Goal: Task Accomplishment & Management: Complete application form

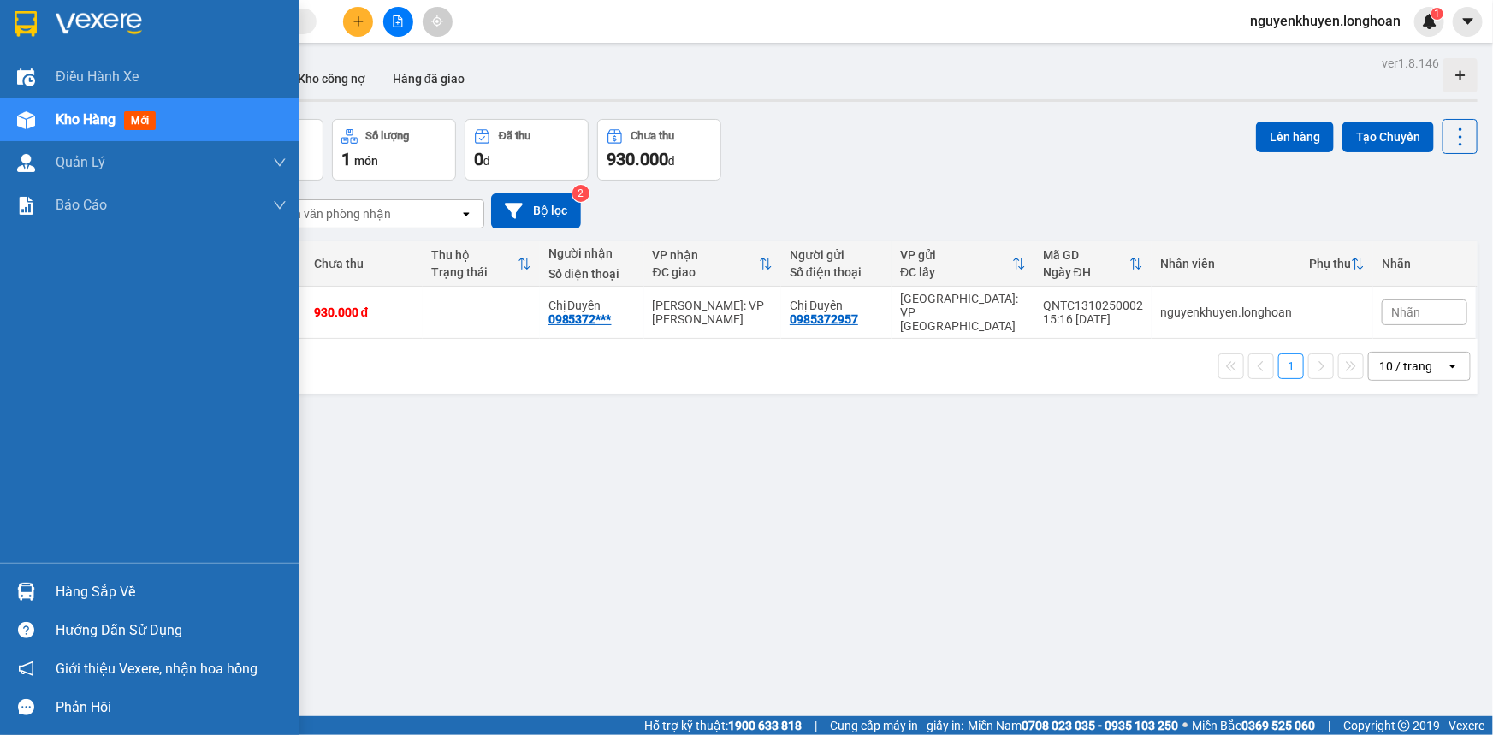
click at [128, 591] on div "Hàng sắp về" at bounding box center [171, 592] width 231 height 26
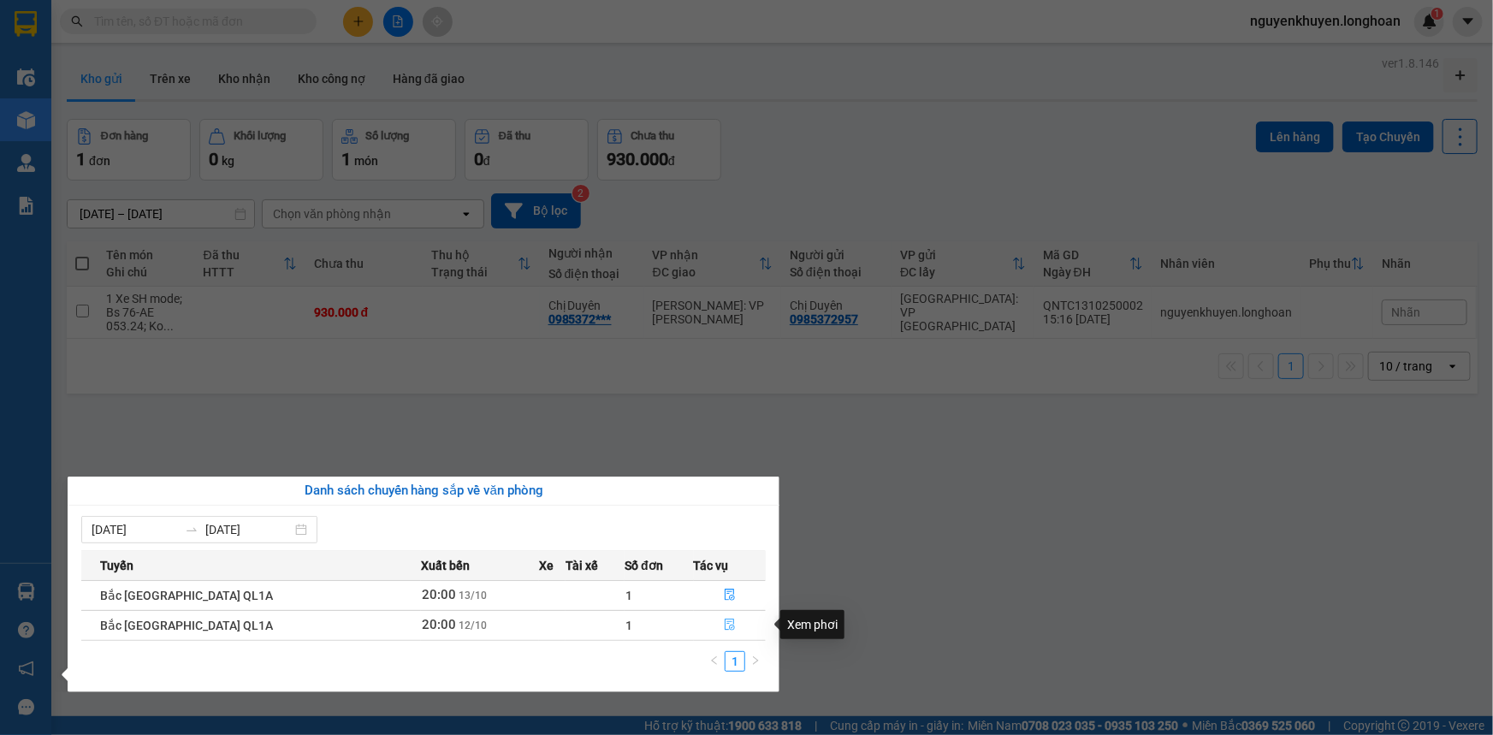
click at [724, 624] on icon "file-done" at bounding box center [729, 624] width 10 height 12
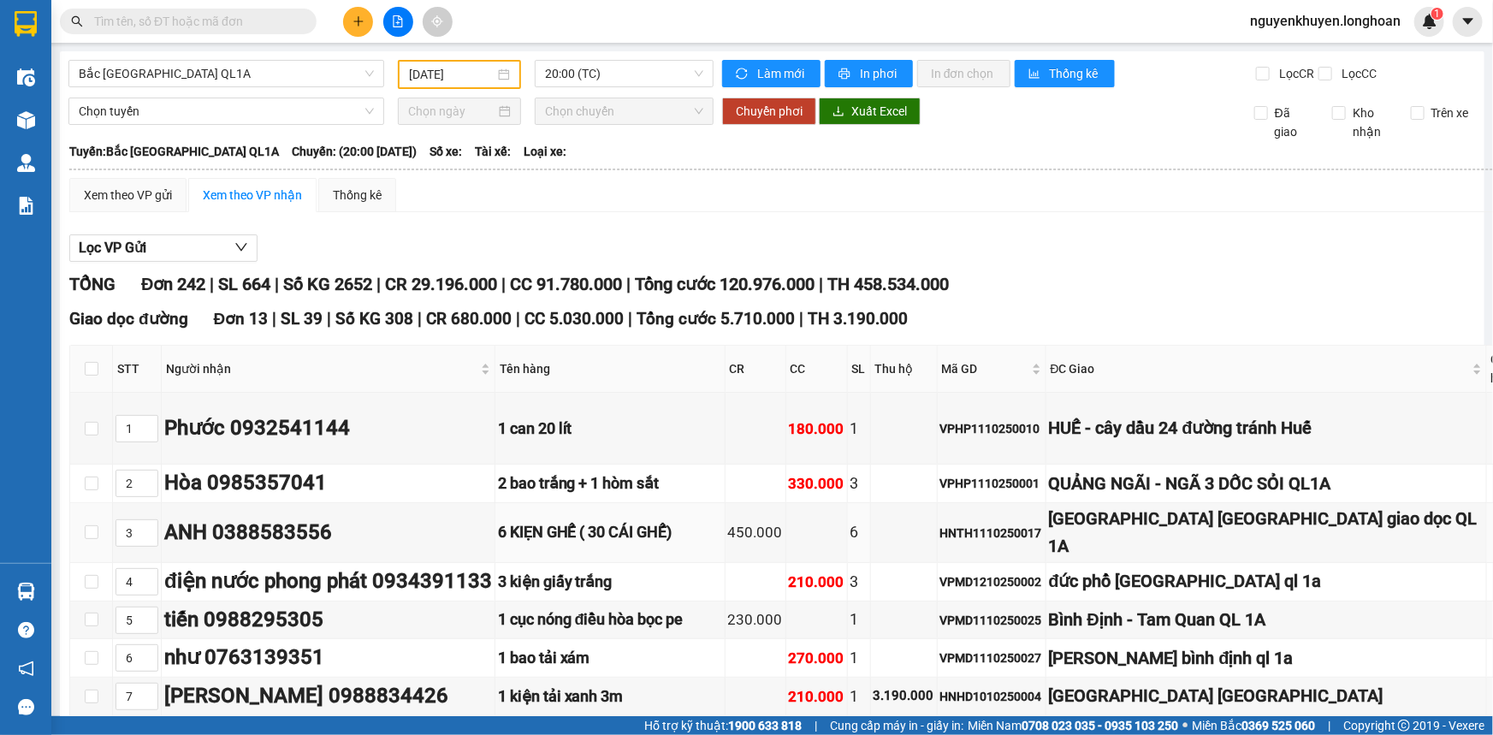
type input "[DATE]"
click at [365, 26] on button at bounding box center [358, 22] width 30 height 30
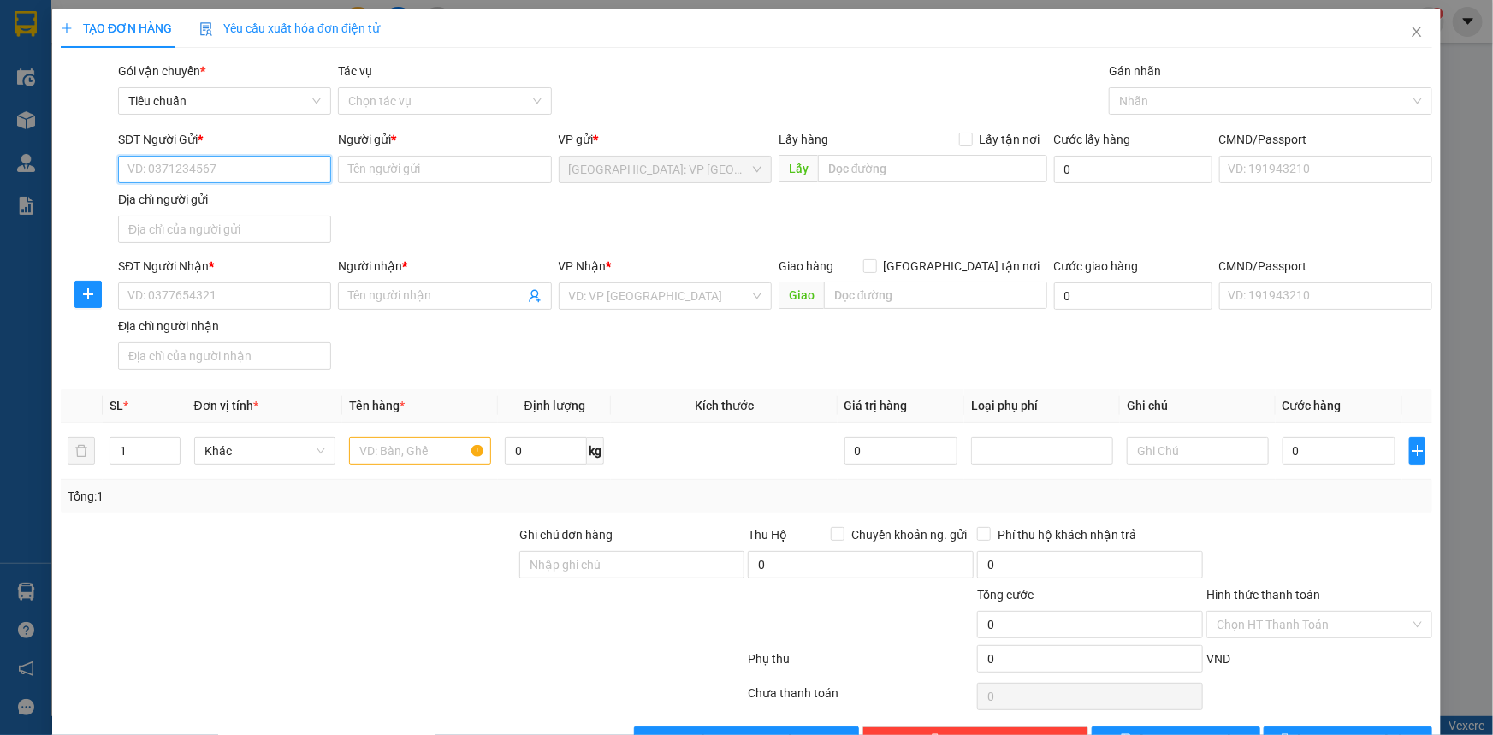
click at [210, 171] on input "SĐT Người Gửi *" at bounding box center [224, 169] width 213 height 27
type input "0347577957"
click at [442, 169] on input "Người gửi *" at bounding box center [444, 169] width 213 height 27
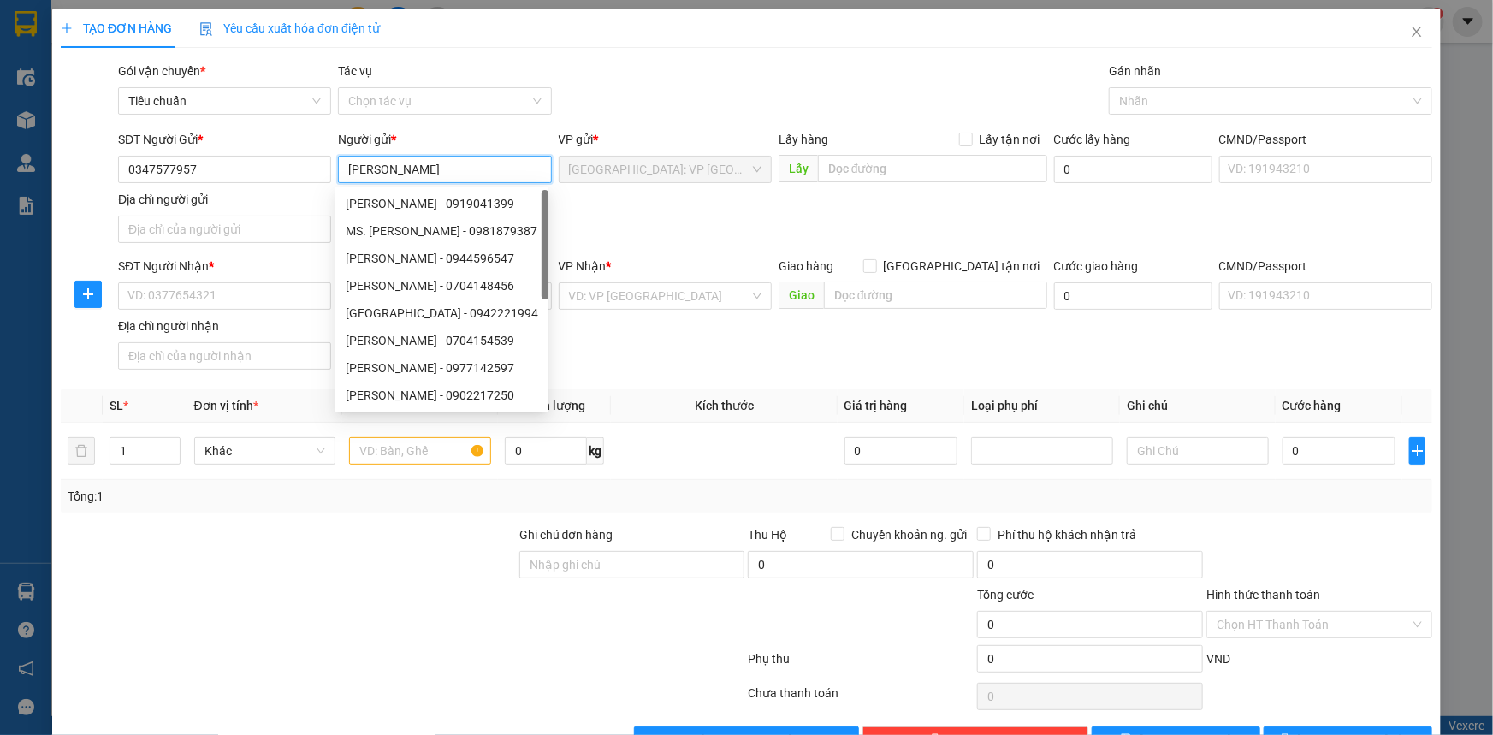
type input "[PERSON_NAME]"
click at [476, 128] on div "Transit Pickup Surcharge Ids Transit Deliver Surcharge Ids Transit Deliver Surc…" at bounding box center [746, 408] width 1371 height 692
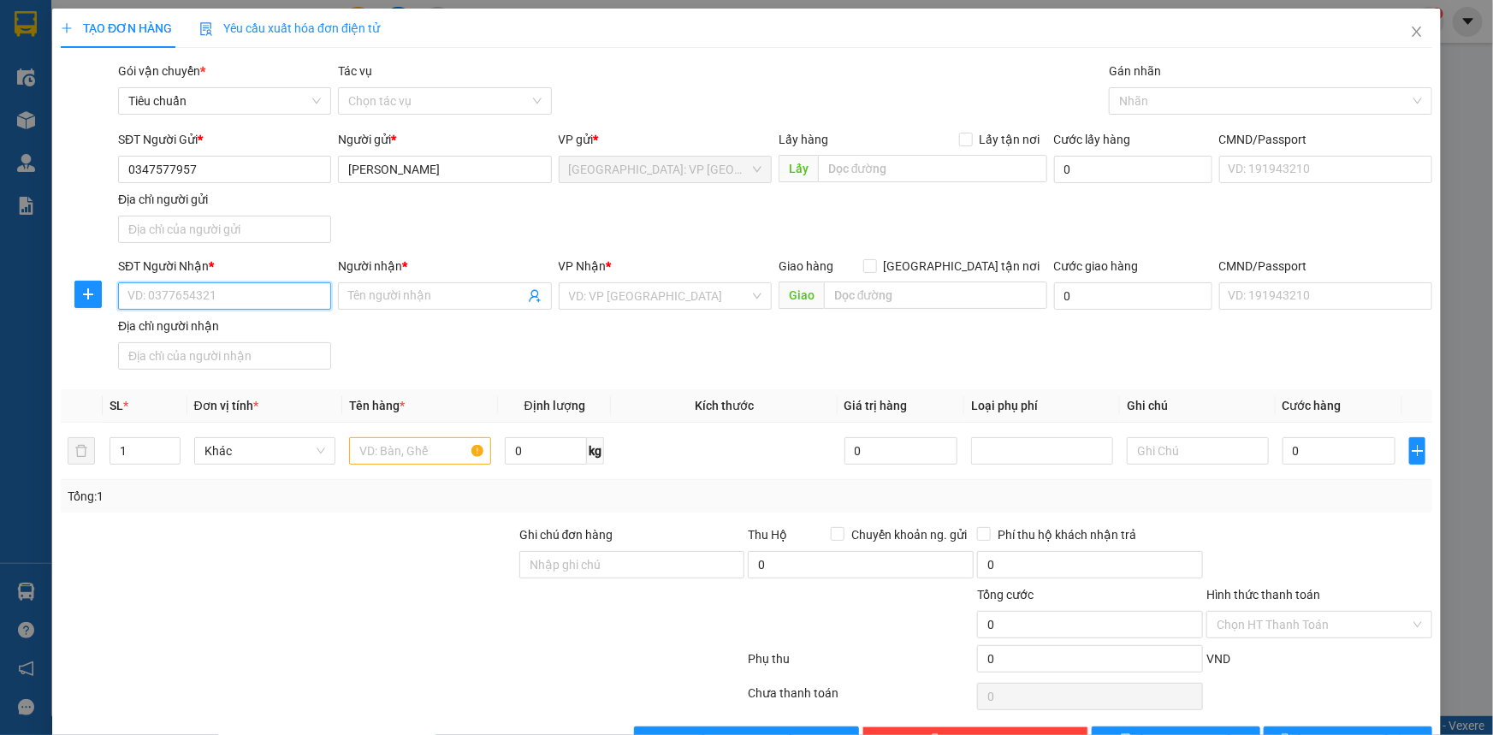
click at [151, 291] on input "SĐT Người Nhận *" at bounding box center [224, 295] width 213 height 27
type input "0934695169"
click at [375, 297] on input "Người nhận *" at bounding box center [435, 296] width 175 height 19
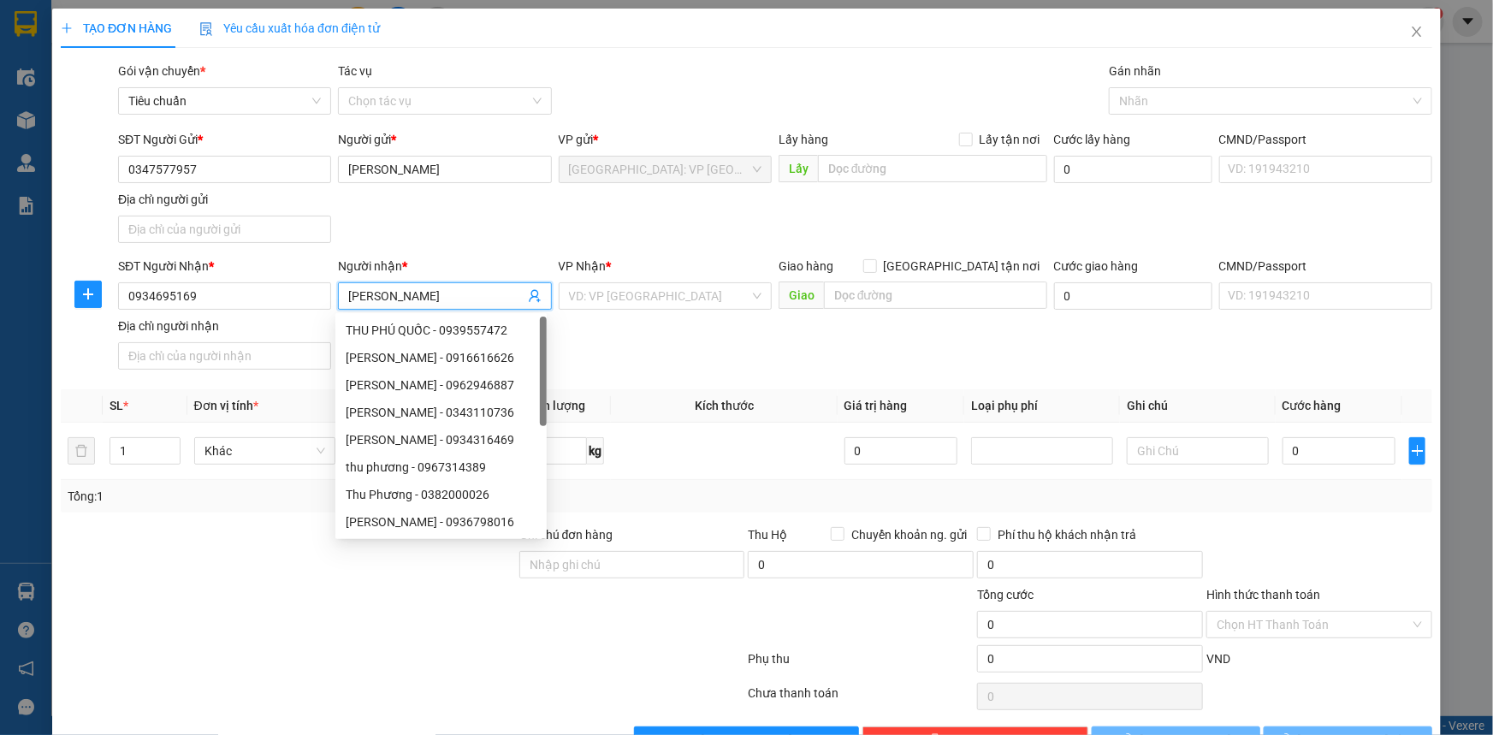
type input "[PERSON_NAME]"
click at [440, 248] on div "SĐT Người Gửi * 0347577957 Người gửi * Khánh Vân VP gửi * Quảng Ngãi: VP Trường…" at bounding box center [775, 190] width 1321 height 120
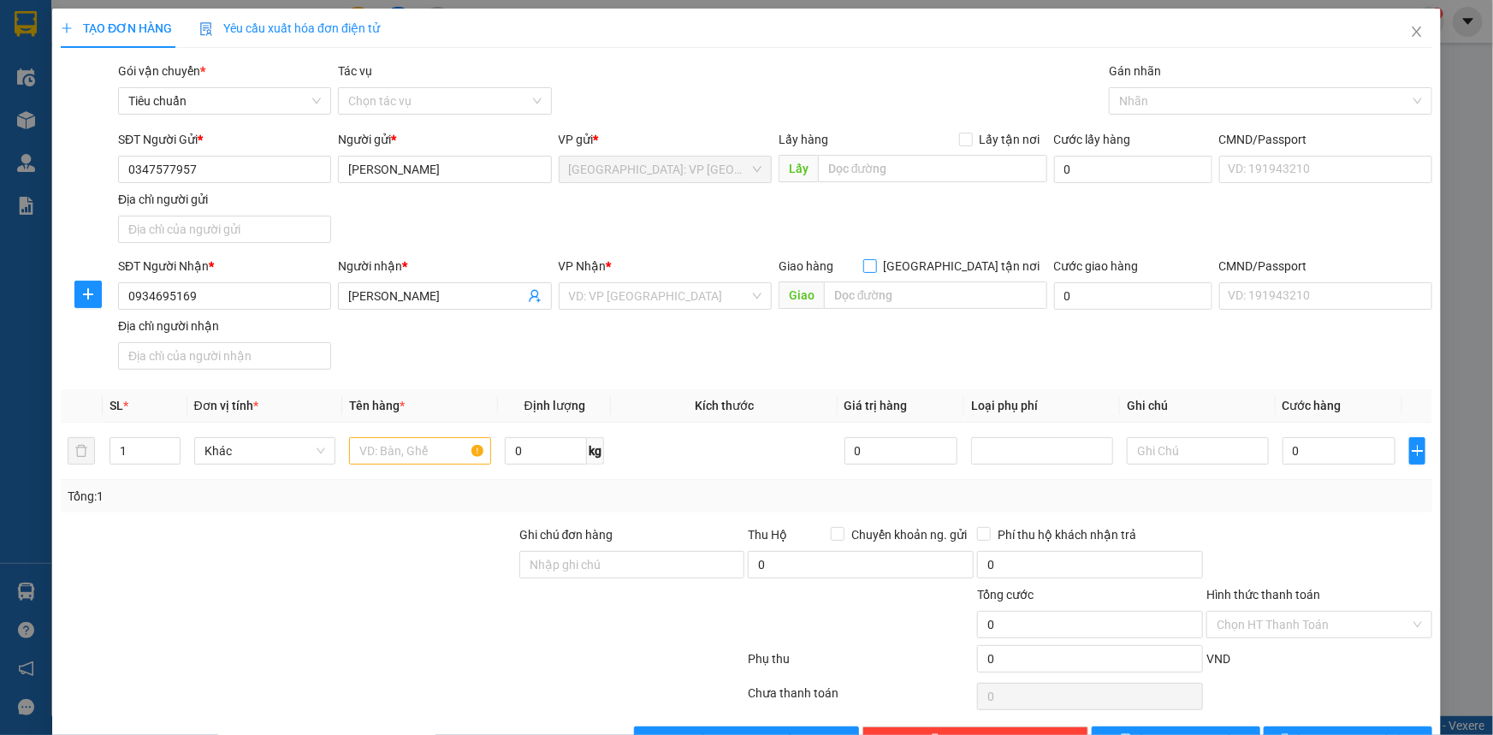
click at [877, 263] on span at bounding box center [870, 266] width 14 height 14
click at [875, 263] on input "[GEOGRAPHIC_DATA] tận nơi" at bounding box center [869, 265] width 12 height 12
checkbox input "true"
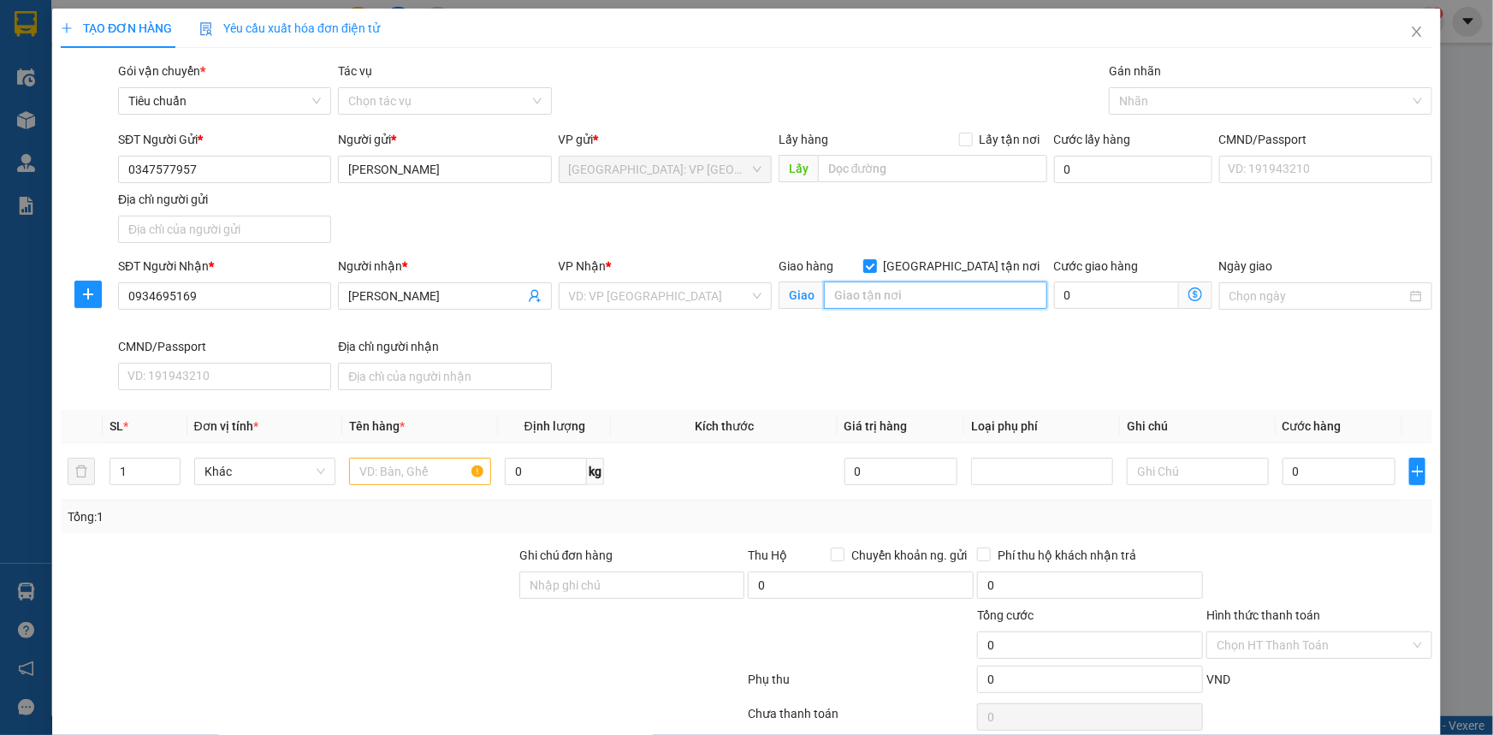
click at [877, 292] on input "text" at bounding box center [935, 294] width 223 height 27
type input "Số 50, ngõ Phổ Quang, Phường Phổ Quang, Phố Khâm Thiên, Quận Đống Đa Hà Nội"
click at [645, 294] on input "search" at bounding box center [659, 296] width 180 height 26
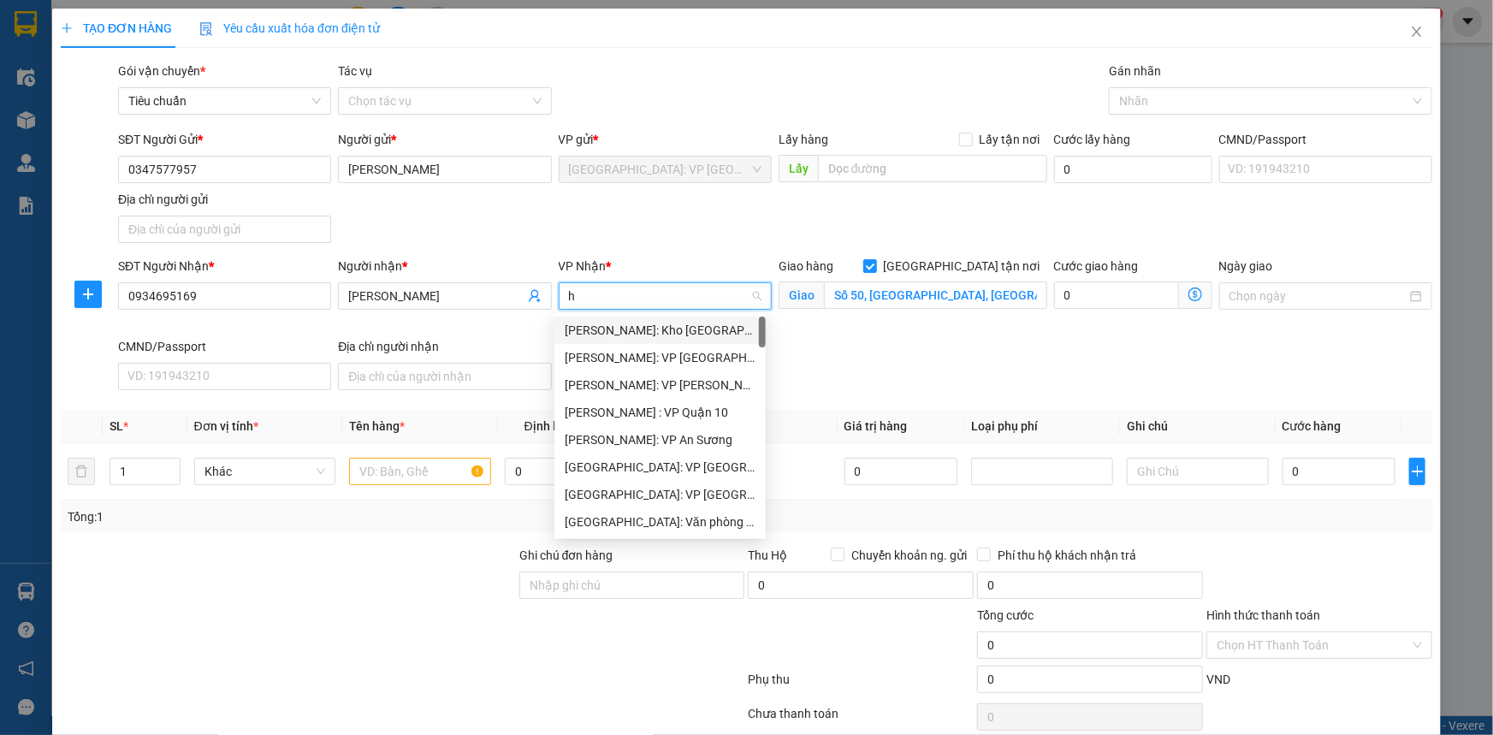
type input "ha"
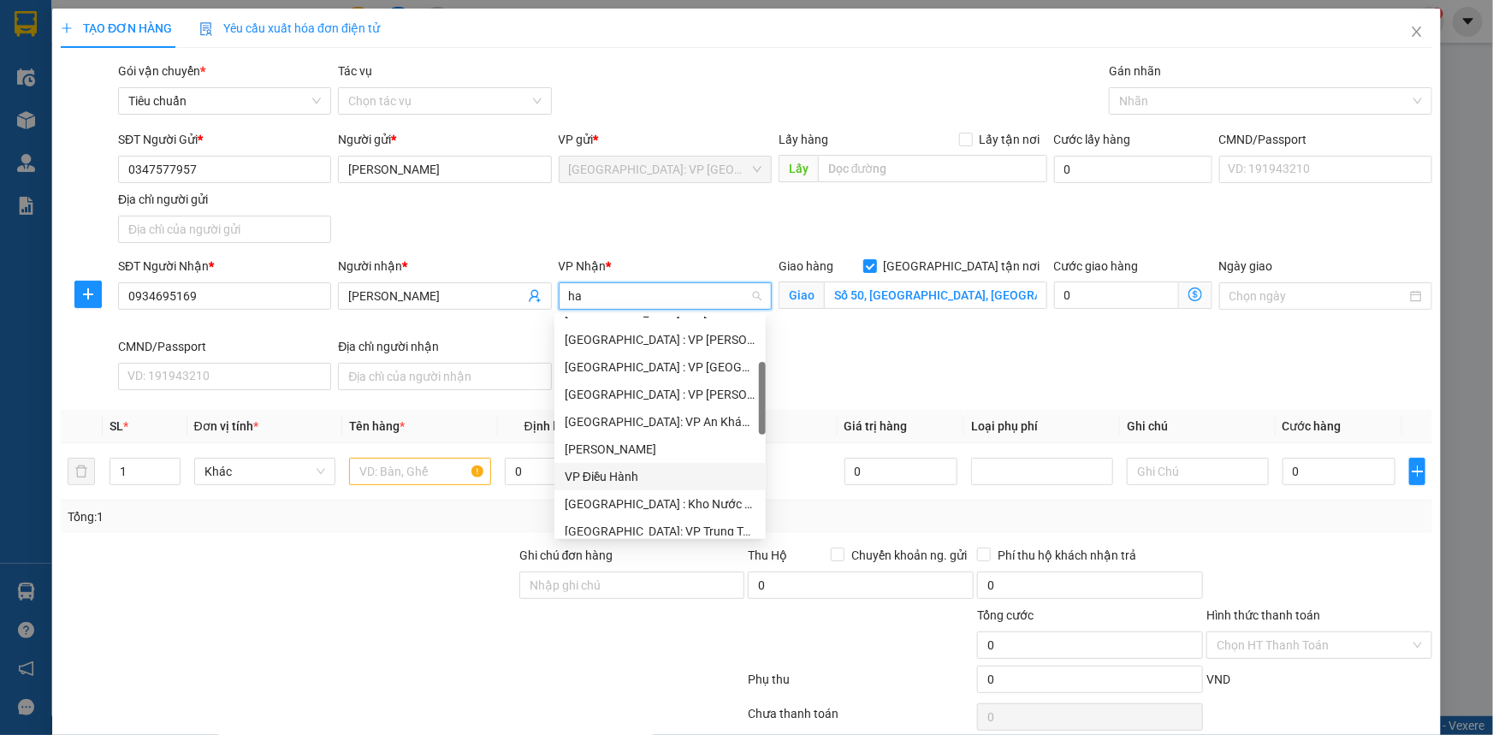
scroll to position [233, 0]
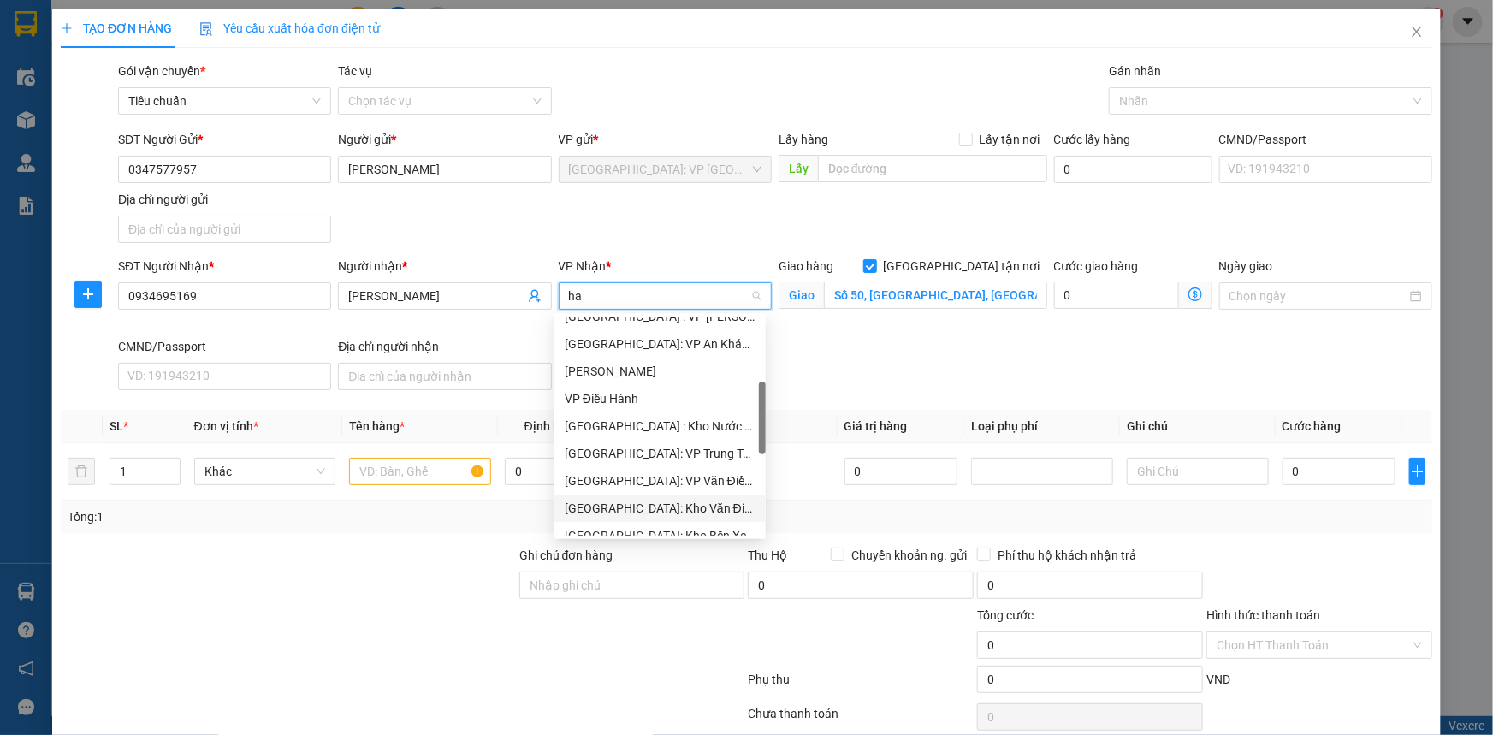
click at [661, 503] on div "[GEOGRAPHIC_DATA]: Kho Văn Điển Thanh Trì" at bounding box center [660, 508] width 191 height 19
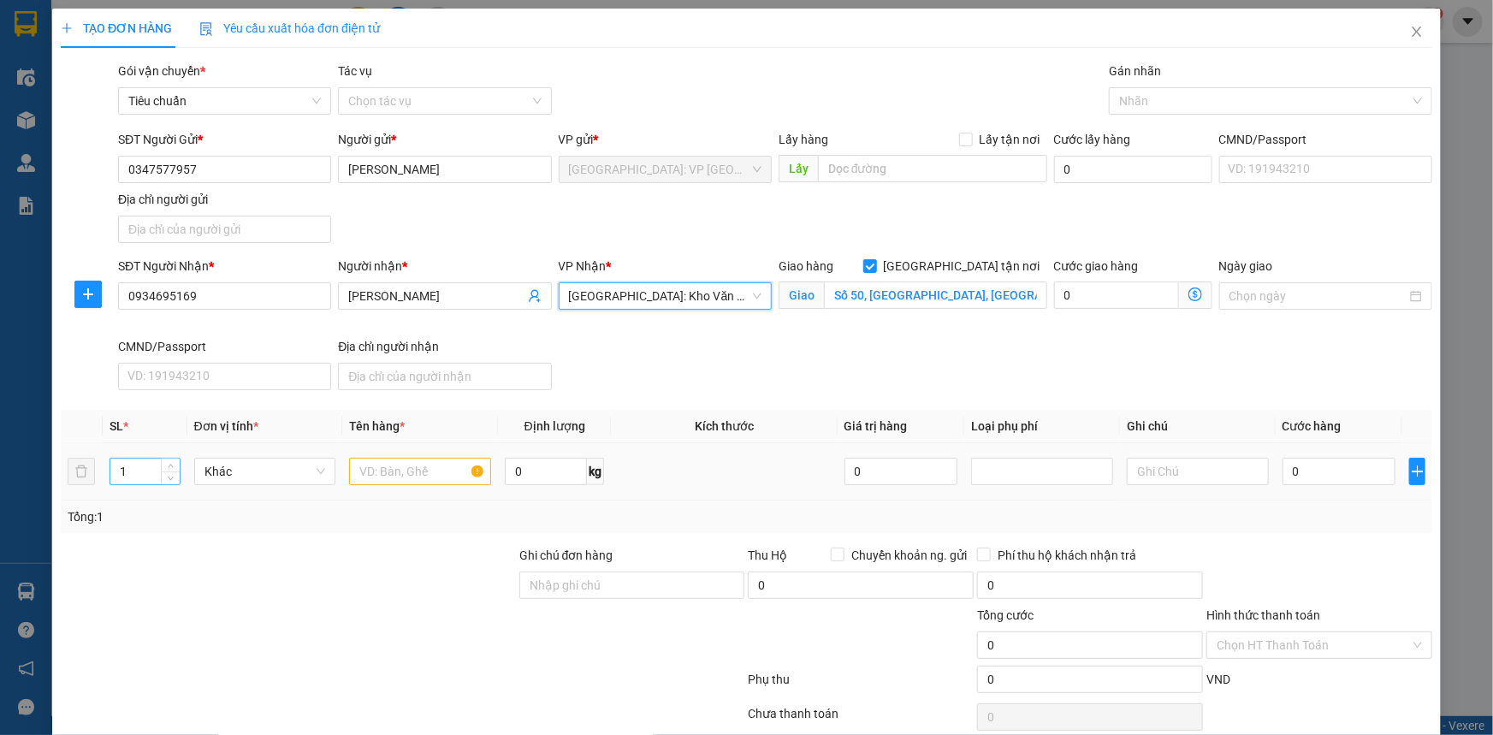
click at [137, 476] on input "1" at bounding box center [144, 471] width 69 height 26
click at [93, 478] on tr "12 Khác 0 kg 0 0" at bounding box center [746, 471] width 1371 height 57
type input "2"
click at [410, 469] on input "text" at bounding box center [420, 471] width 142 height 27
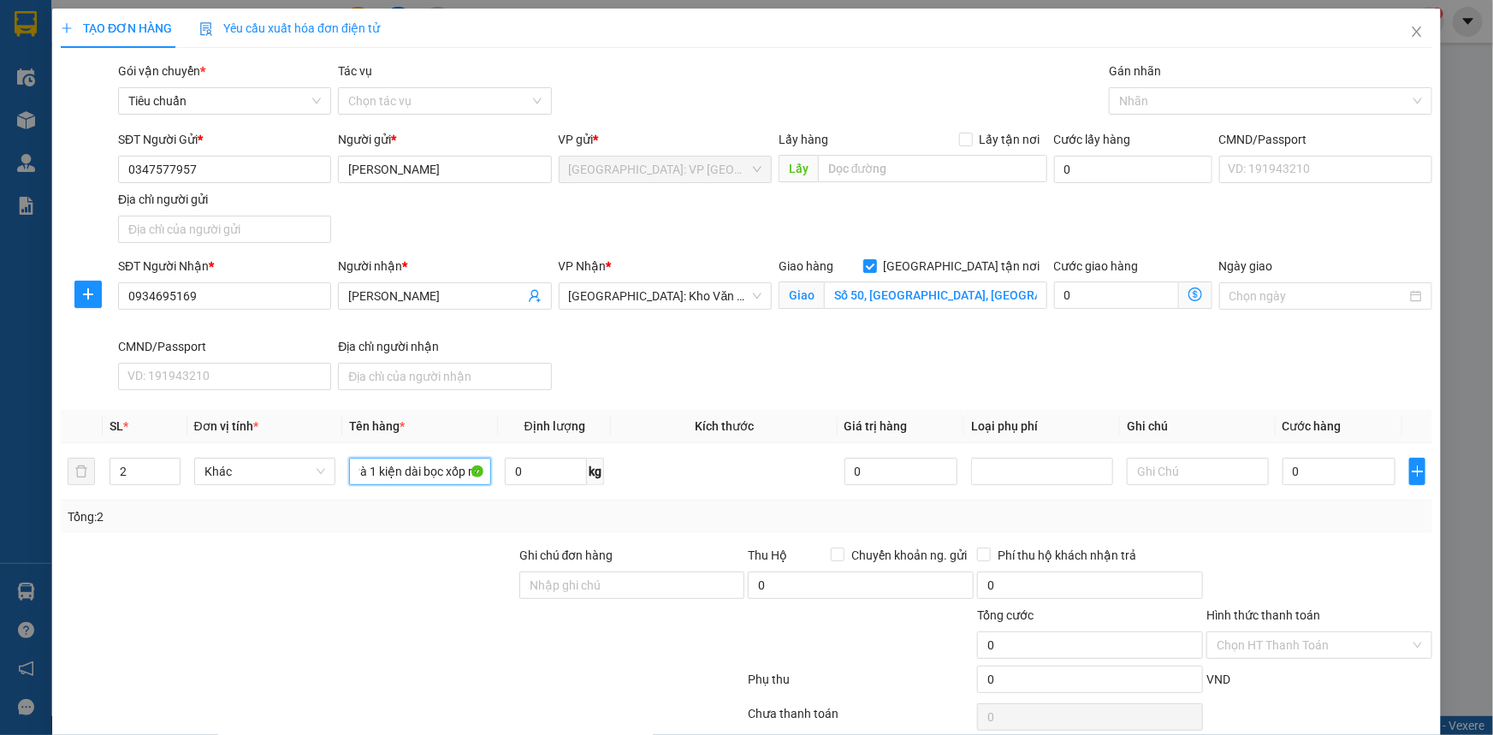
type input "1 Kiện Giấy Cacton và 1 kiện dài bọc xốp nổKiện Giấy Cacton và 1 kiện dài bọc x…"
click at [875, 263] on input "[GEOGRAPHIC_DATA] tận nơi" at bounding box center [869, 265] width 12 height 12
checkbox input "false"
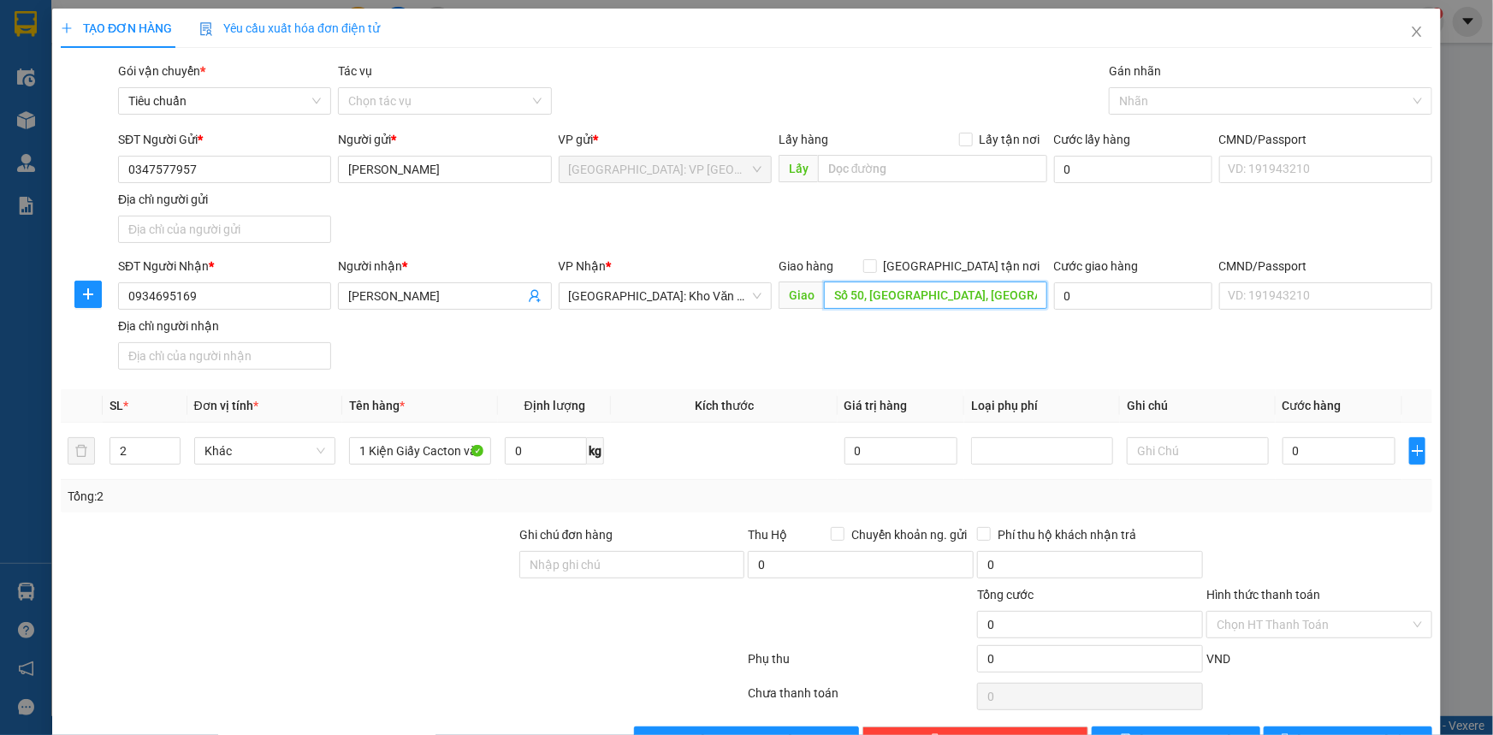
click at [824, 297] on input "Số 50, ngõ Phổ Quang, Phường Phổ Quang, Phố Khâm Thiên, Quận Đống Đa Hà Nội" at bounding box center [935, 294] width 223 height 27
click at [729, 294] on span "[GEOGRAPHIC_DATA]: Kho Văn Điển Thanh Trì" at bounding box center [665, 296] width 192 height 26
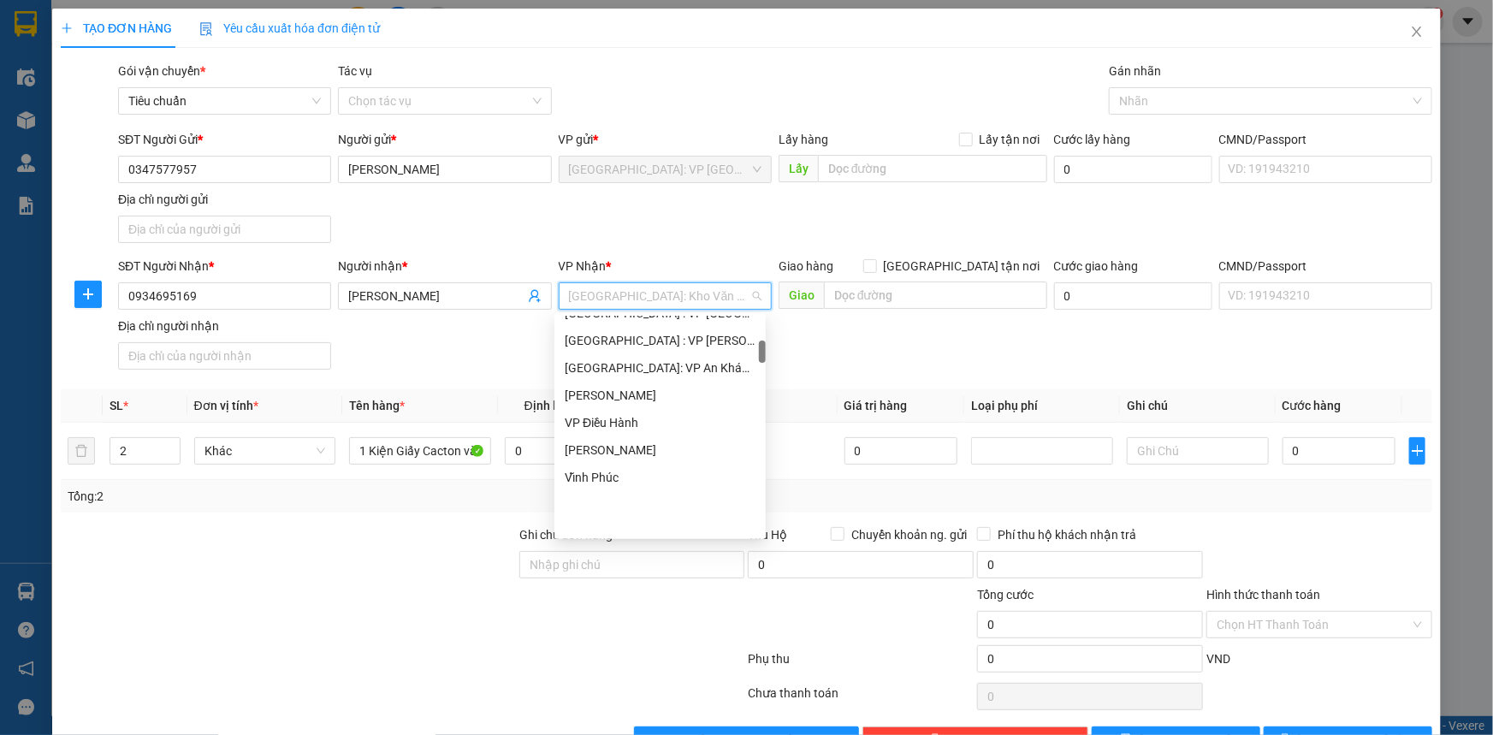
scroll to position [217, 0]
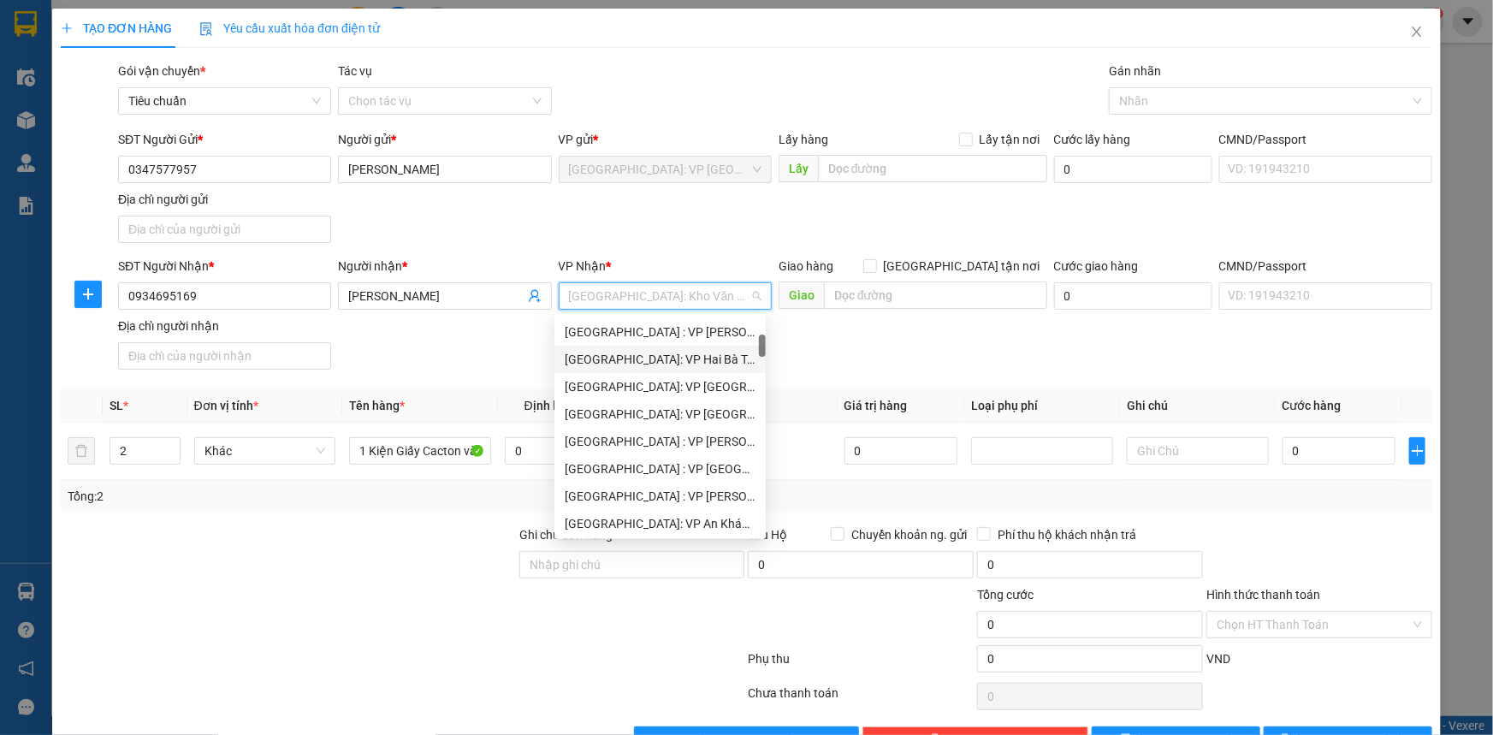
click at [650, 359] on div "[GEOGRAPHIC_DATA]: VP Hai Bà Trưng" at bounding box center [660, 359] width 191 height 19
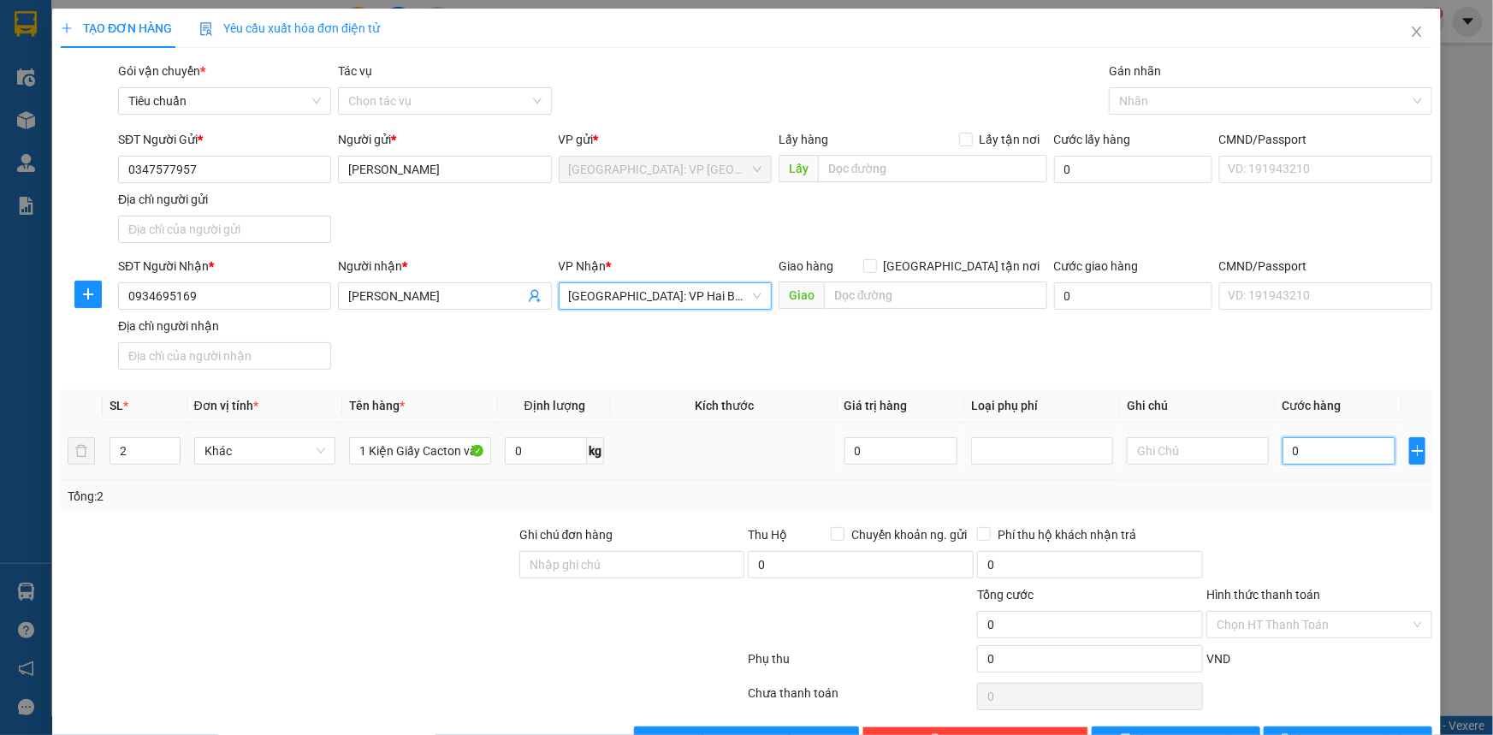
click at [1327, 446] on input "0" at bounding box center [1339, 450] width 114 height 27
type input "001"
type input "1"
type input "0.012"
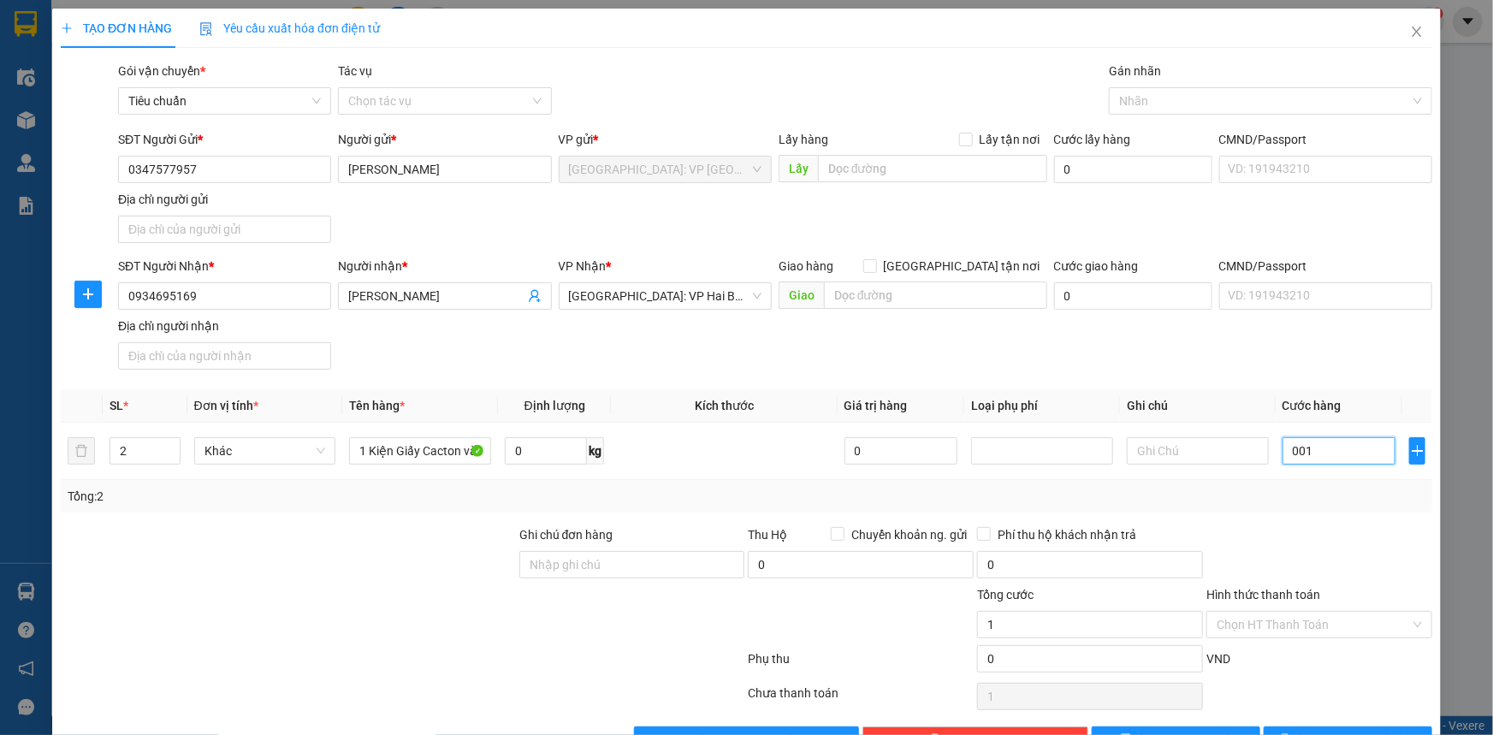
type input "12"
type input "00.120"
type input "120"
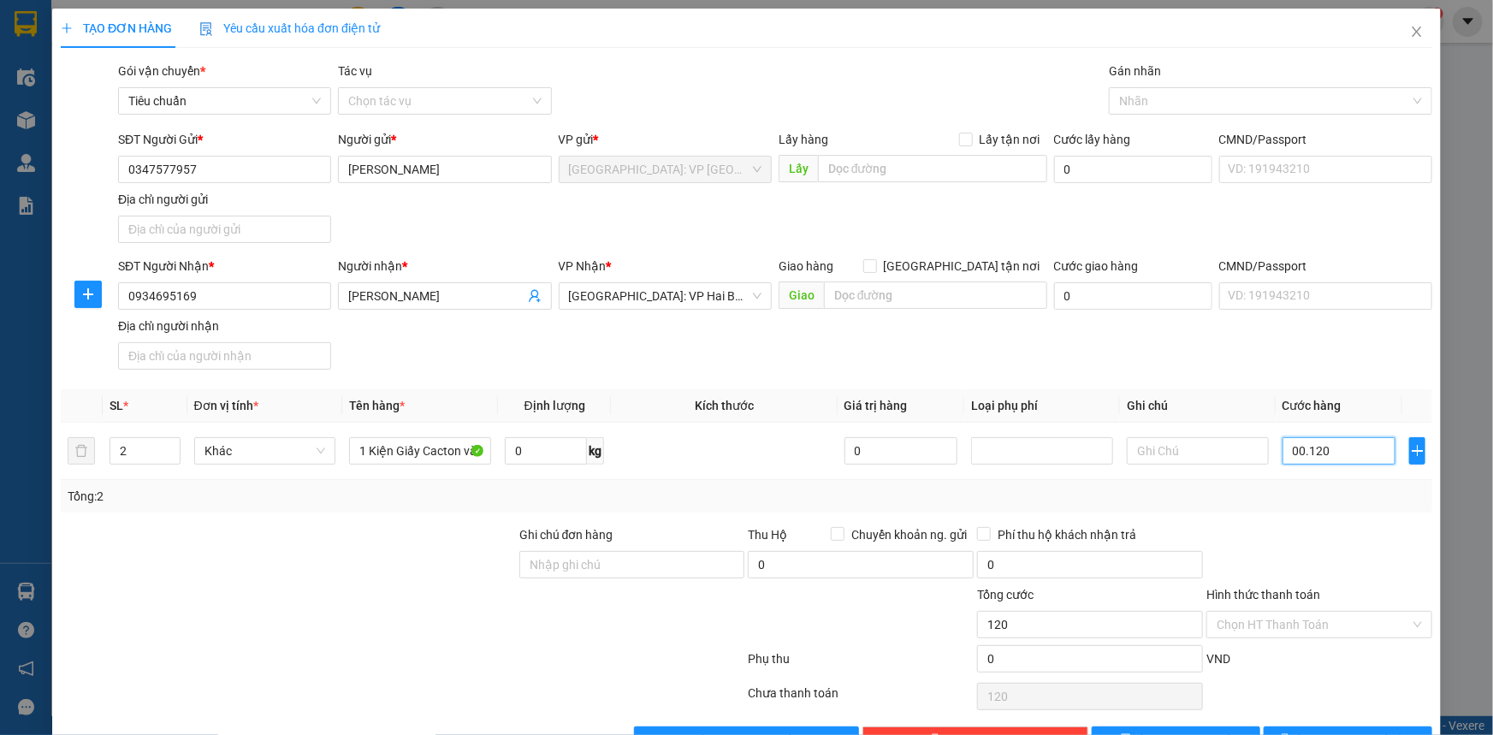
type input "0.001.200"
type input "1.200"
type input "000.012.000"
type input "12.000"
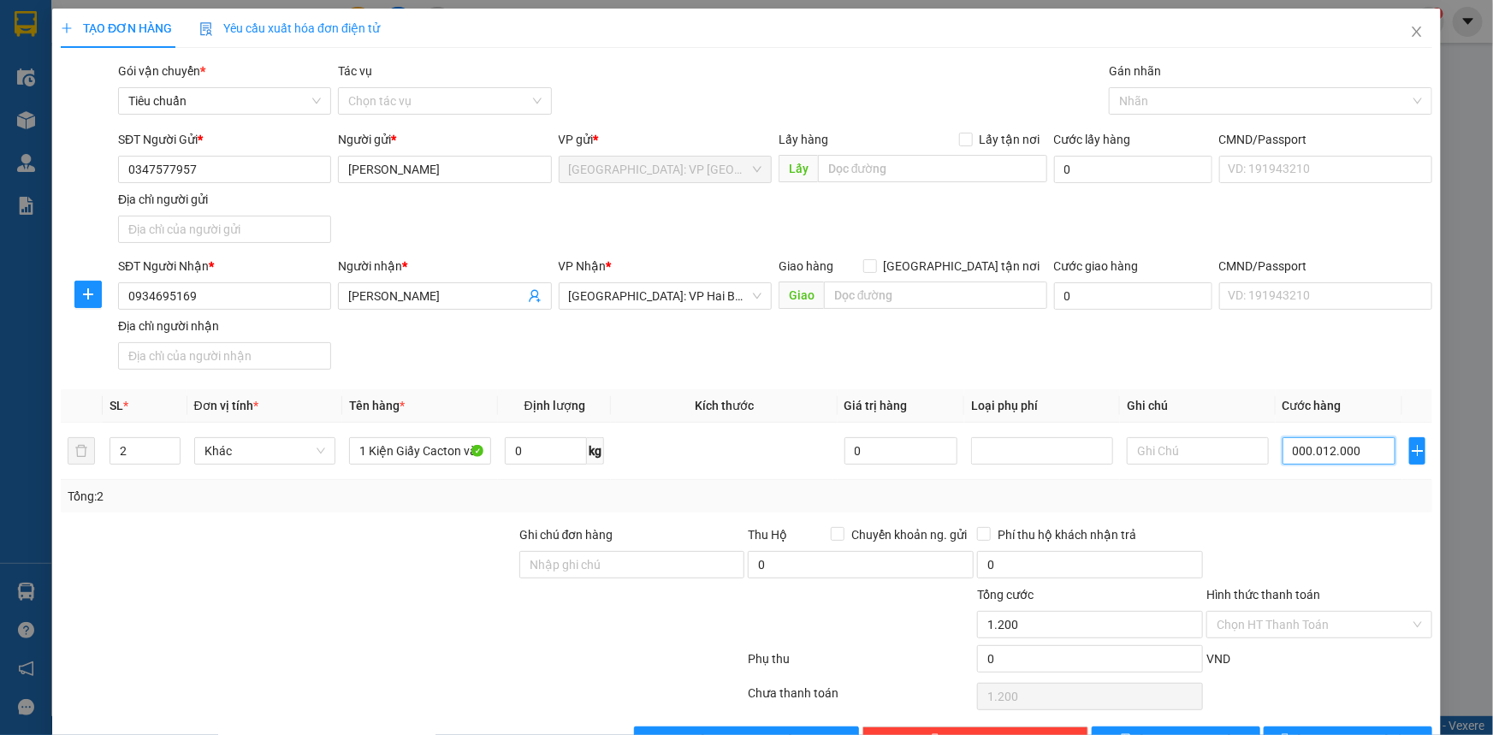
type input "12.000"
type input "00.000.120.000"
type input "120.000"
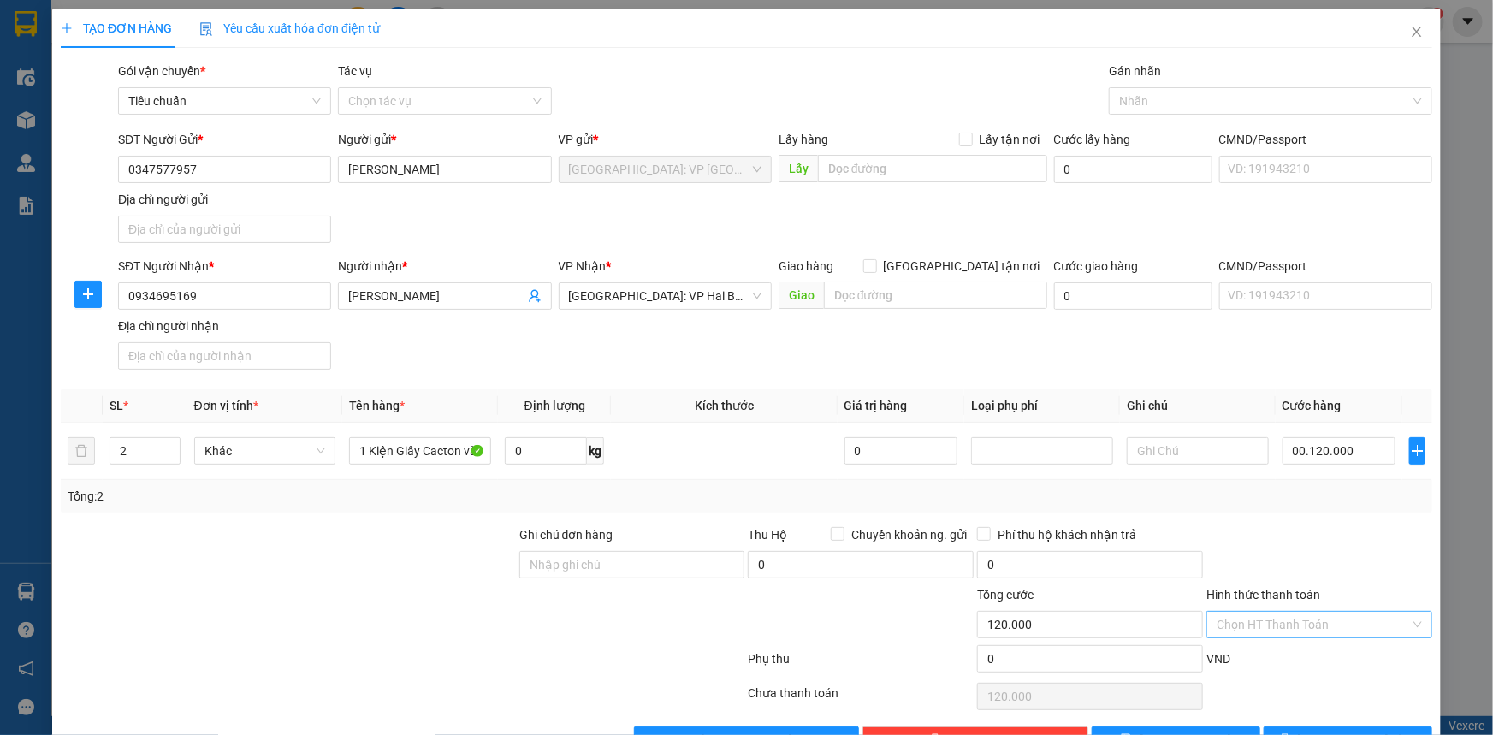
type input "120.000"
click at [1317, 619] on input "Hình thức thanh toán" at bounding box center [1312, 625] width 193 height 26
click at [813, 606] on div at bounding box center [860, 615] width 229 height 60
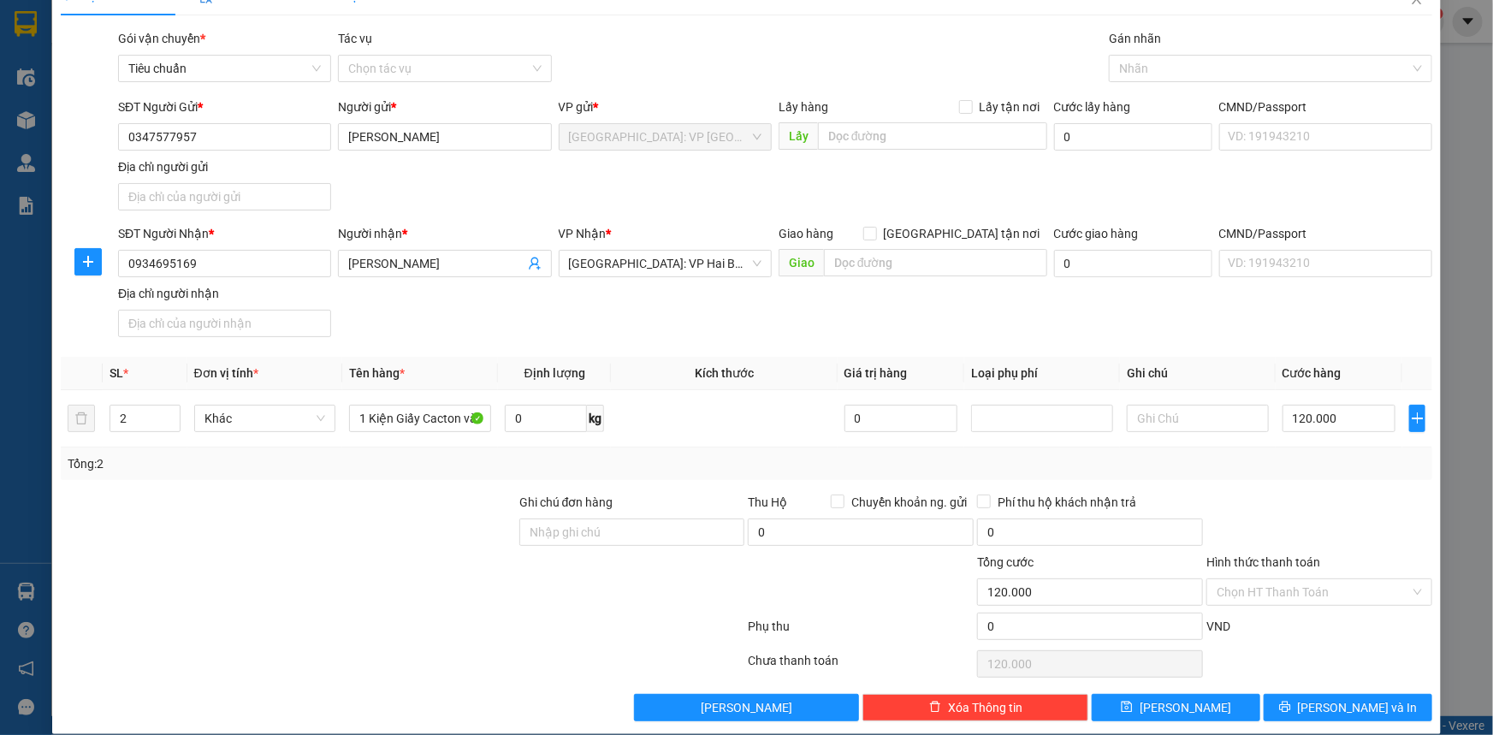
scroll to position [50, 0]
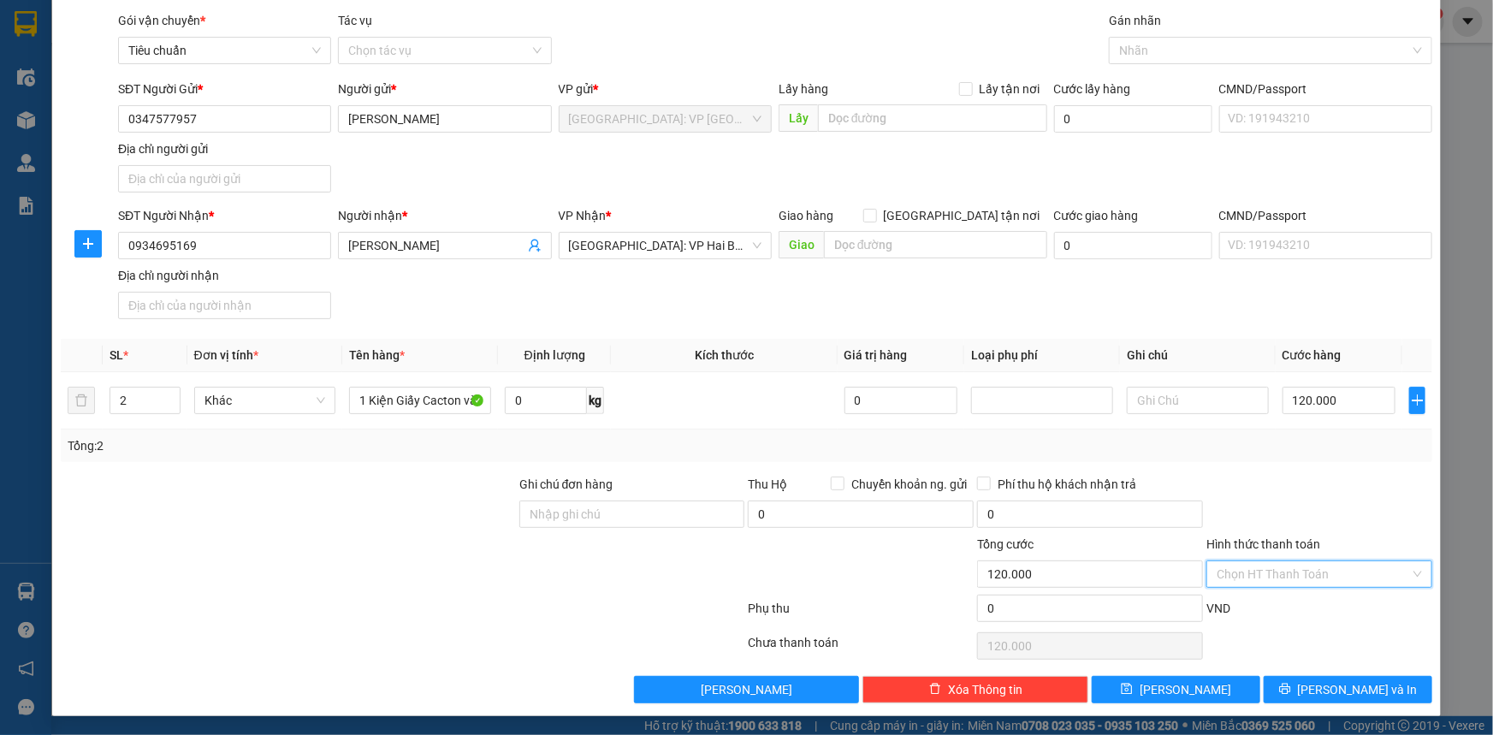
click at [1304, 572] on input "Hình thức thanh toán" at bounding box center [1312, 574] width 193 height 26
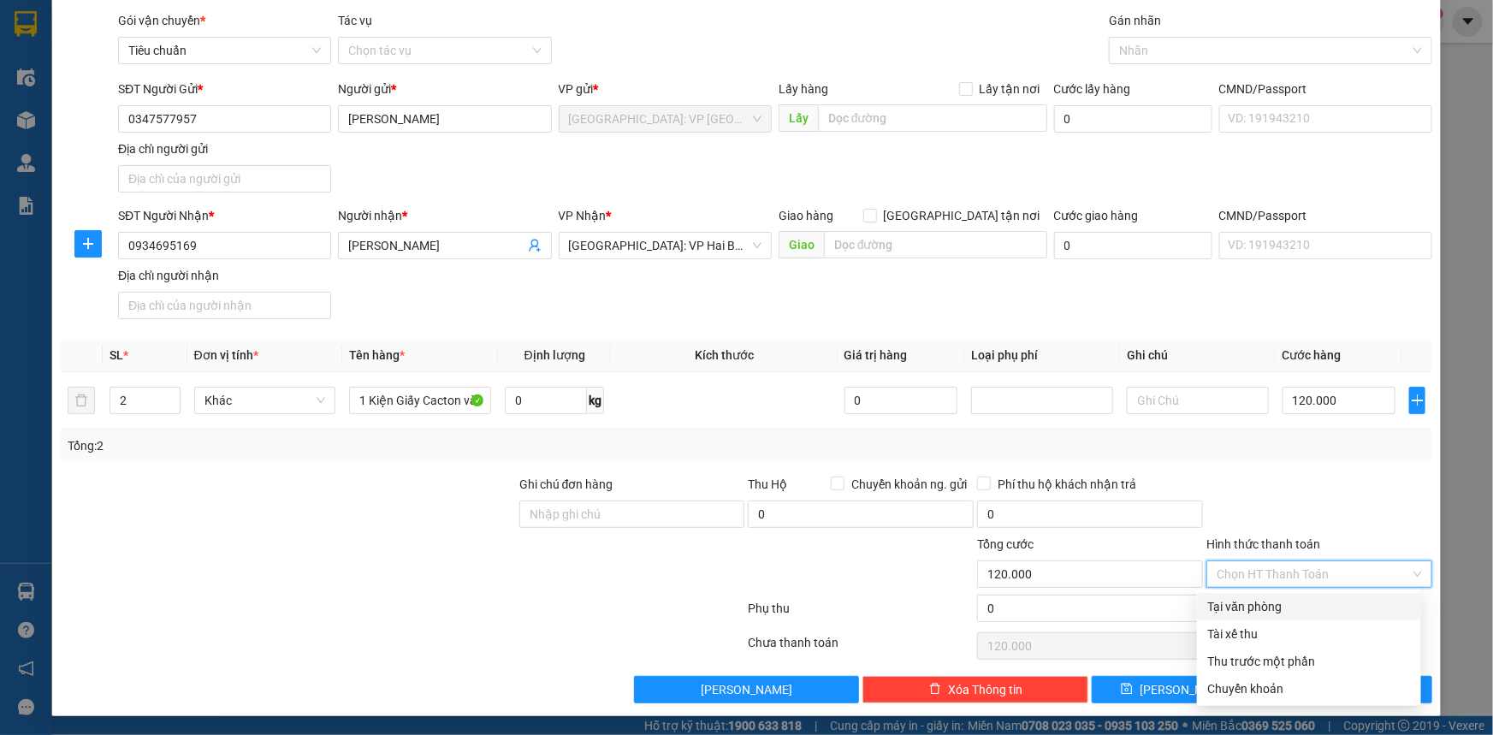
click at [1265, 608] on div "Tại văn phòng" at bounding box center [1309, 606] width 204 height 19
type input "0"
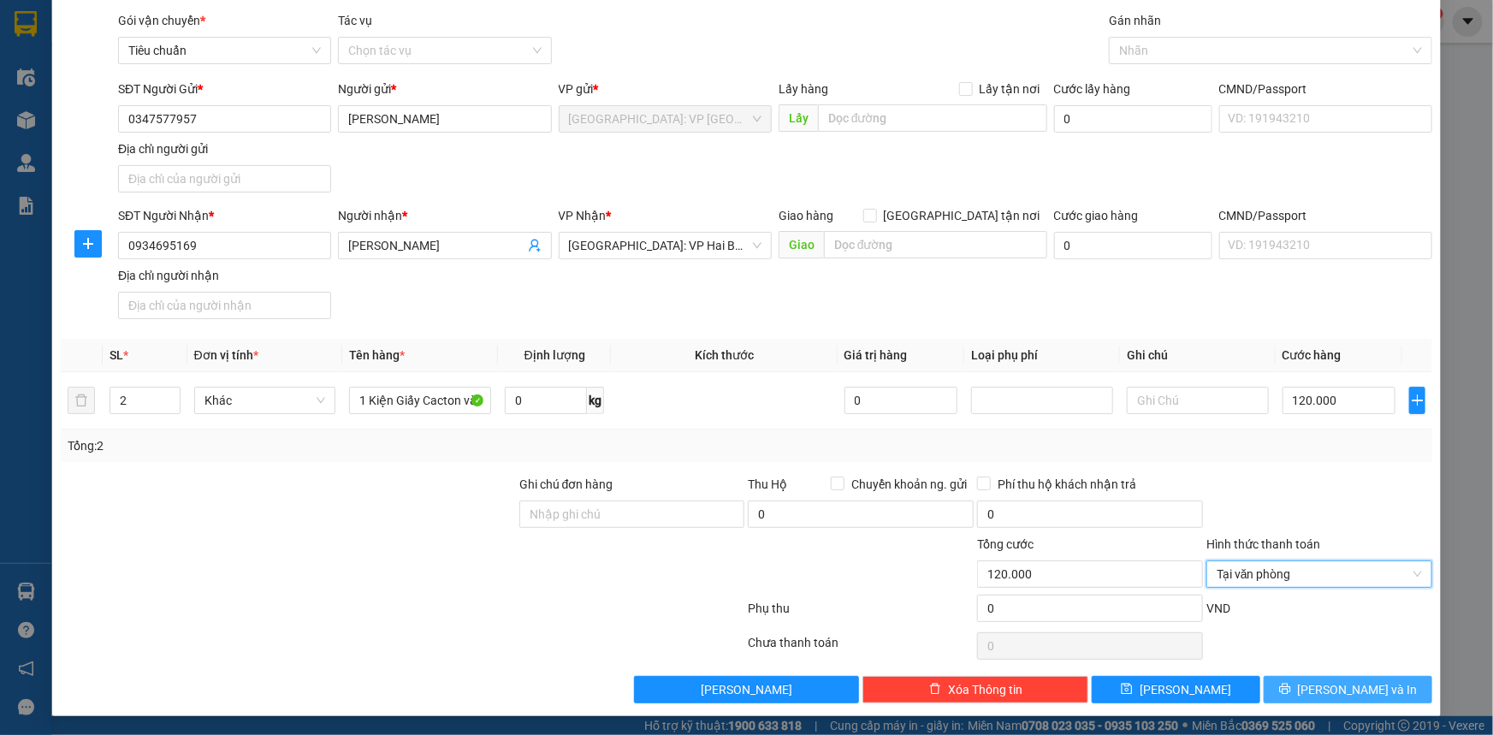
click at [1345, 689] on span "[PERSON_NAME] và In" at bounding box center [1358, 689] width 120 height 19
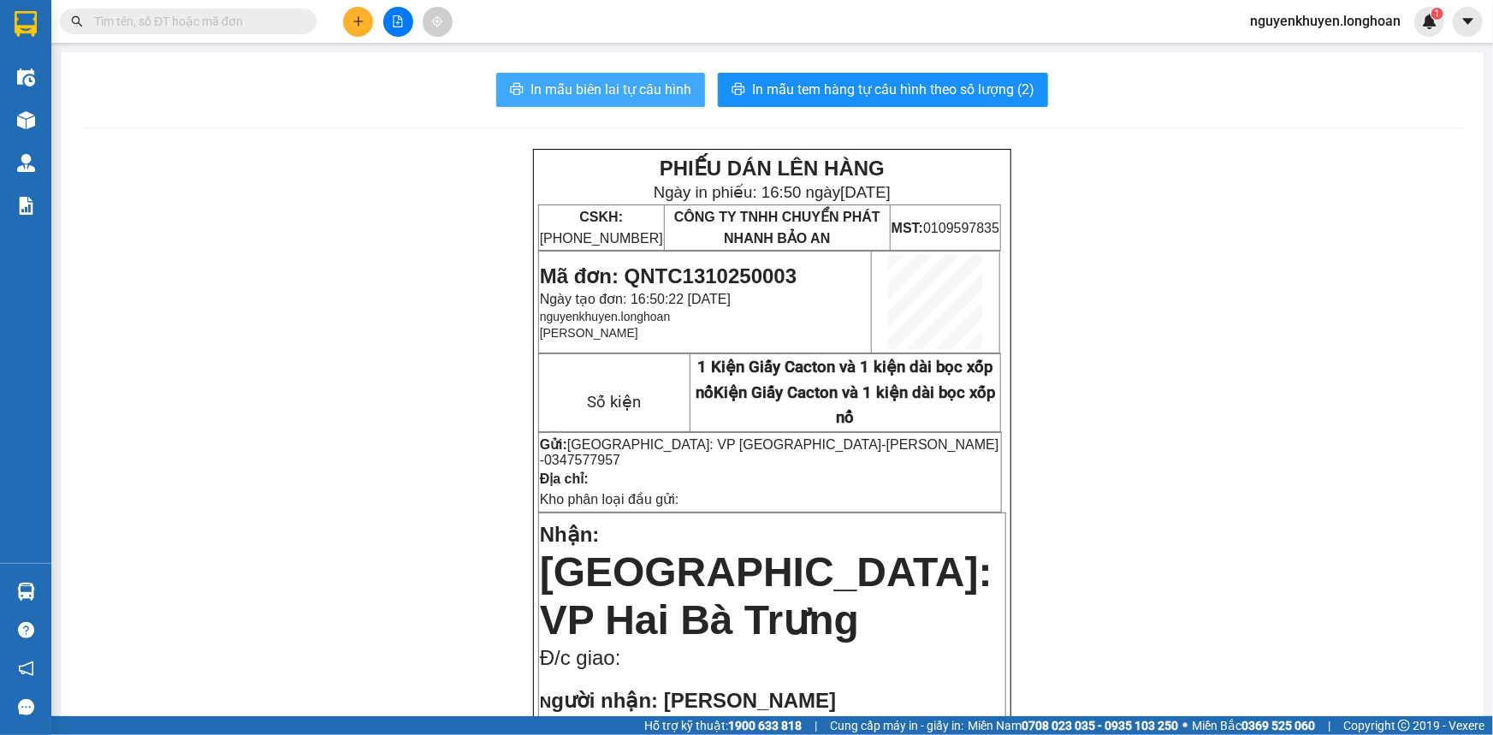
click at [614, 84] on span "In mẫu biên lai tự cấu hình" at bounding box center [610, 89] width 161 height 21
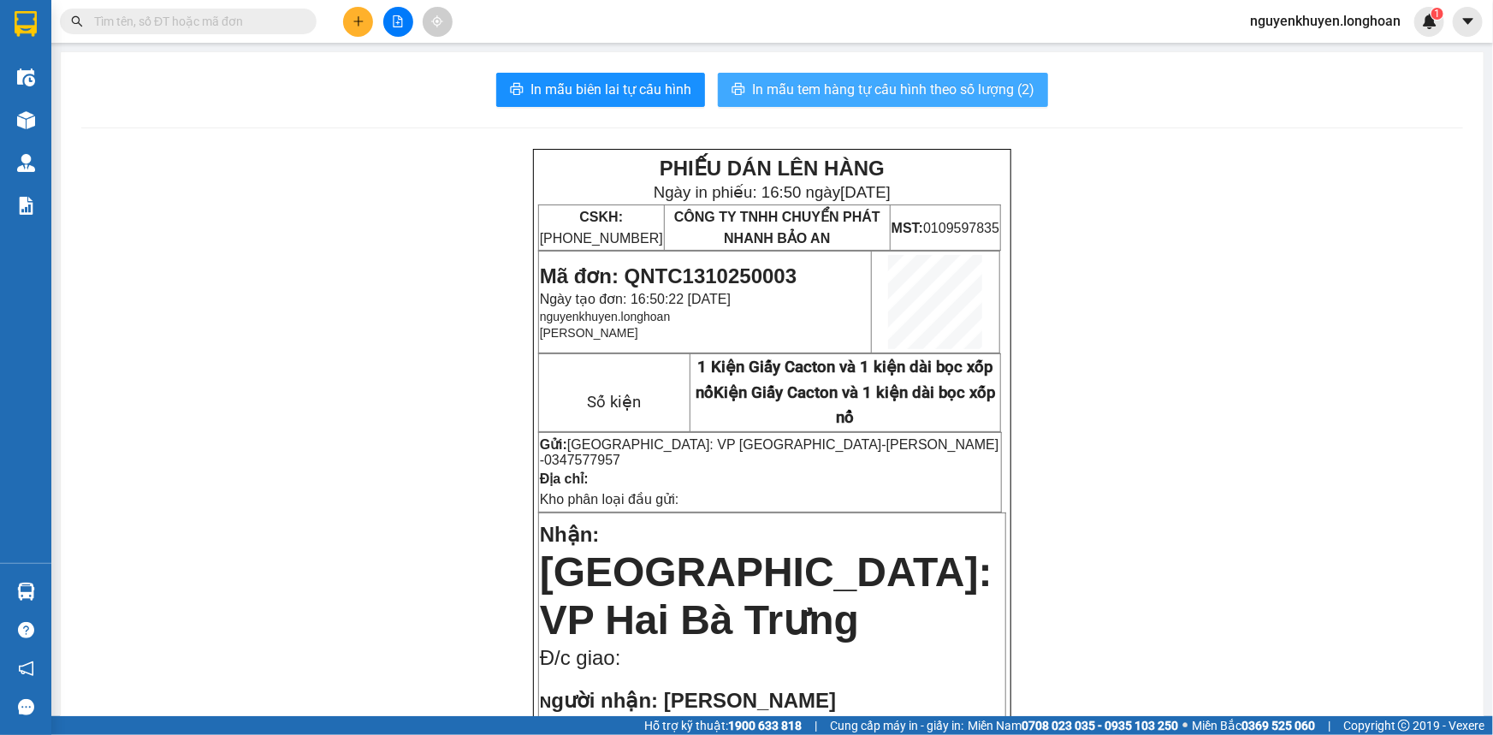
click at [899, 80] on span "In mẫu tem hàng tự cấu hình theo số lượng (2)" at bounding box center [893, 89] width 282 height 21
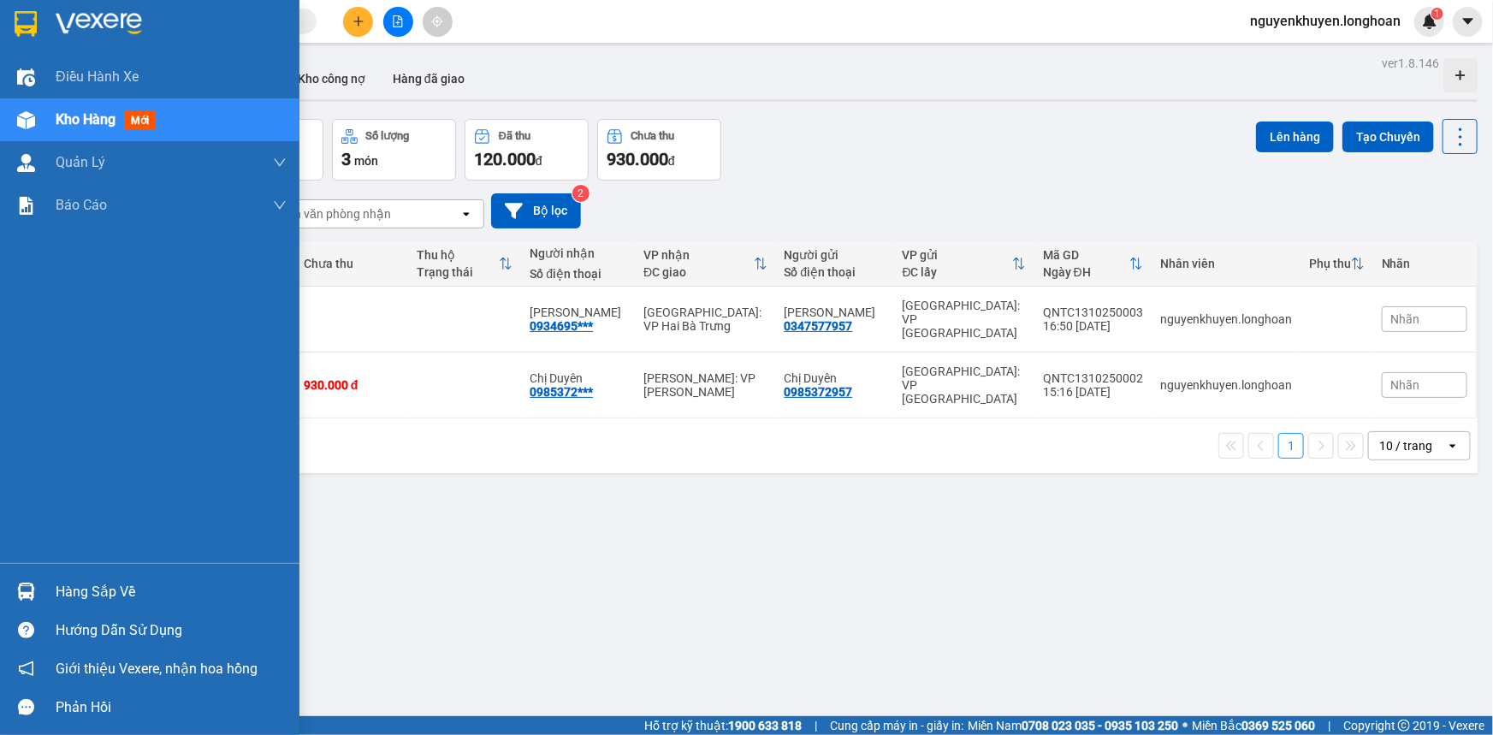
click at [92, 129] on div "Kho hàng mới" at bounding box center [109, 119] width 107 height 21
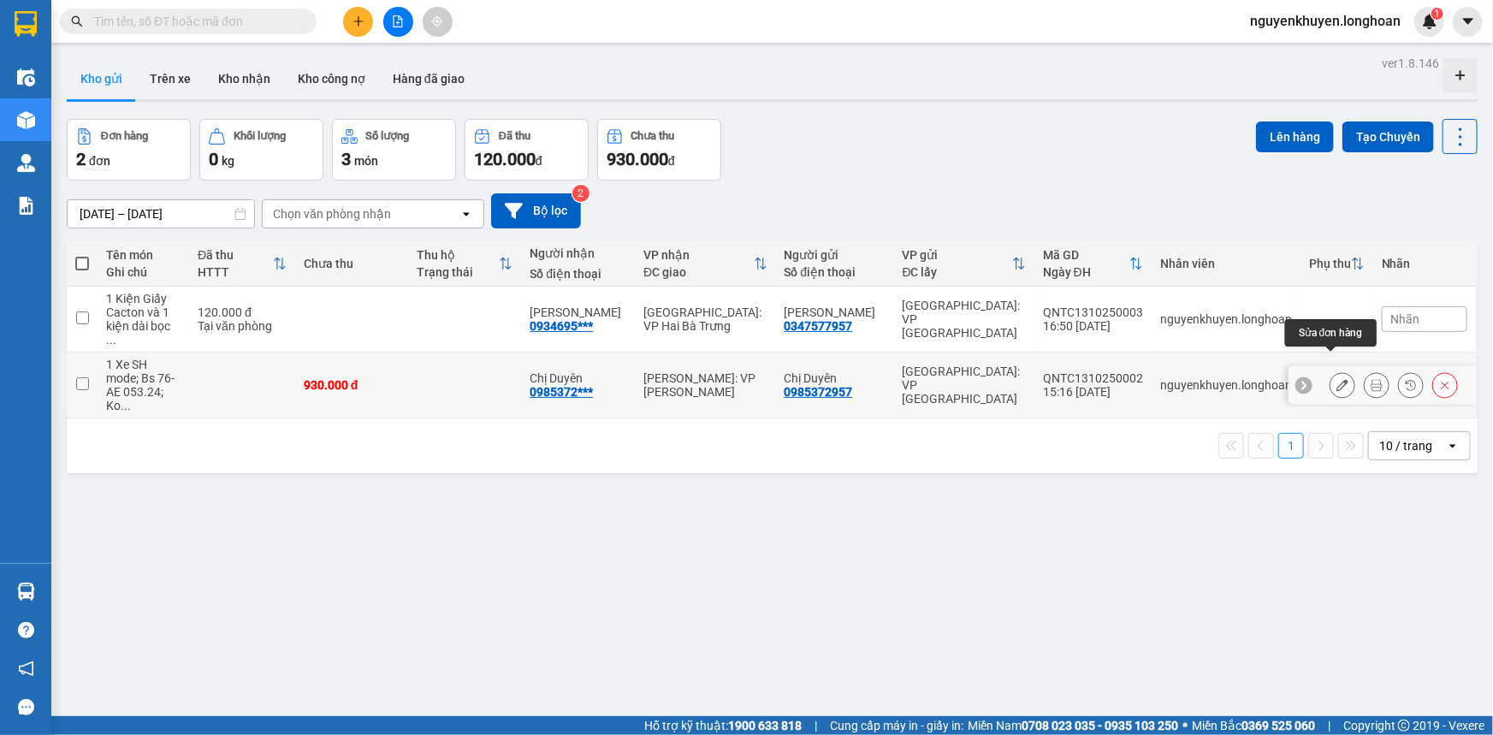
click at [1336, 379] on icon at bounding box center [1342, 385] width 12 height 12
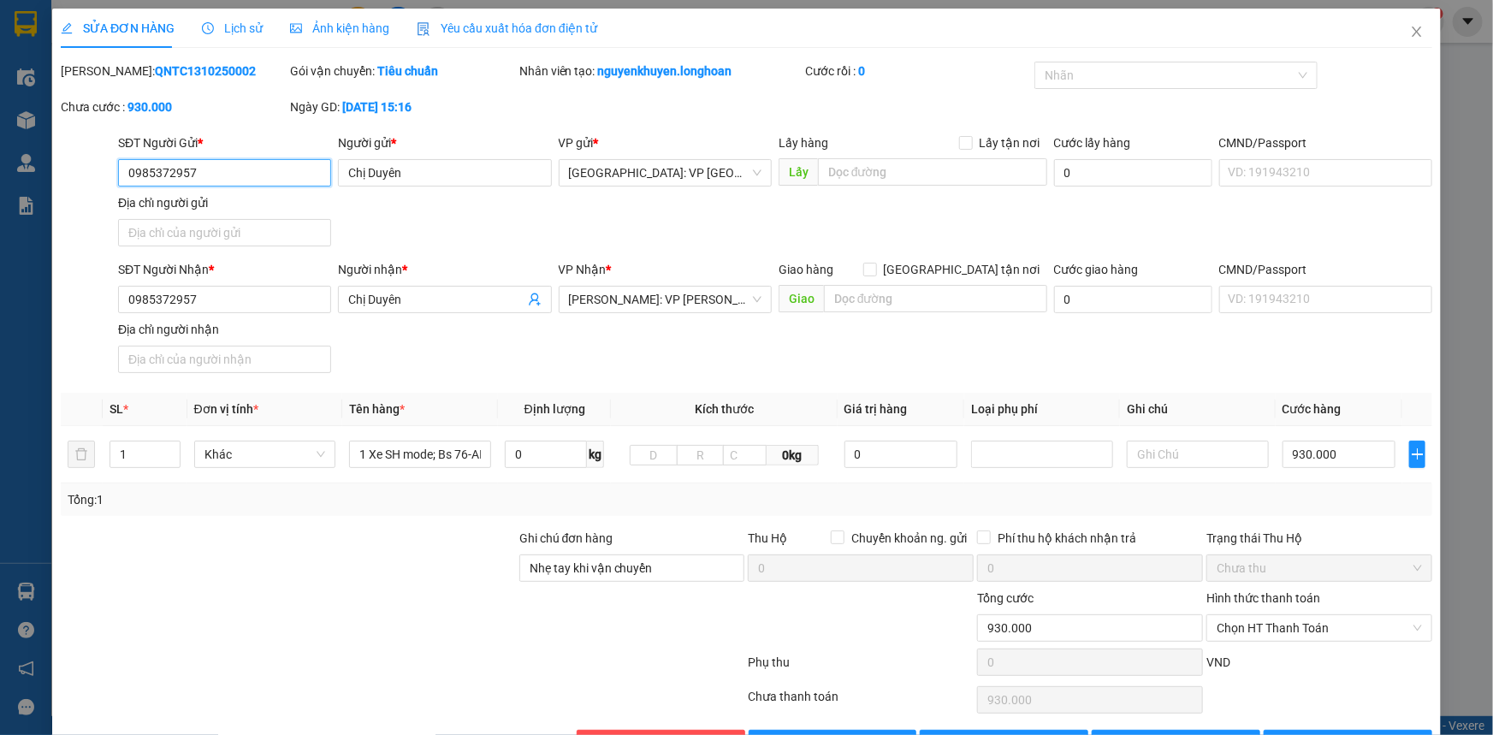
type input "0985372957"
type input "Chị Duyên"
type input "0985372957"
type input "Chị Duyên"
type input "Nhẹ tay khi vận chuyển"
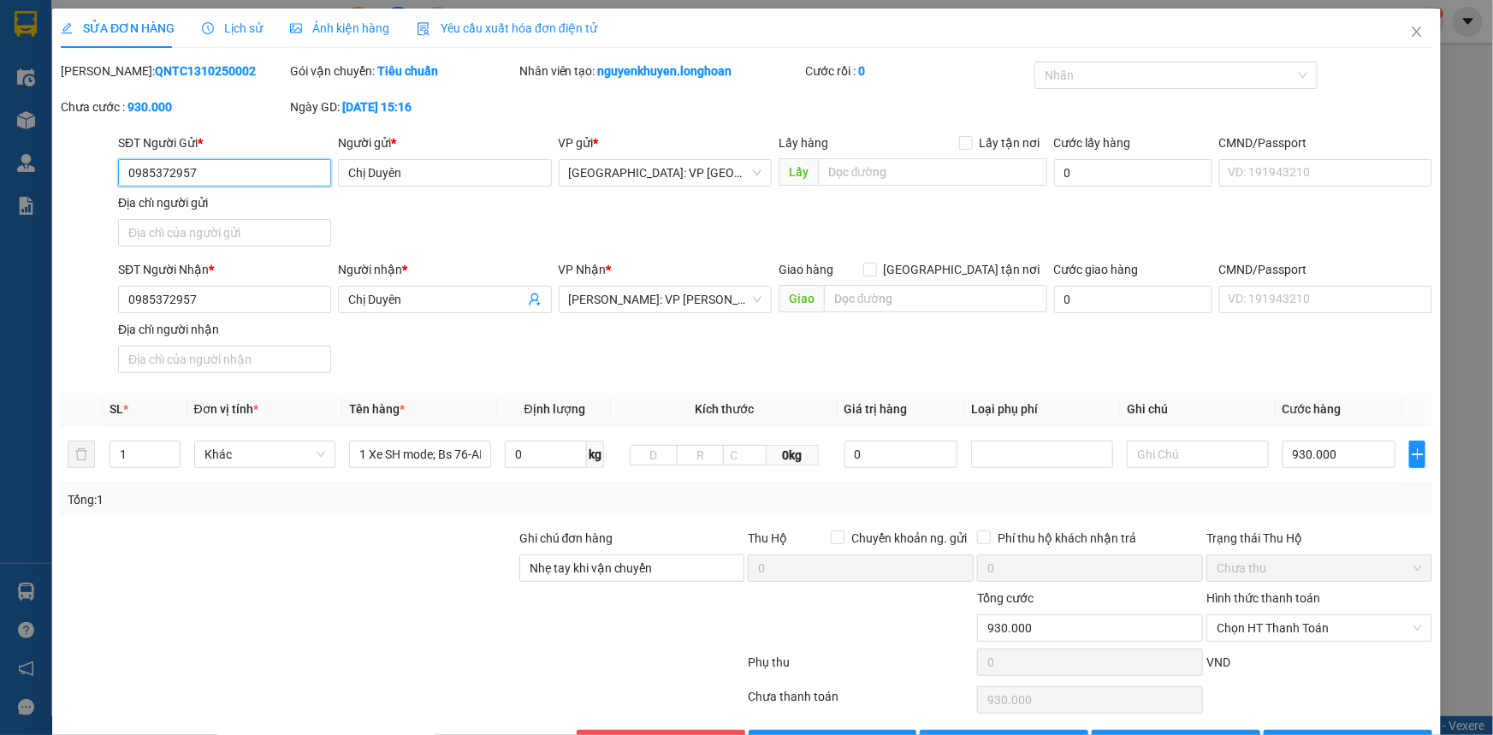
type input "0"
type input "930.000"
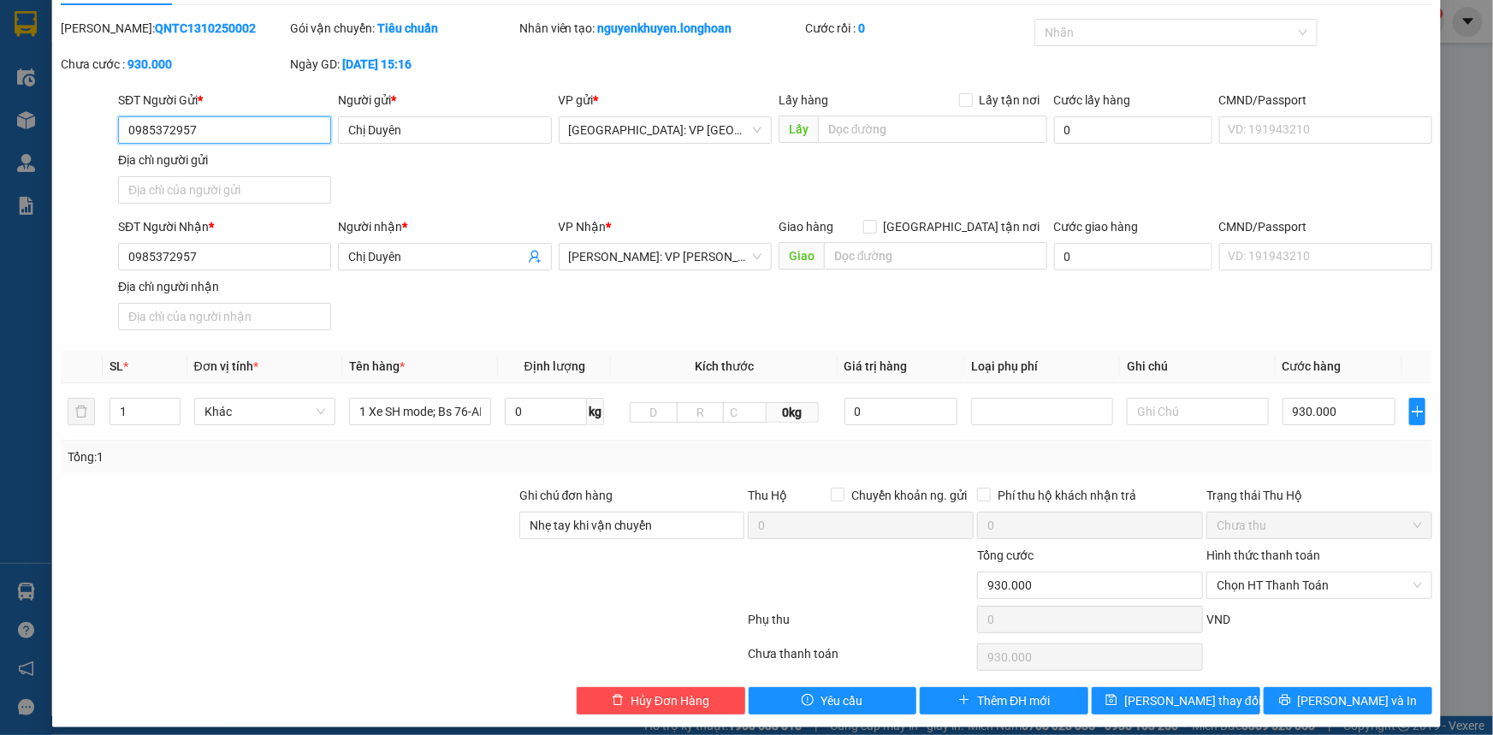
scroll to position [54, 0]
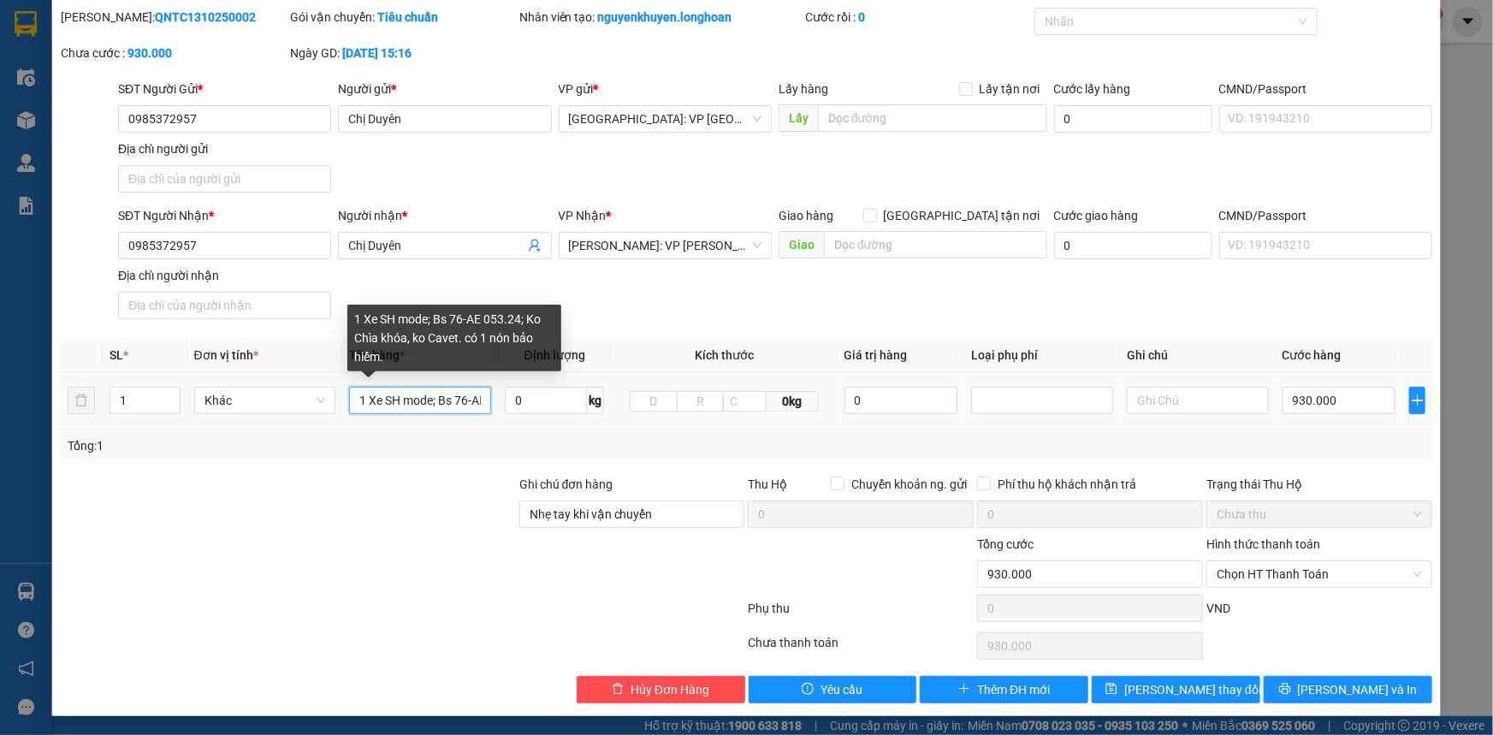
click at [476, 399] on input "1 Xe SH mode; Bs 76-AE 053.24; Ko Chìa khóa, ko Cavet. có 1 nón bảo hiểm." at bounding box center [420, 400] width 142 height 27
click at [462, 399] on input "1 Xe SH mode; Bs 76-AE 053.24; Ko Chìa khóa, ko Cavet. có 1 nón bảo hiểm." at bounding box center [420, 400] width 142 height 27
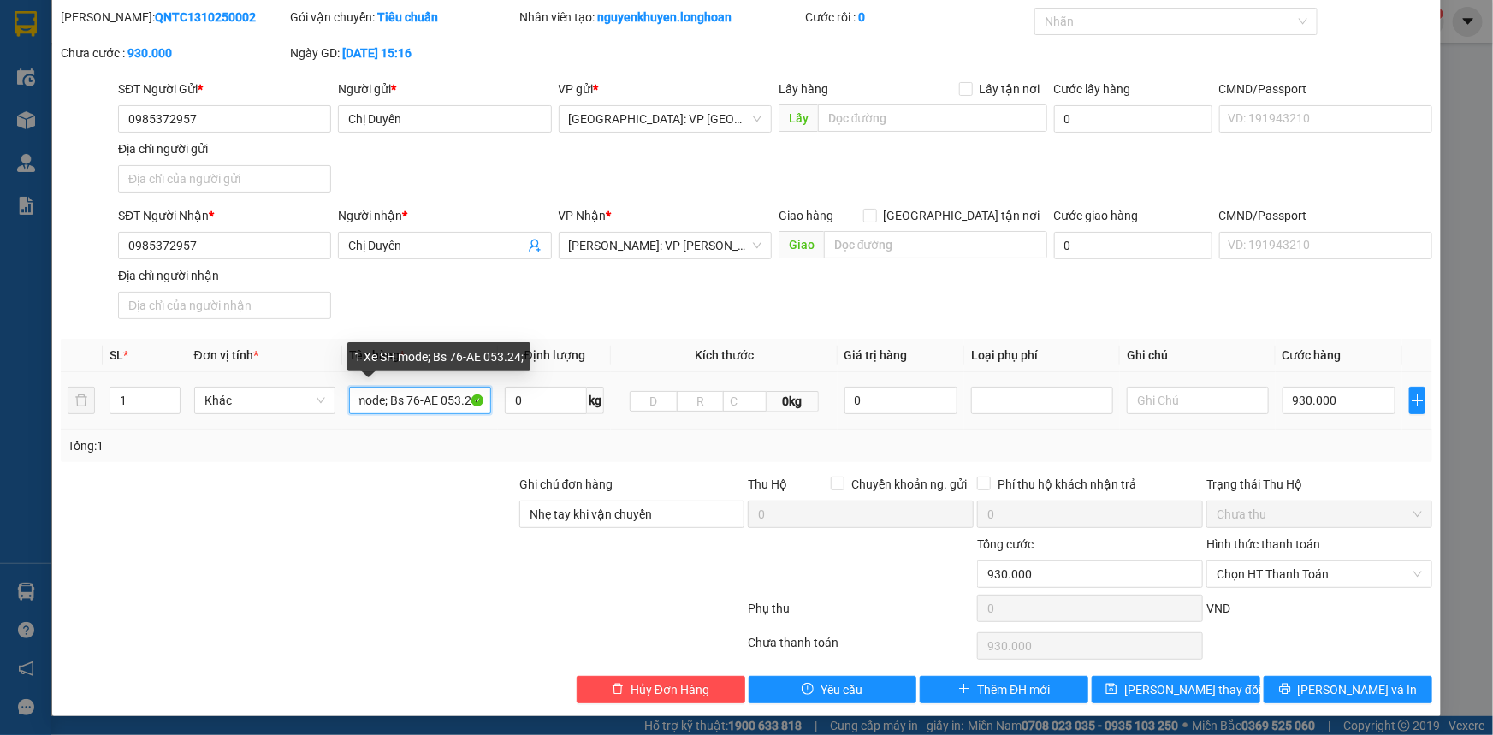
scroll to position [0, 48]
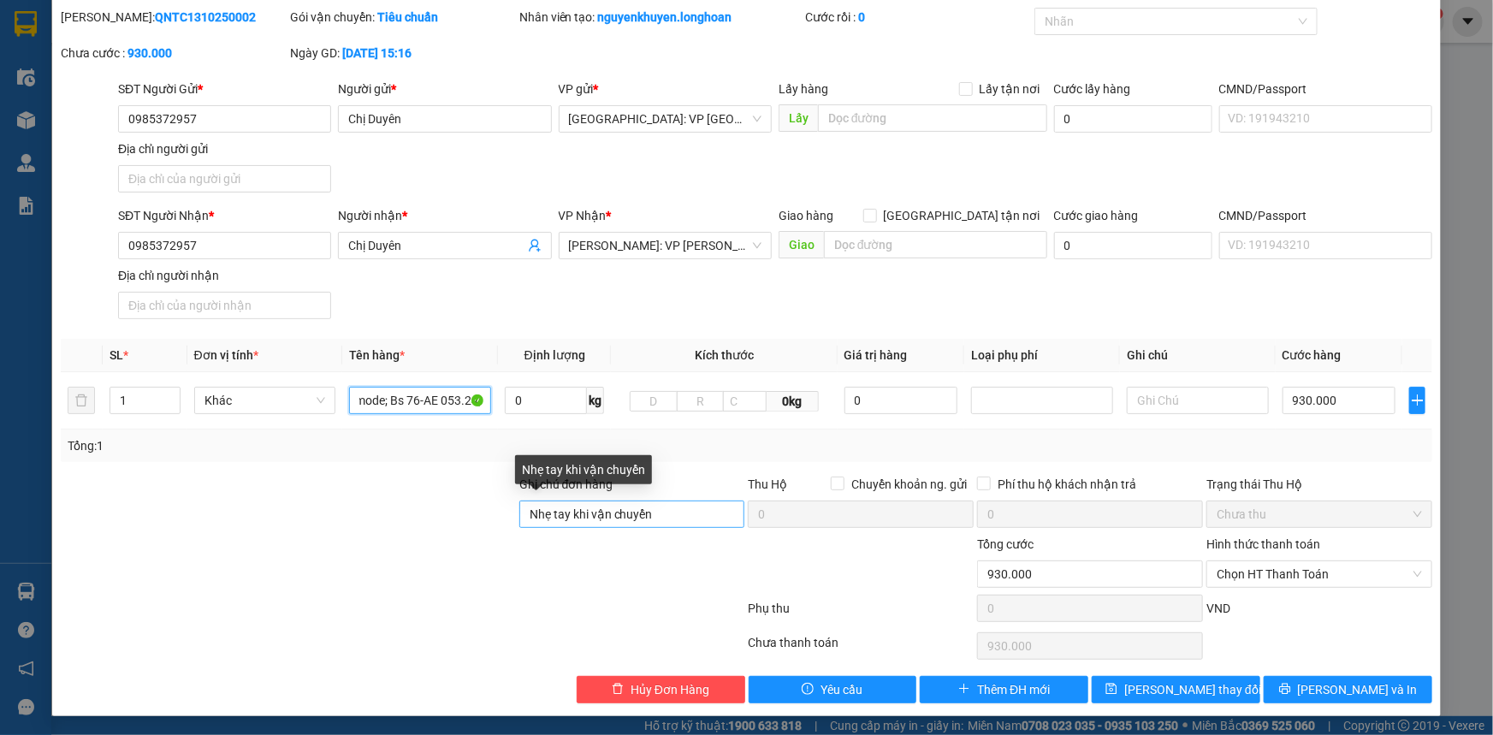
type input "1 Xe SH mode; Bs 76-AE 053.24;"
click at [665, 516] on input "Nhẹ tay khi vận chuyển" at bounding box center [632, 513] width 226 height 27
click at [523, 515] on input "Nhẹ tay khi vận chuyển" at bounding box center [632, 513] width 226 height 27
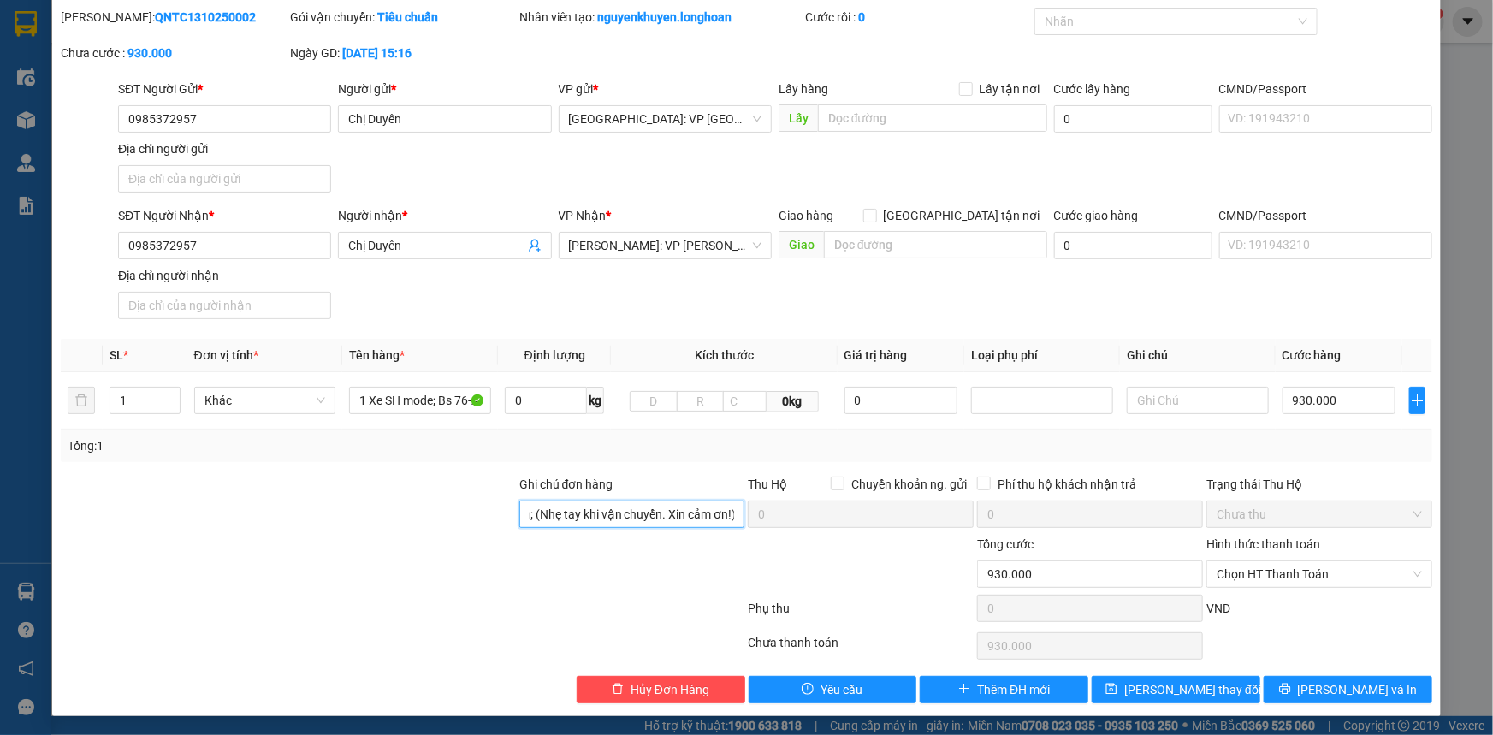
scroll to position [0, 152]
type input "1 Chìa khóa, 1 nón bảo hiểm; (Nhẹ tay khi vận chuyển. Xin cảm ơn!)"
click at [427, 548] on div at bounding box center [288, 565] width 458 height 60
click at [1349, 689] on span "[PERSON_NAME] và In" at bounding box center [1358, 689] width 120 height 19
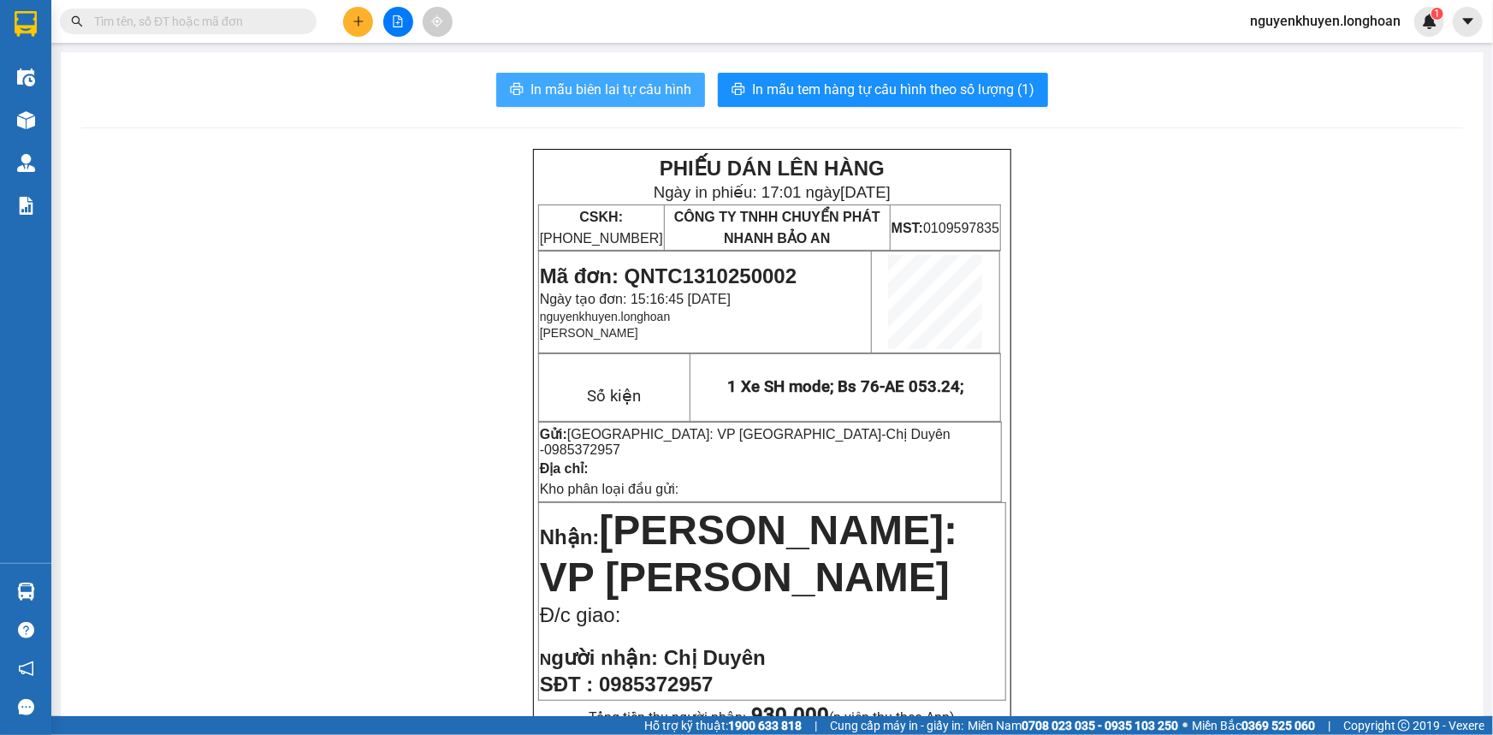
click at [599, 92] on span "In mẫu biên lai tự cấu hình" at bounding box center [610, 89] width 161 height 21
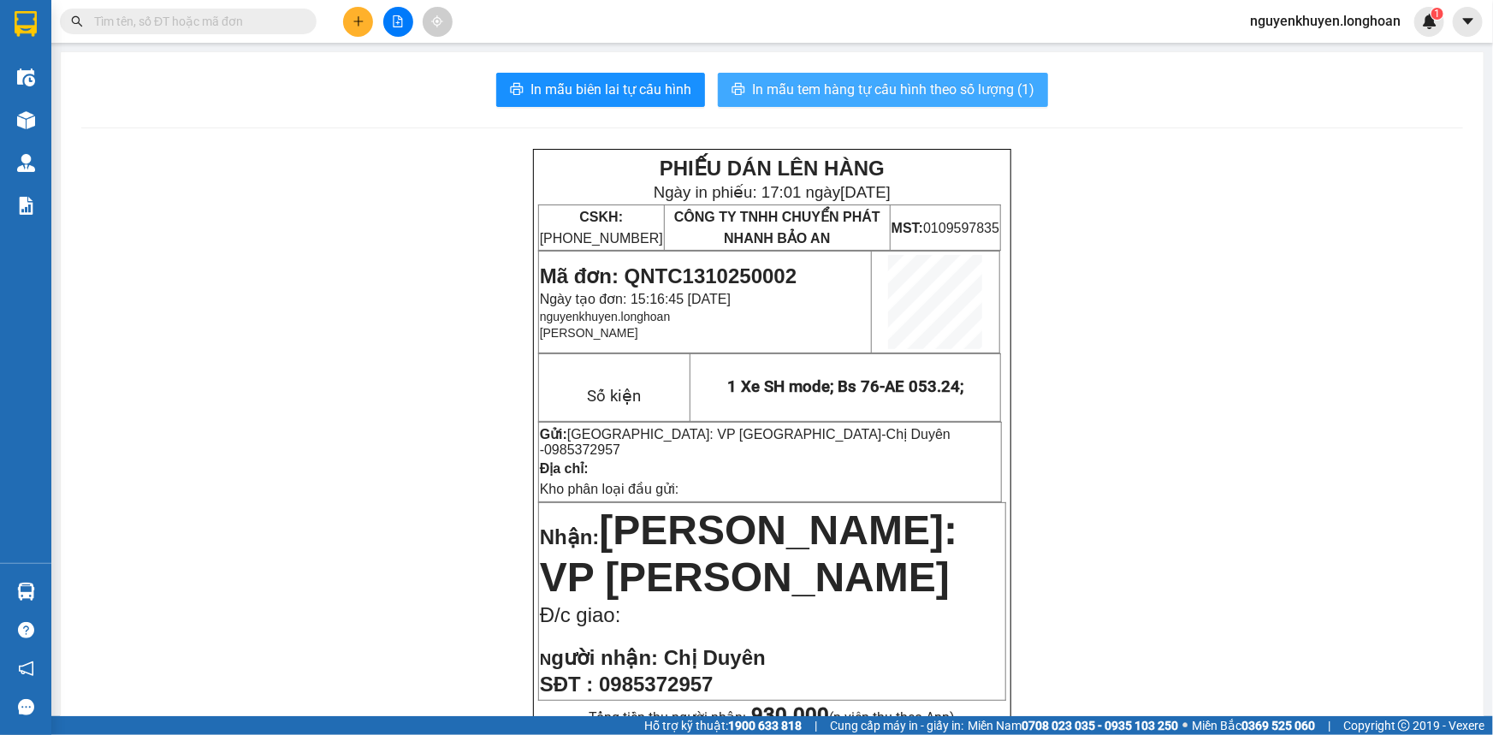
click at [866, 89] on span "In mẫu tem hàng tự cấu hình theo số lượng (1)" at bounding box center [893, 89] width 282 height 21
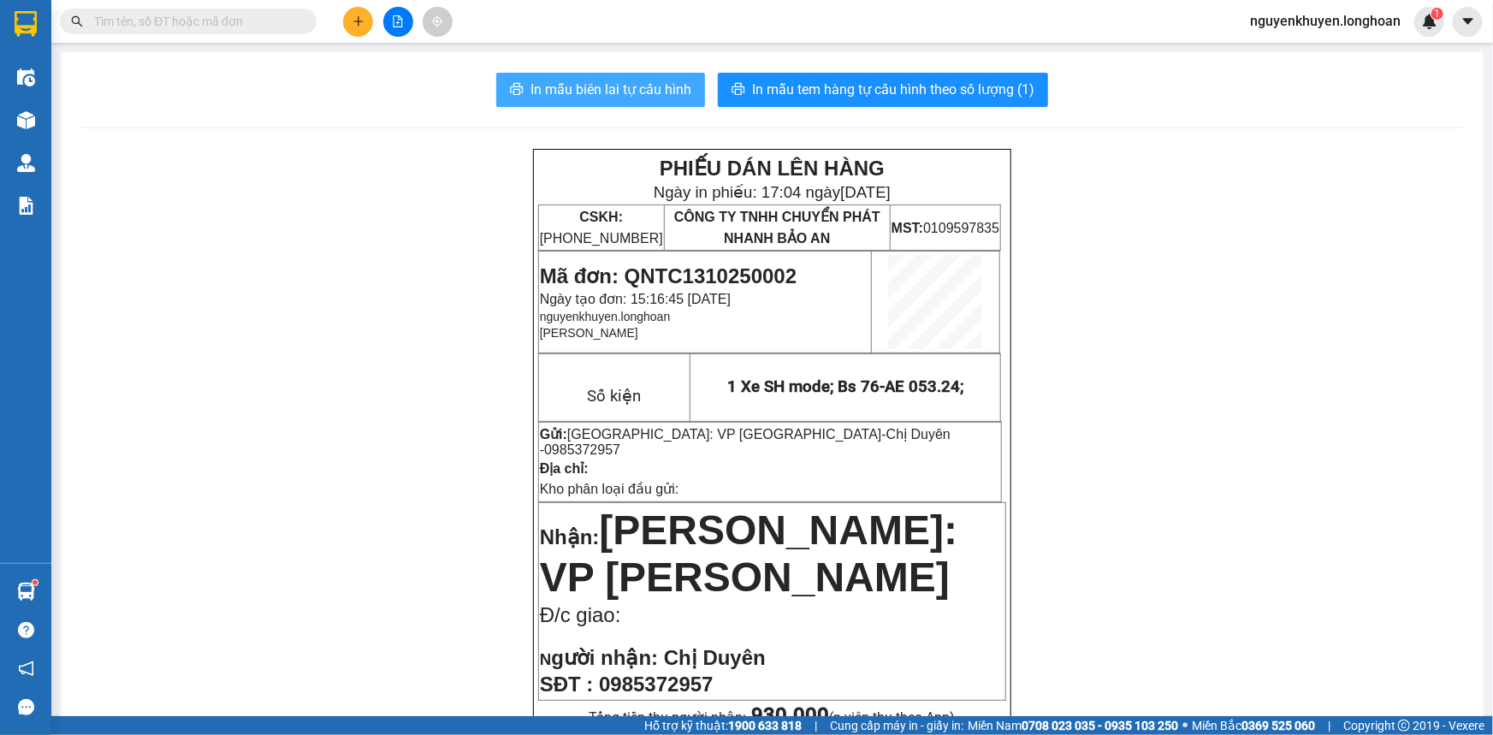
click at [650, 84] on span "In mẫu biên lai tự cấu hình" at bounding box center [610, 89] width 161 height 21
click at [600, 91] on span "In mẫu biên lai tự cấu hình" at bounding box center [610, 89] width 161 height 21
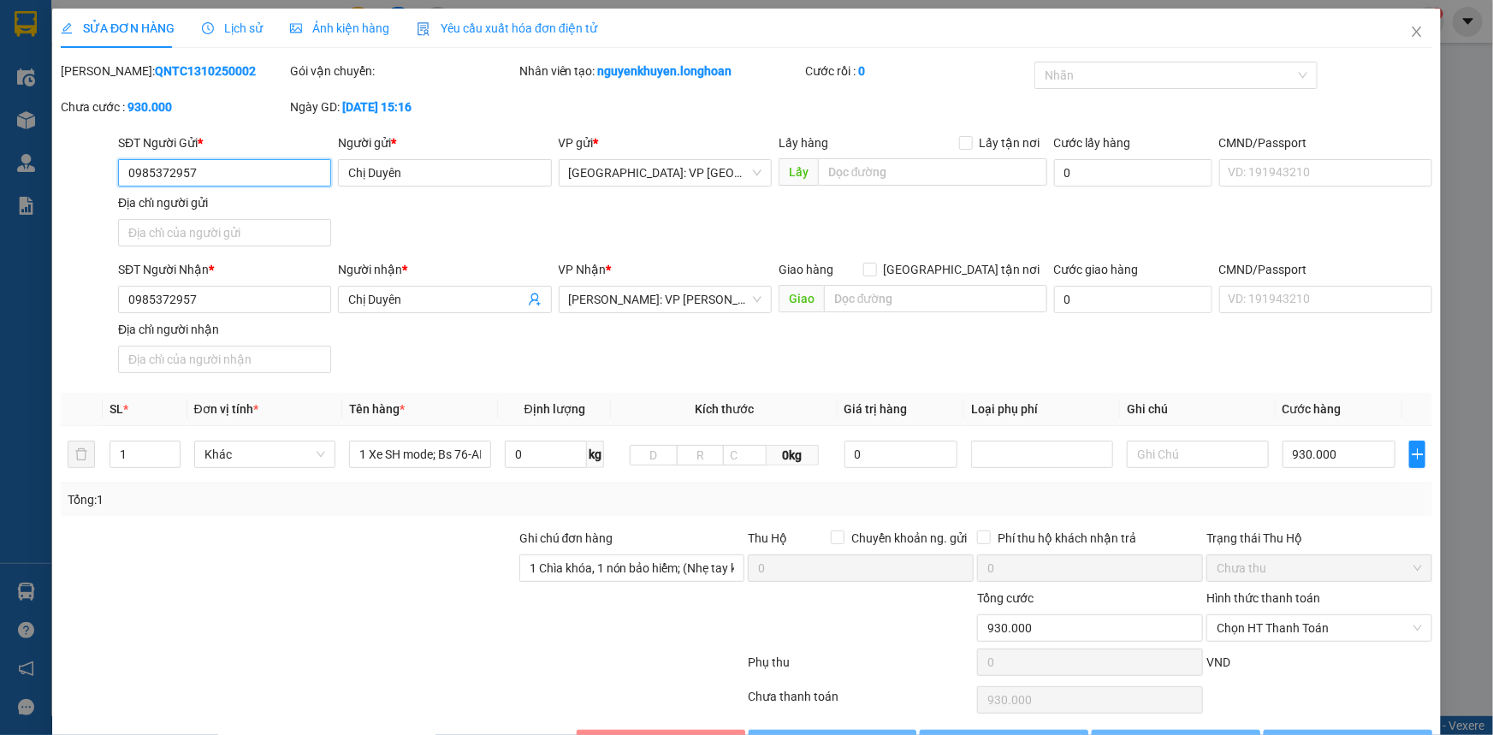
type input "0985372957"
type input "Chị Duyên"
type input "0985372957"
type input "Chị Duyên"
type input "1 Chìa khóa, 1 nón bảo hiểm; (Nhẹ tay khi vận chuyển. Xin cảm ơn!)"
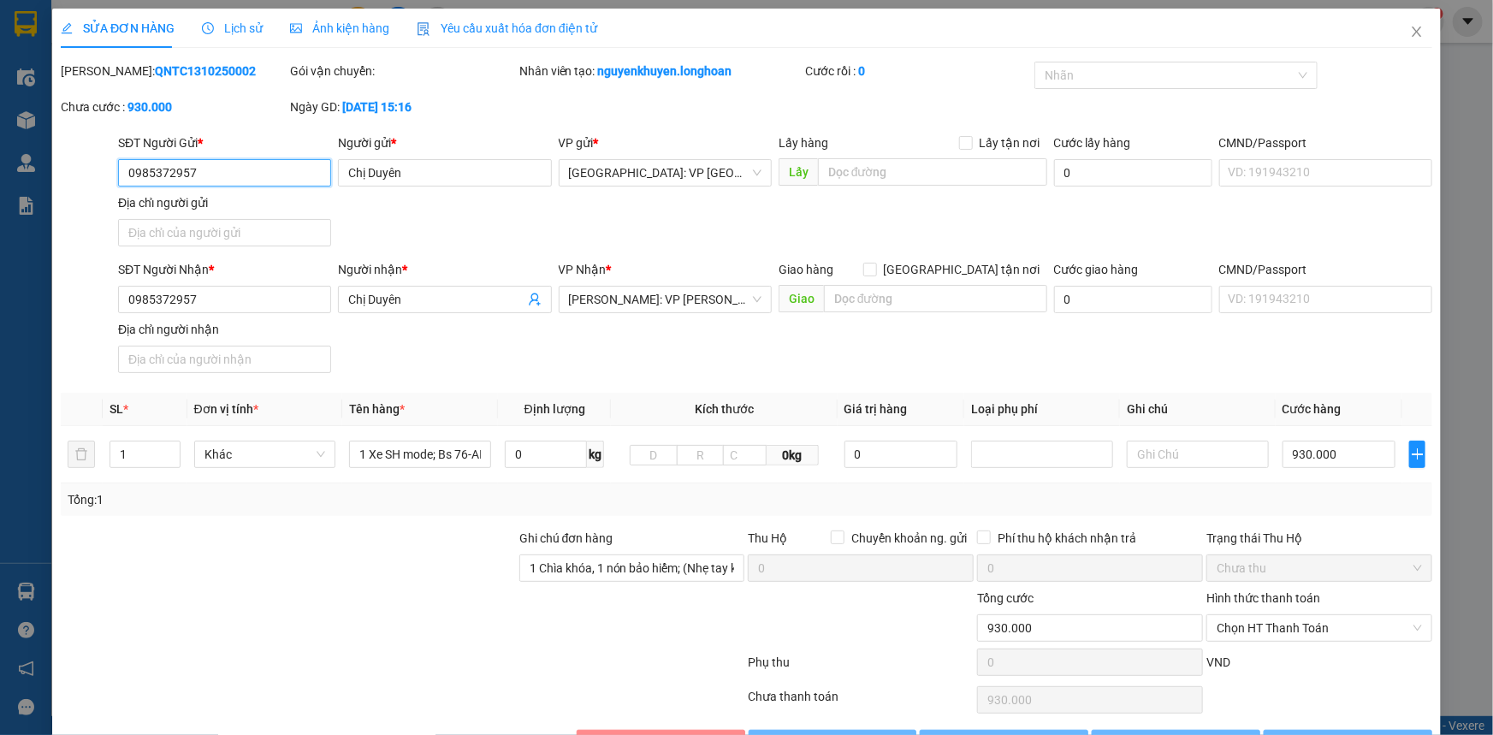
type input "0"
type input "930.000"
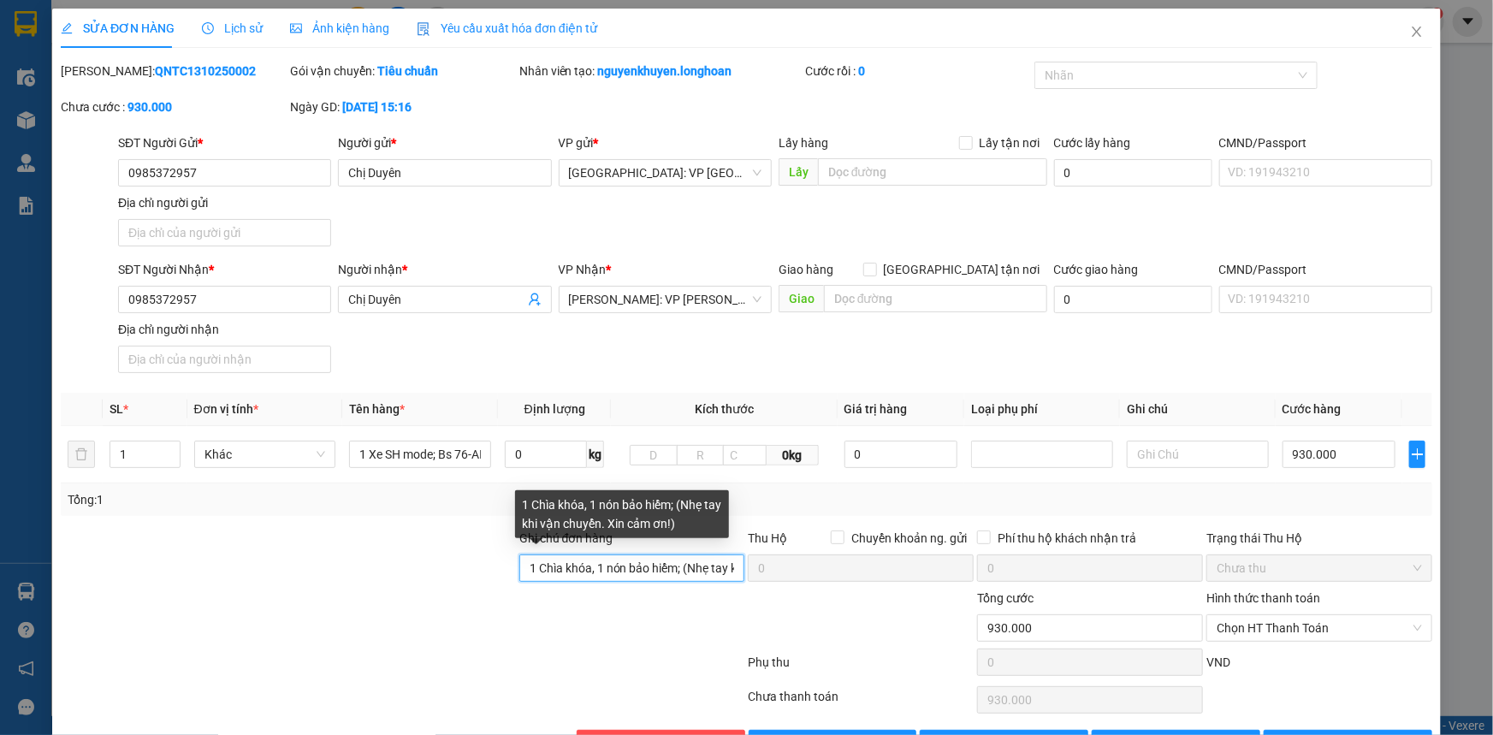
click at [585, 567] on input "1 Chìa khóa, 1 nón bảo hiểm; (Nhẹ tay khi vận chuyển. Xin cảm ơn!)" at bounding box center [632, 567] width 226 height 27
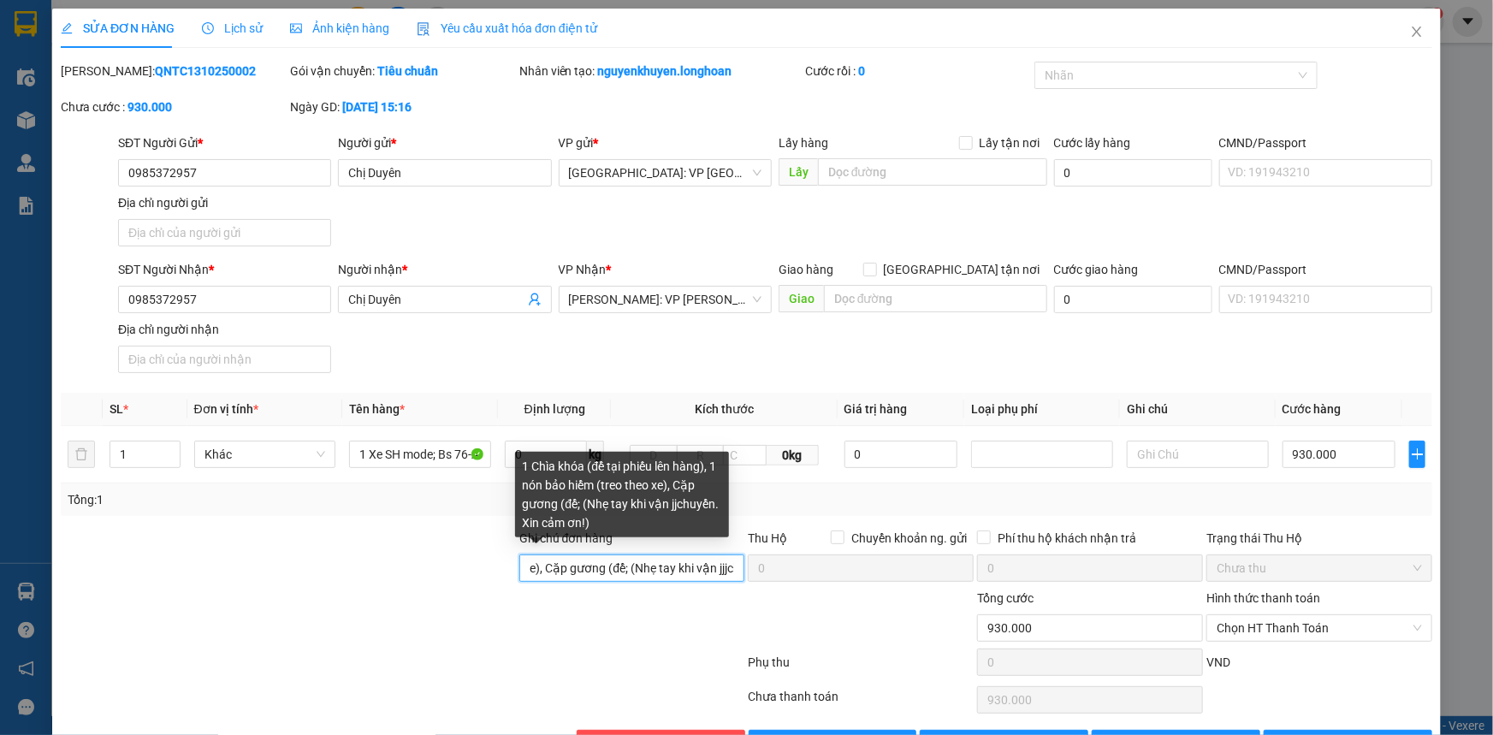
scroll to position [0, 334]
click at [624, 569] on input "1 Chìa khóa (để tại phiếu lên hàng), 1 nón bảo hiểm (treo theo xe), Cặp gương (…" at bounding box center [632, 567] width 226 height 27
click at [719, 568] on input "1 Chìa khóa (để tại phiếu lên hàng), 1 nón bảo hiểm (treo theo xe), Cặp gương (…" at bounding box center [632, 567] width 226 height 27
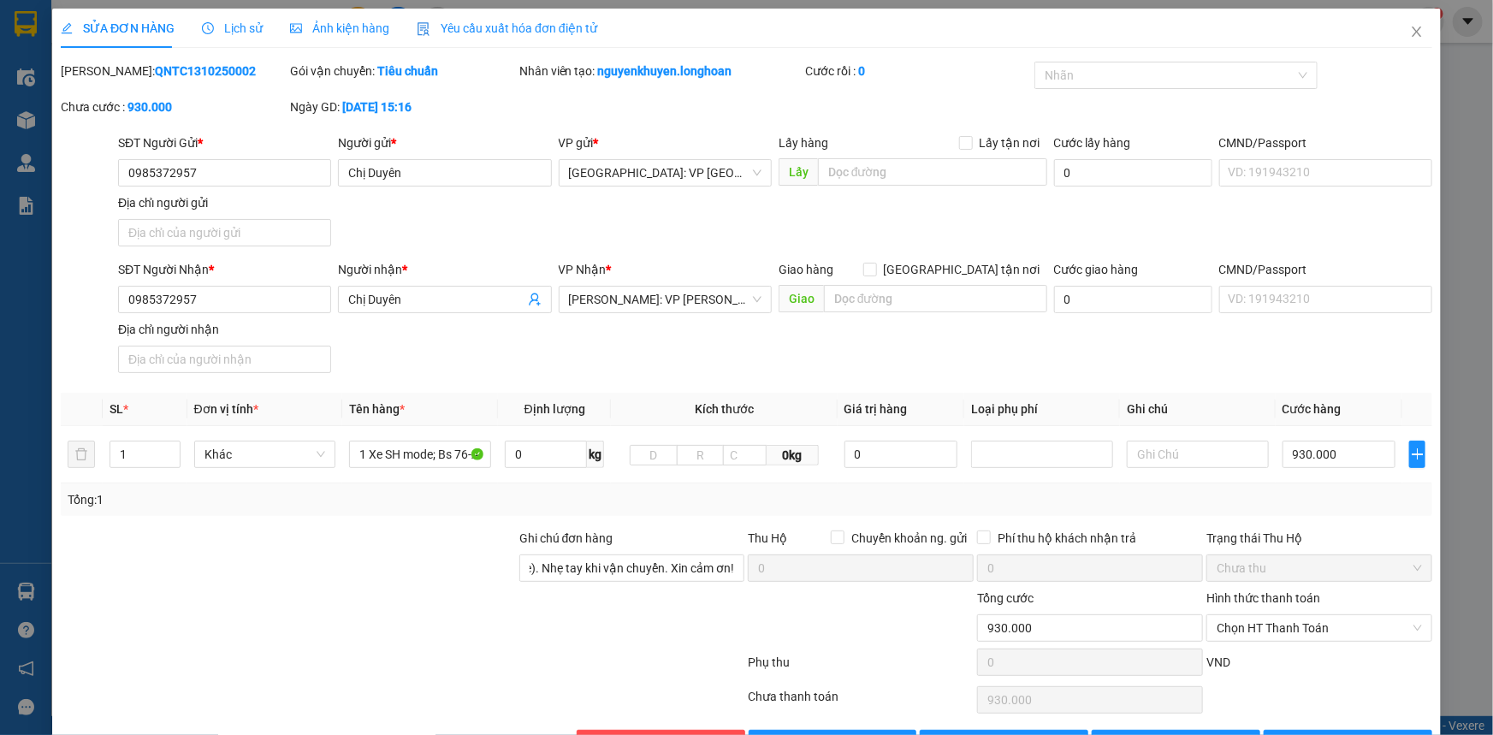
scroll to position [0, 0]
click at [562, 637] on div at bounding box center [631, 618] width 229 height 60
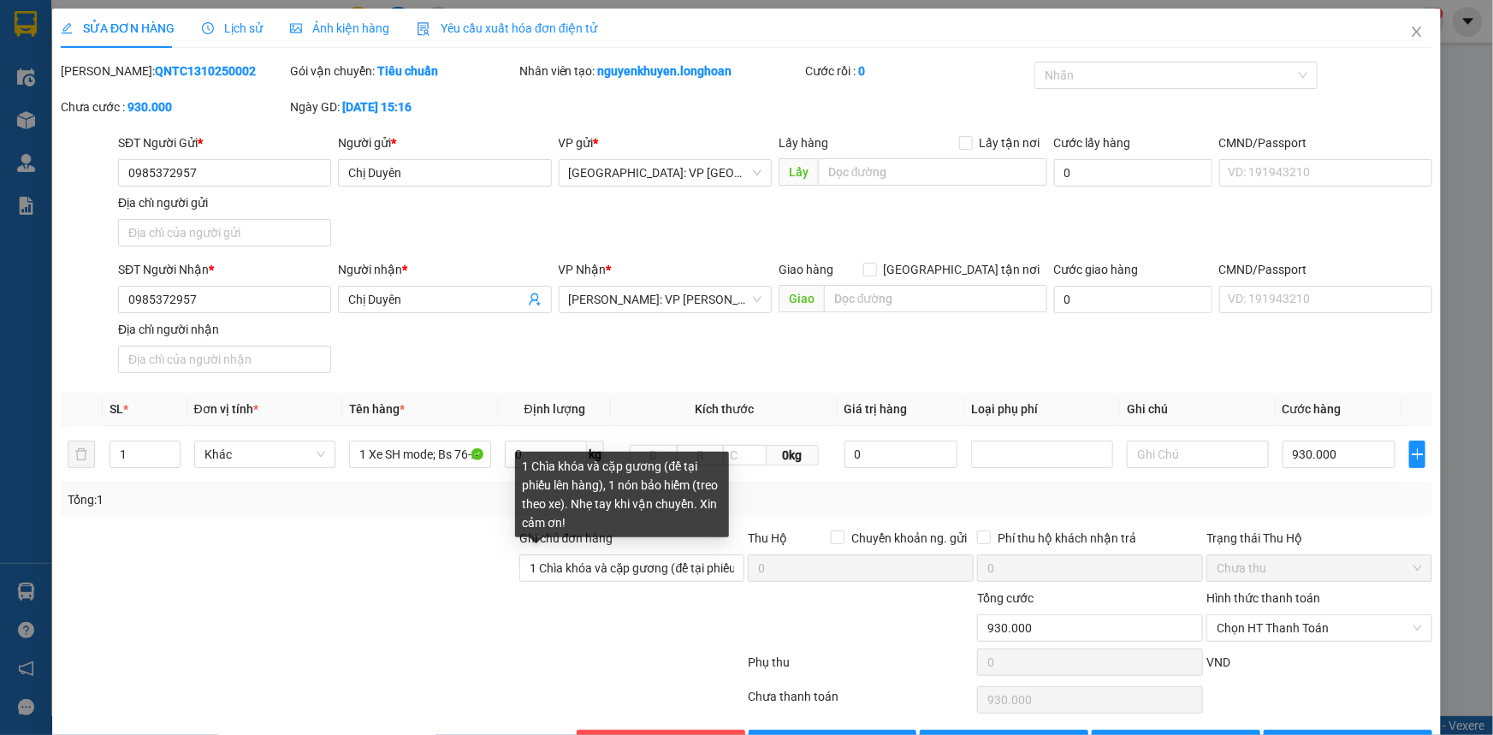
click at [607, 485] on div "1 Chìa khóa và cặp gương (để tại phiếu lên hàng), 1 nón bảo hiểm (treo theo xe)…" at bounding box center [622, 495] width 214 height 86
click at [565, 505] on div "1 Chìa khóa và cặp gương (để tại phiếu lên hàng), 1 nón bảo hiểm (treo theo xe)…" at bounding box center [622, 495] width 214 height 86
click at [690, 565] on input "1 Chìa khóa và cặp gương (để tại phiếu lên hàng), 1 nón bảo hiểm (treo theo xe)…" at bounding box center [632, 567] width 226 height 27
click at [684, 570] on input "1 Chìa khóa và cặp gương (để tại phiếu lên hàng), 1 nón bảo hiểm (treo theo xe)…" at bounding box center [632, 567] width 226 height 27
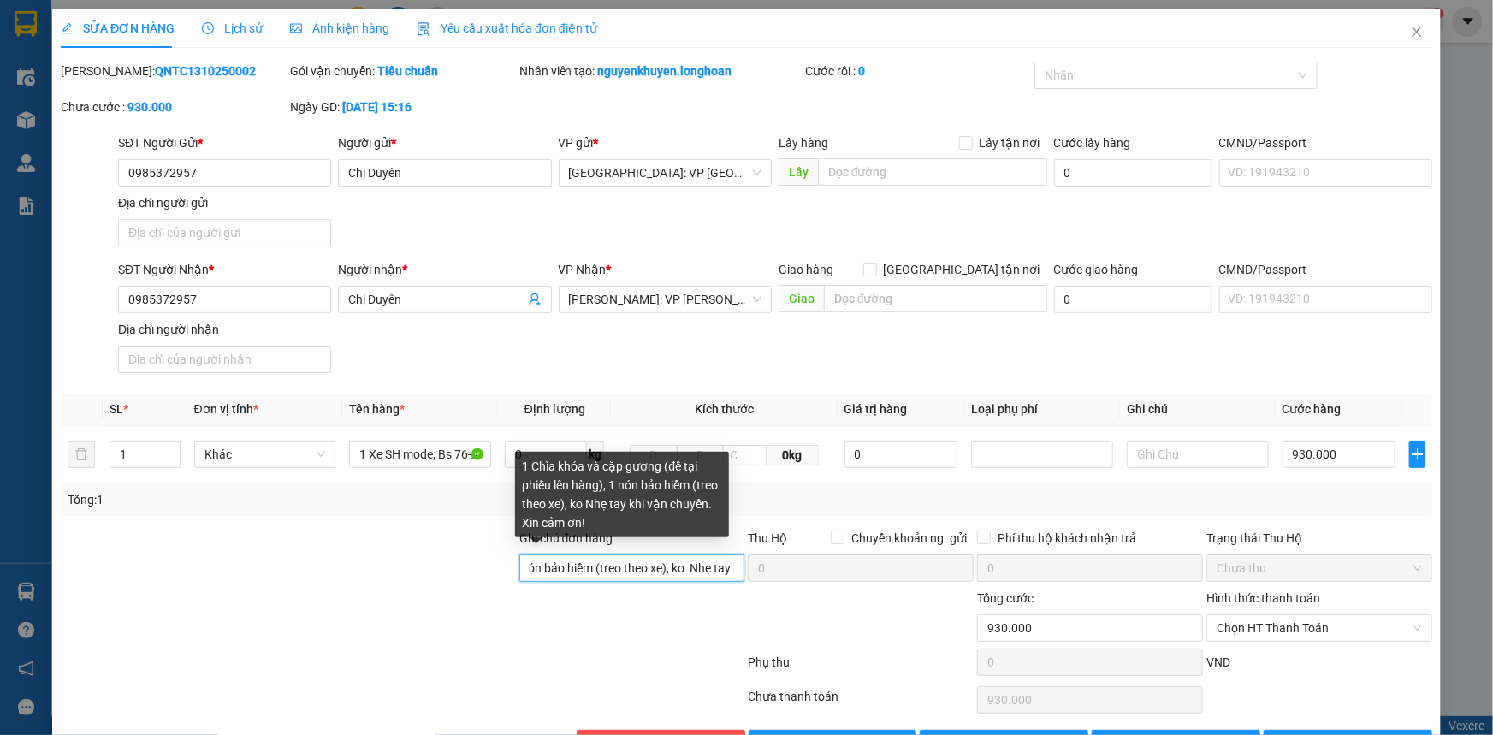
click at [684, 567] on input "1 Chìa khóa và cặp gương (để tại phiếu lên hàng), 1 nón bảo hiểm (treo theo xe)…" at bounding box center [632, 567] width 226 height 27
click at [694, 560] on input "1 Chìa khóa và cặp gương (để tại phiếu lên hàng), 1 nón bảo hiểm (treo theo xe)…" at bounding box center [632, 567] width 226 height 27
click at [665, 565] on input "1 Chìa khóa và cặp gương (để tại phiếu lên hàng), 1 nón bảo hiểm (treo theo xe)…" at bounding box center [632, 567] width 226 height 27
click at [688, 570] on input "1 Chìa khóa và cặp gương (để tại phiếu lên hàng), 1 nón bảo hiểm (treo theo xe)…" at bounding box center [632, 567] width 226 height 27
click at [697, 573] on input "1 Chìa khóa và cặp gương (để tại phiếu lên hàng), 1 nón bảo hiểm (treo theo xe)…" at bounding box center [632, 567] width 226 height 27
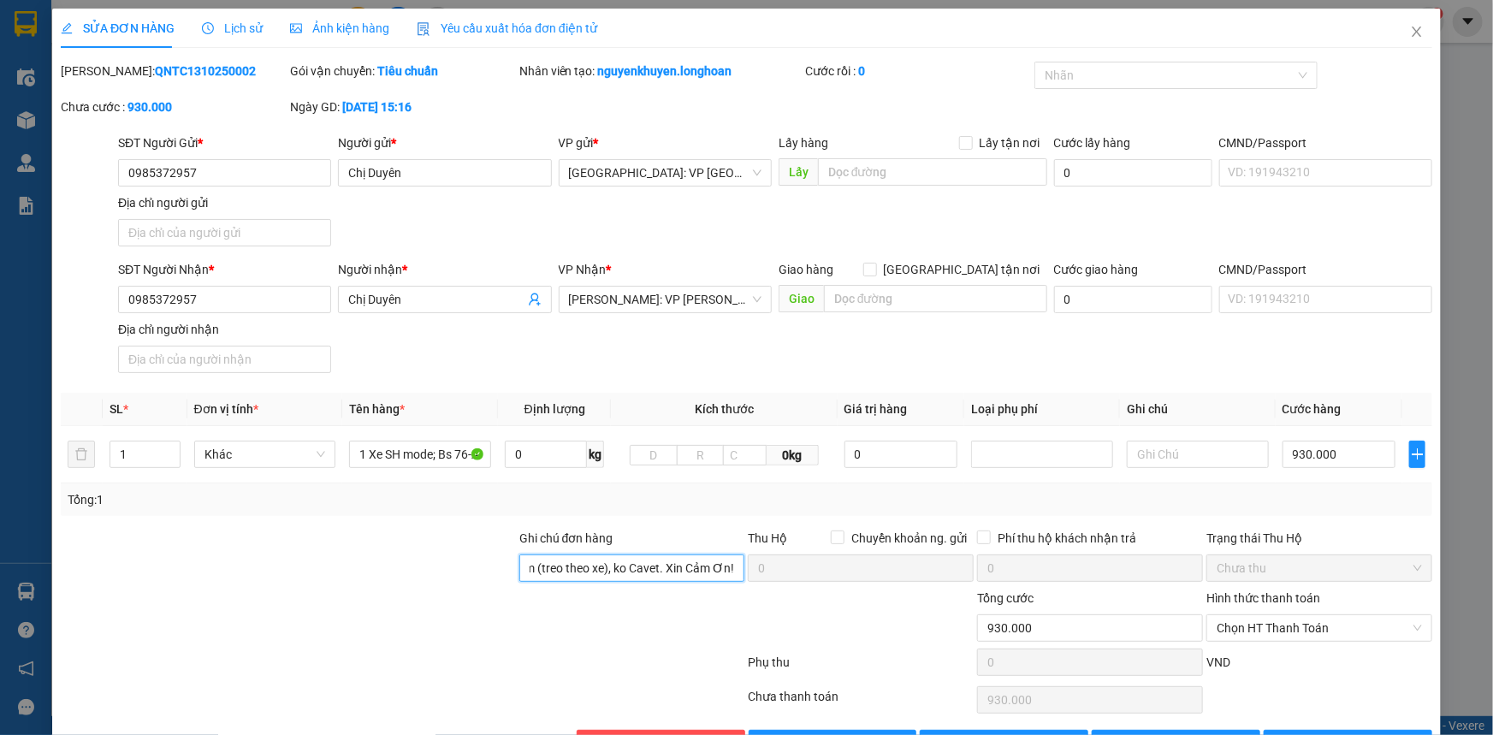
scroll to position [0, 343]
type input "1 Chìa khóa và cặp gương (để tại phiếu lên hàng), 1 nón bảo hiểm (treo theo xe)…"
click at [678, 607] on div at bounding box center [631, 618] width 229 height 60
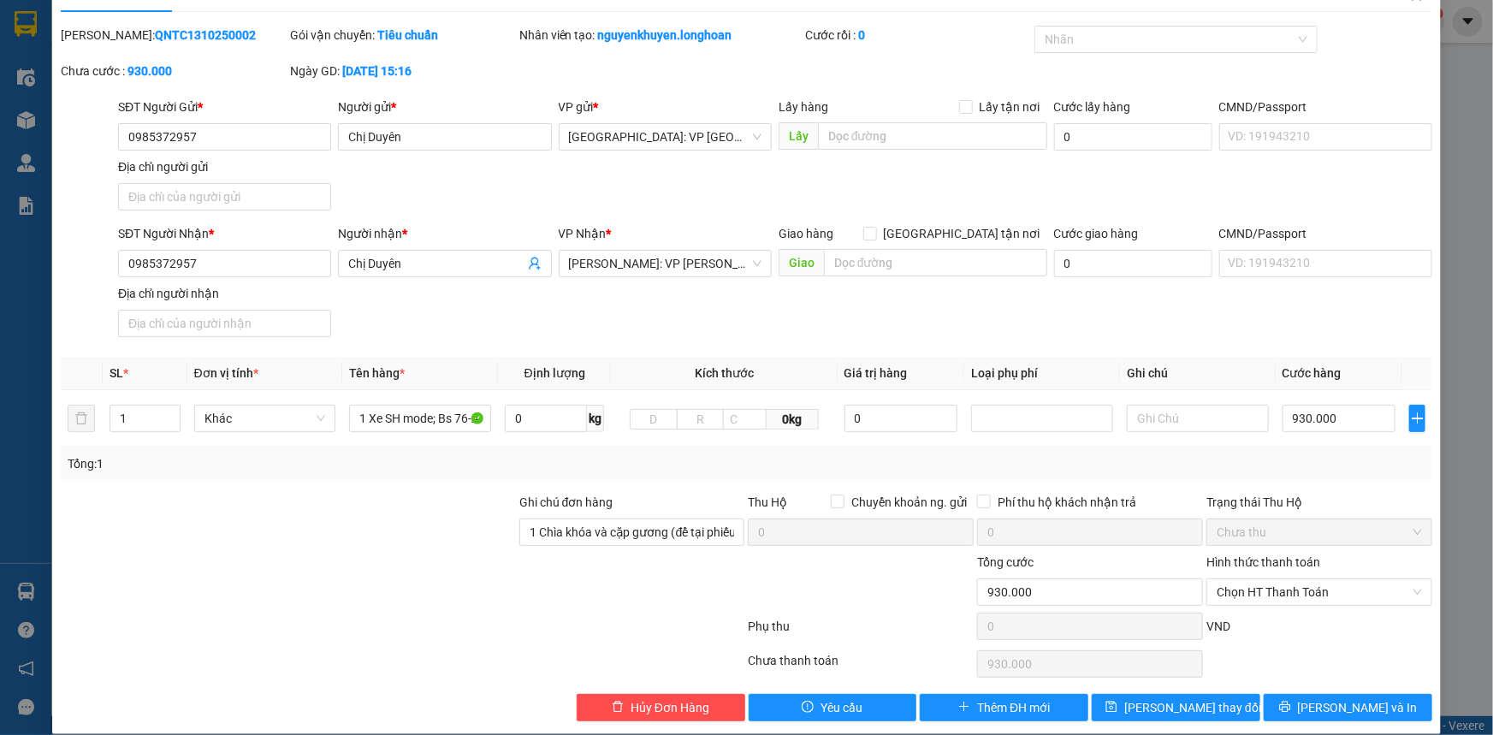
scroll to position [54, 0]
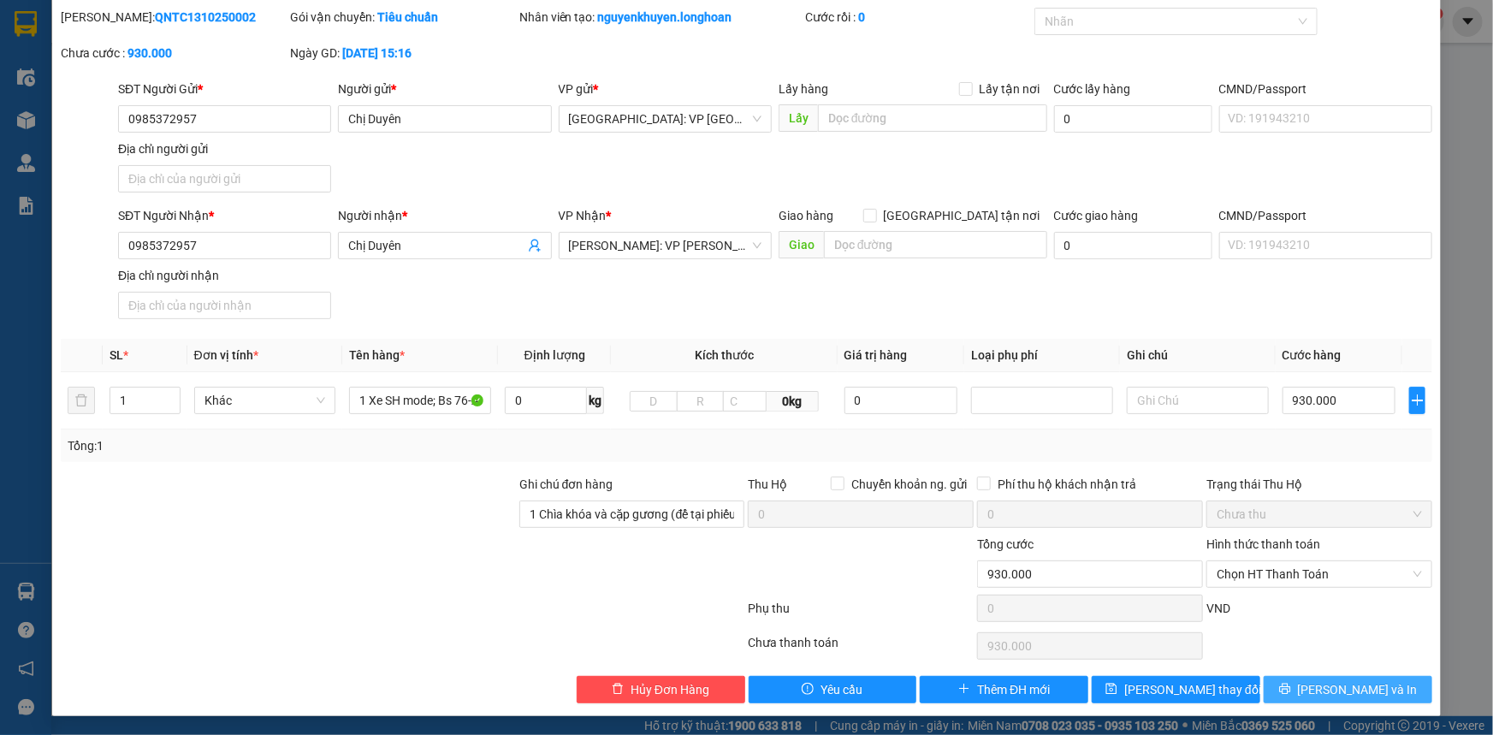
click at [1331, 681] on span "[PERSON_NAME] và In" at bounding box center [1358, 689] width 120 height 19
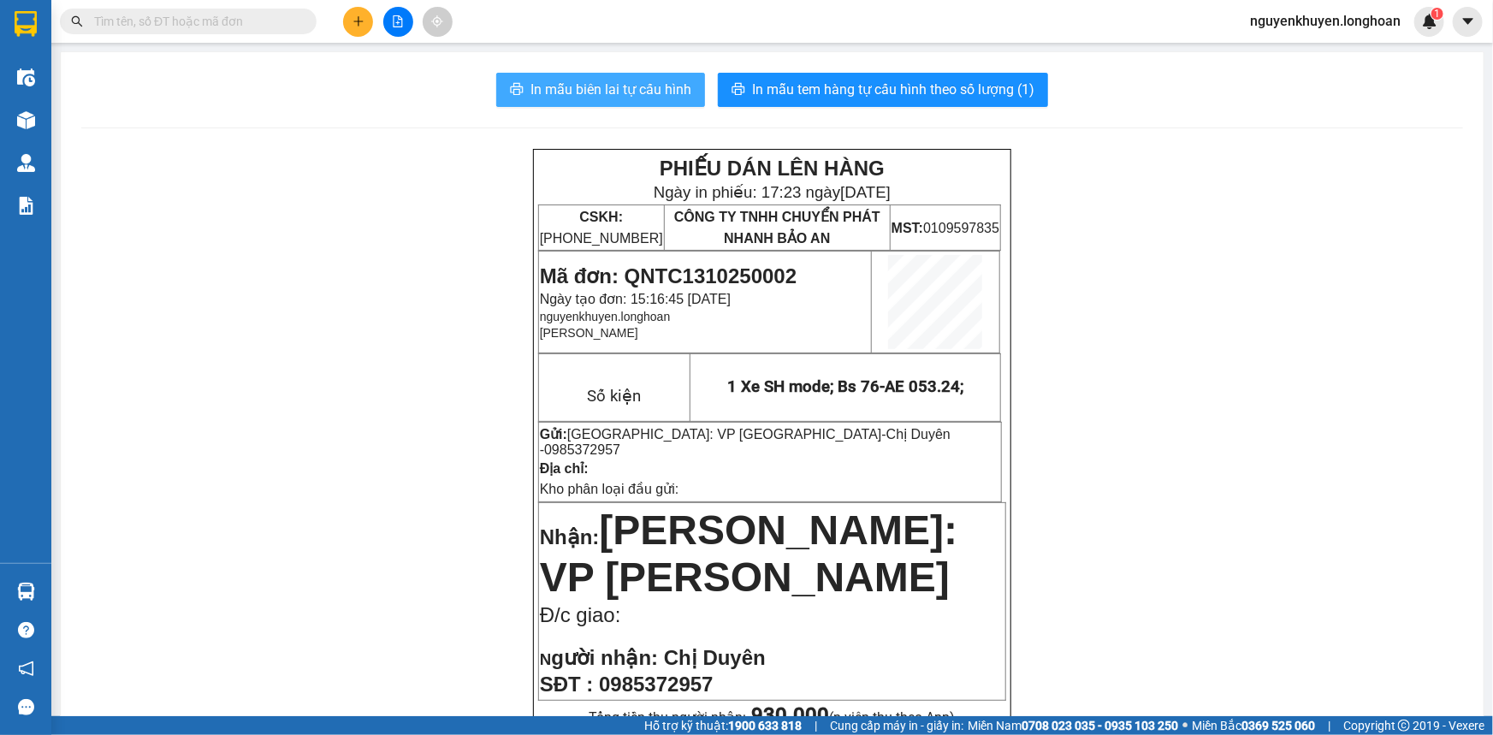
click at [620, 82] on span "In mẫu biên lai tự cấu hình" at bounding box center [610, 89] width 161 height 21
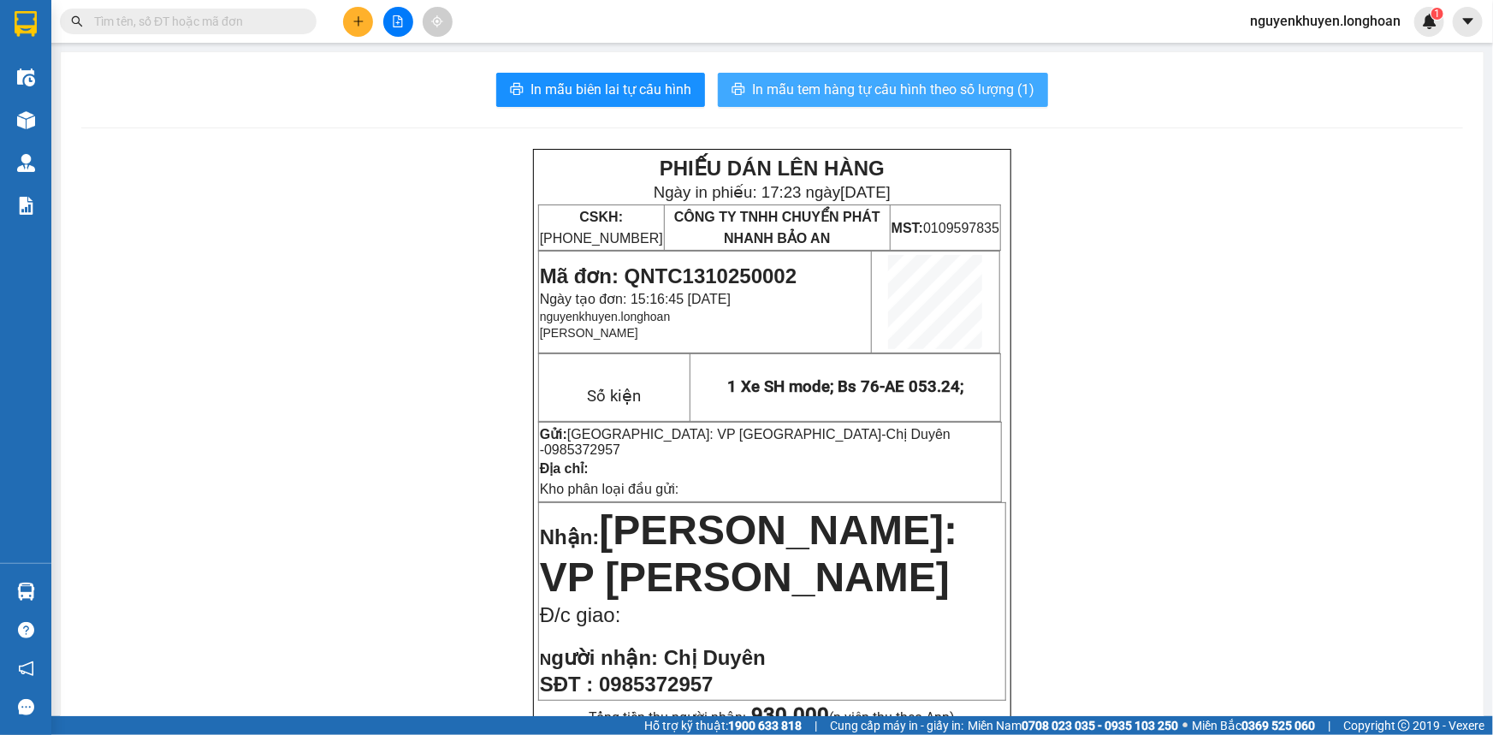
click at [862, 81] on span "In mẫu tem hàng tự cấu hình theo số lượng (1)" at bounding box center [893, 89] width 282 height 21
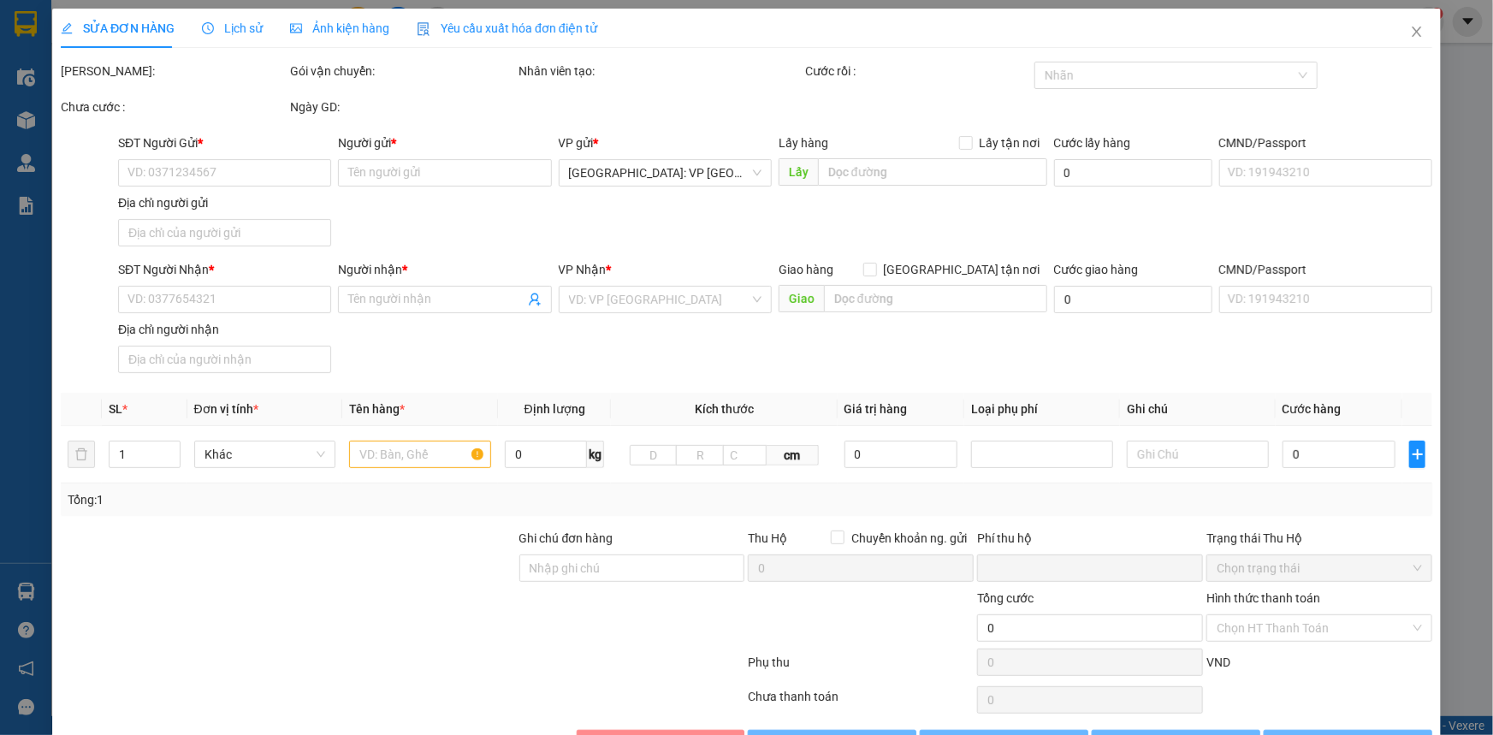
type input "0985372957"
type input "Chị Duyên"
type input "0985372957"
type input "Chị Duyên"
type input "1 Chìa khóa và cặp gương (để tại phiếu lên hàng), 1 nón bảo hiểm (treo theo xe)…"
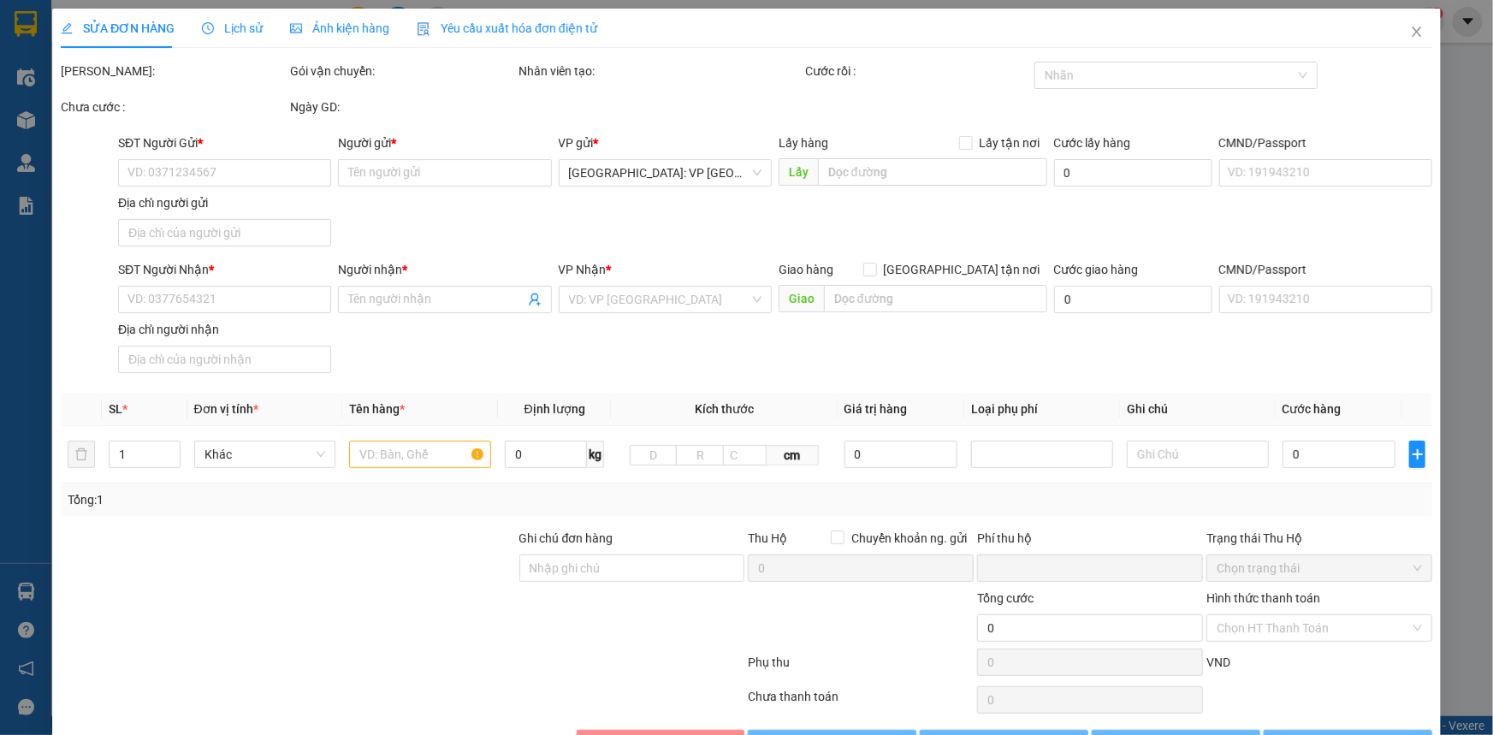
type input "0"
type input "930.000"
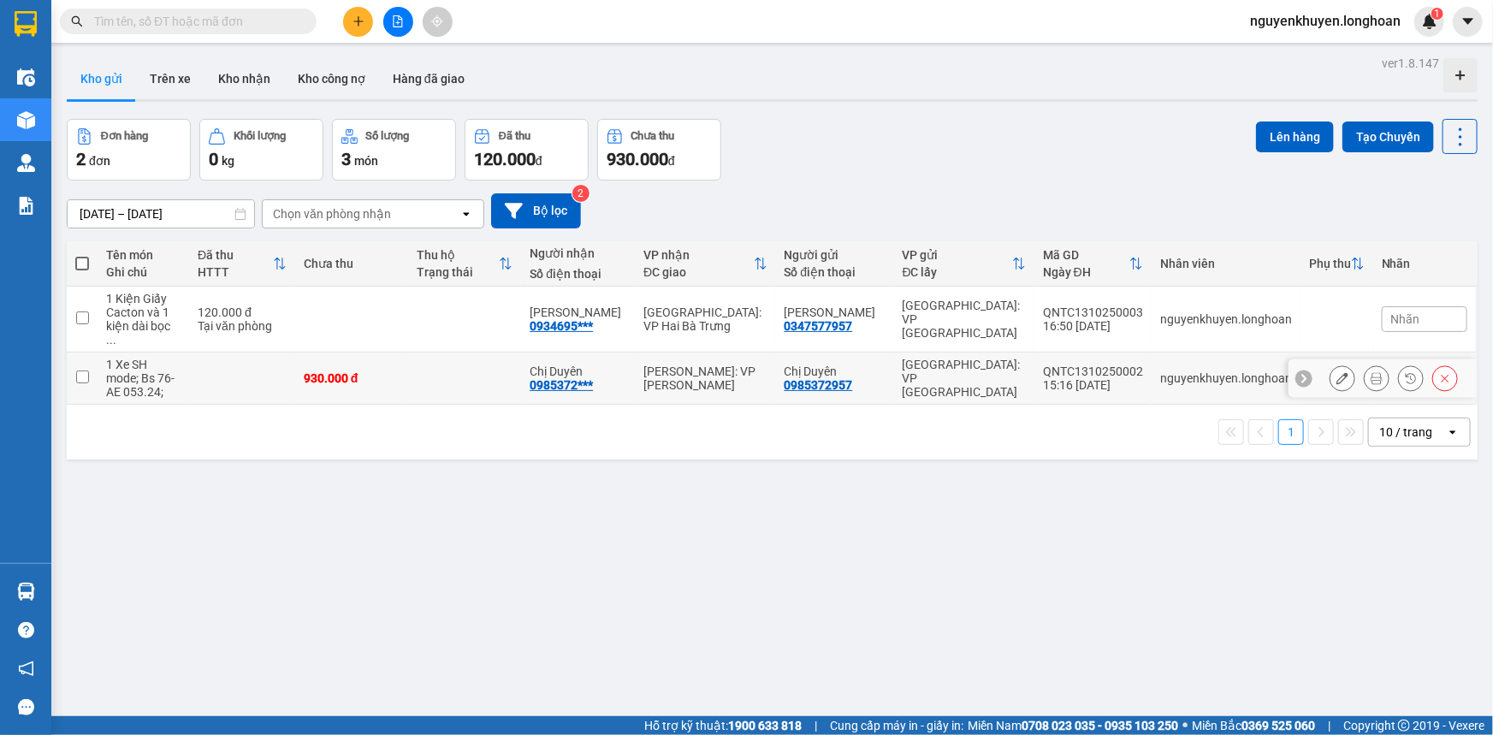
click at [1097, 378] on div "15:16 [DATE]" at bounding box center [1093, 385] width 100 height 14
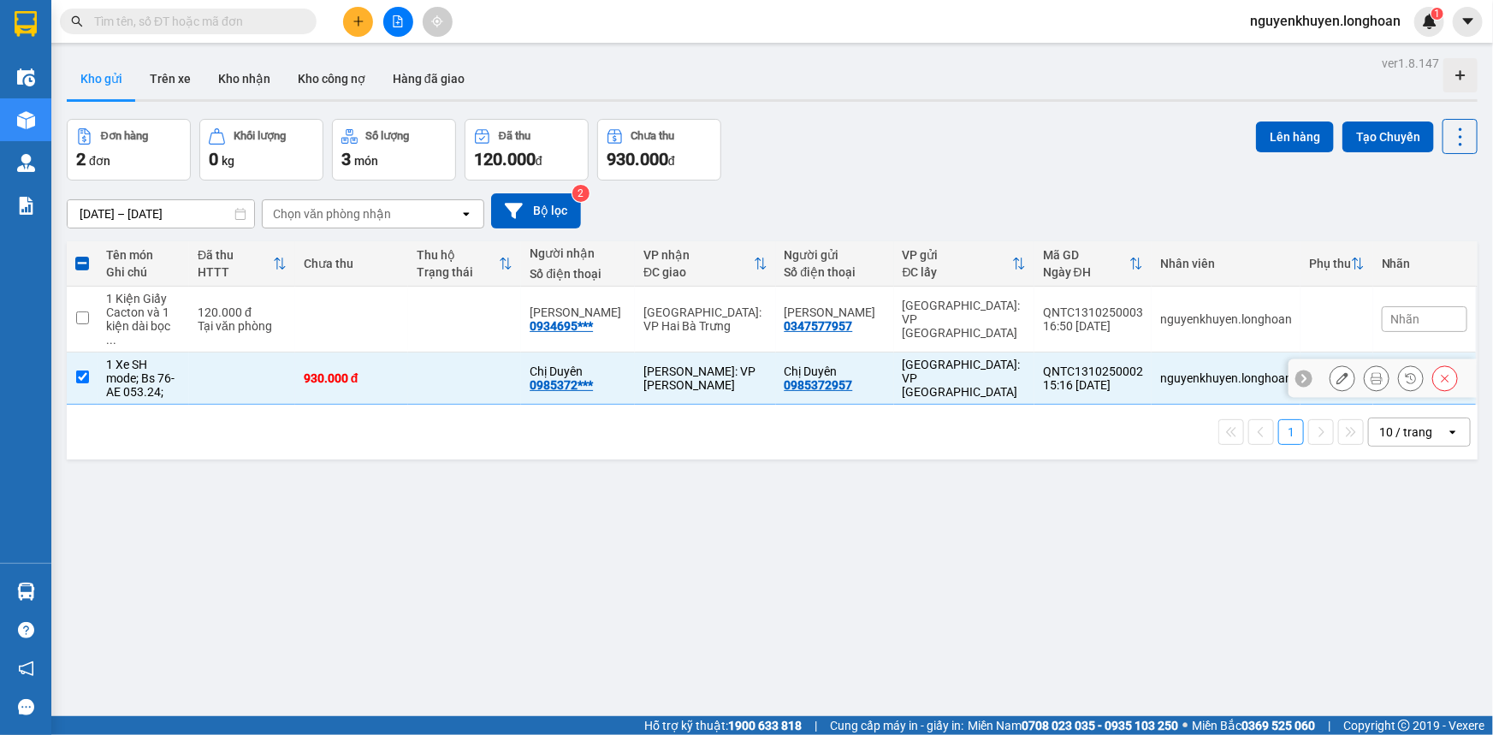
drag, startPoint x: 1085, startPoint y: 363, endPoint x: 983, endPoint y: 480, distance: 155.2
click at [975, 504] on div "ver 1.8.147 Kho gửi Trên xe Kho nhận Kho công nợ Hàng đã giao Đơn hàng 2 đơn Kh…" at bounding box center [772, 418] width 1424 height 735
click at [85, 370] on input "checkbox" at bounding box center [82, 376] width 13 height 13
checkbox input "false"
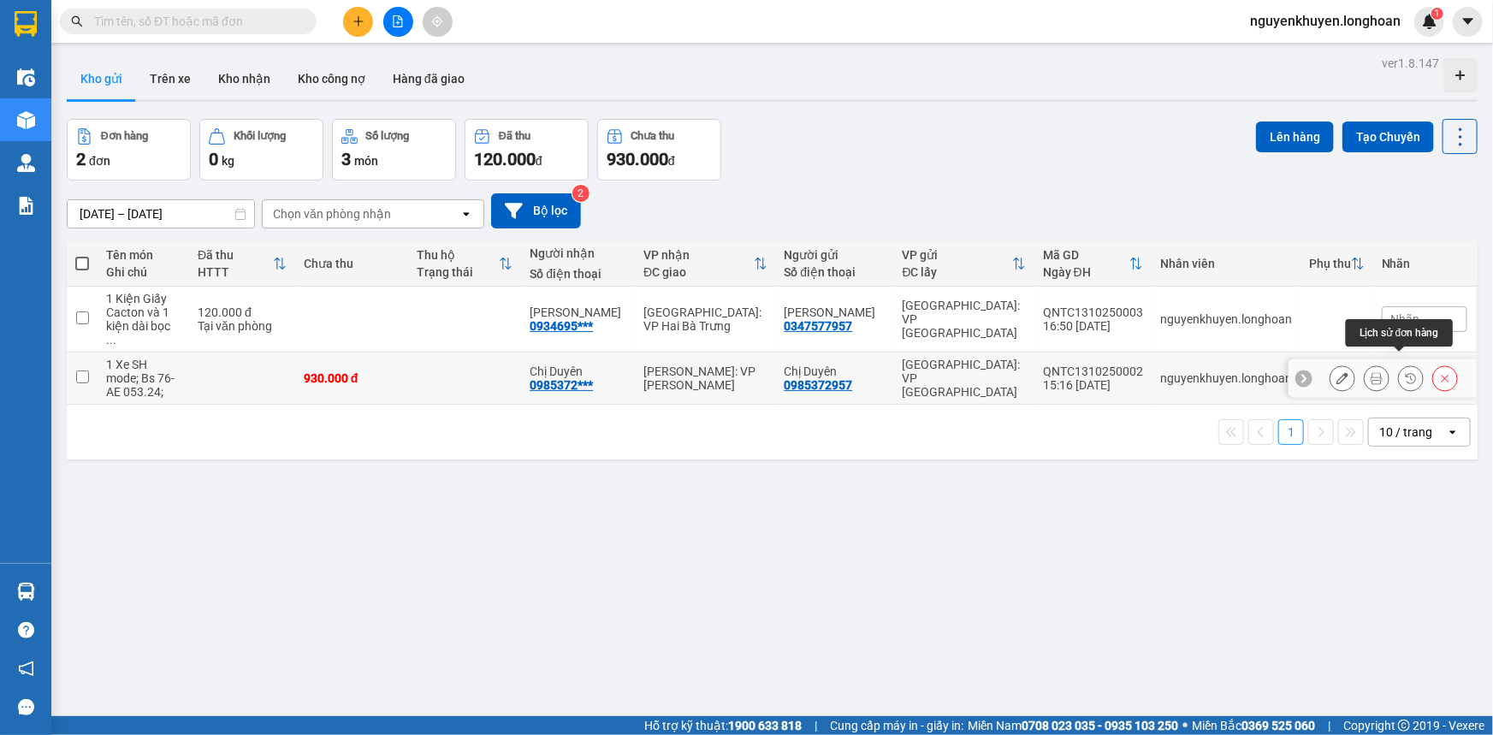
click at [1404, 372] on icon at bounding box center [1410, 378] width 12 height 12
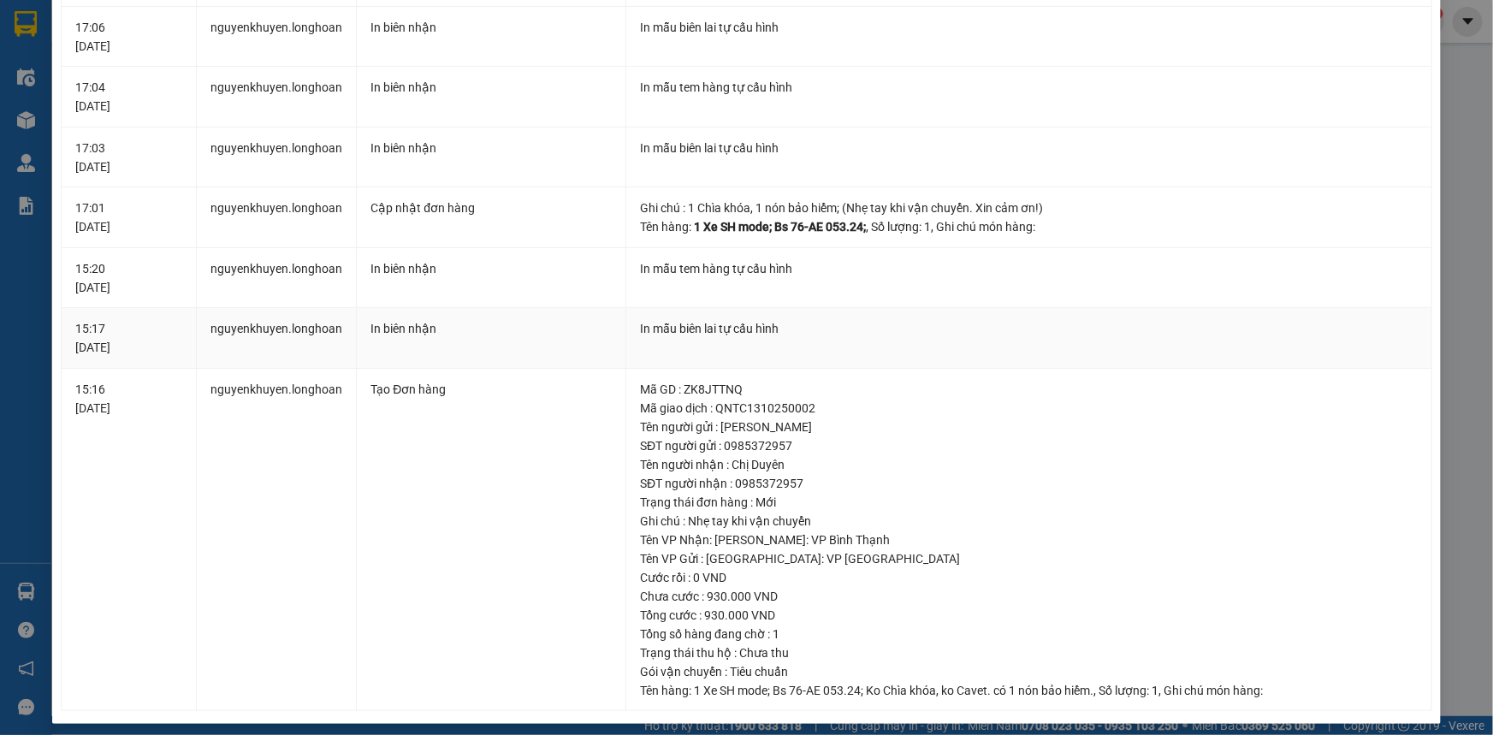
scroll to position [412, 0]
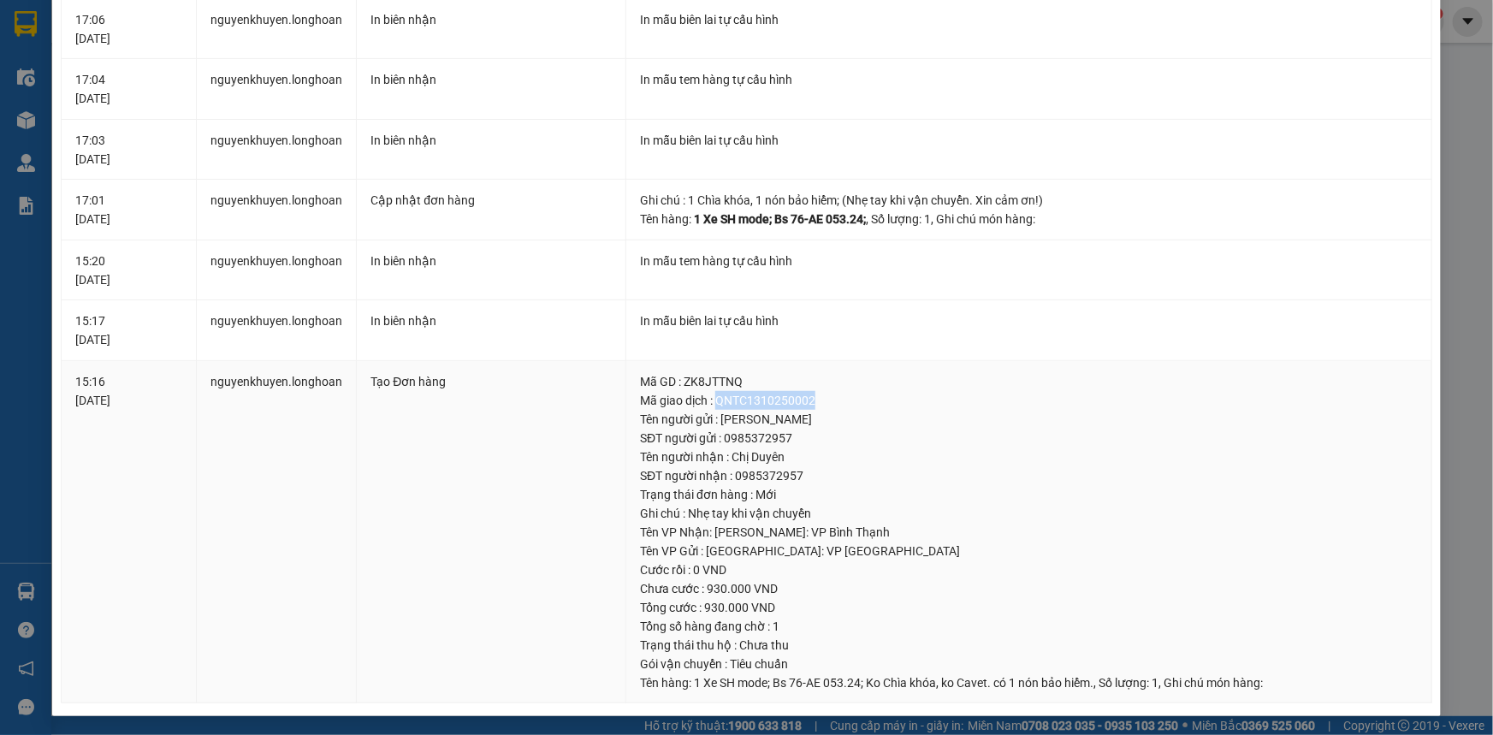
drag, startPoint x: 714, startPoint y: 399, endPoint x: 817, endPoint y: 398, distance: 102.6
click at [817, 398] on div "Mã giao dịch : QNTC1310250002" at bounding box center [1028, 400] width 777 height 19
copy div "QNTC1310250002"
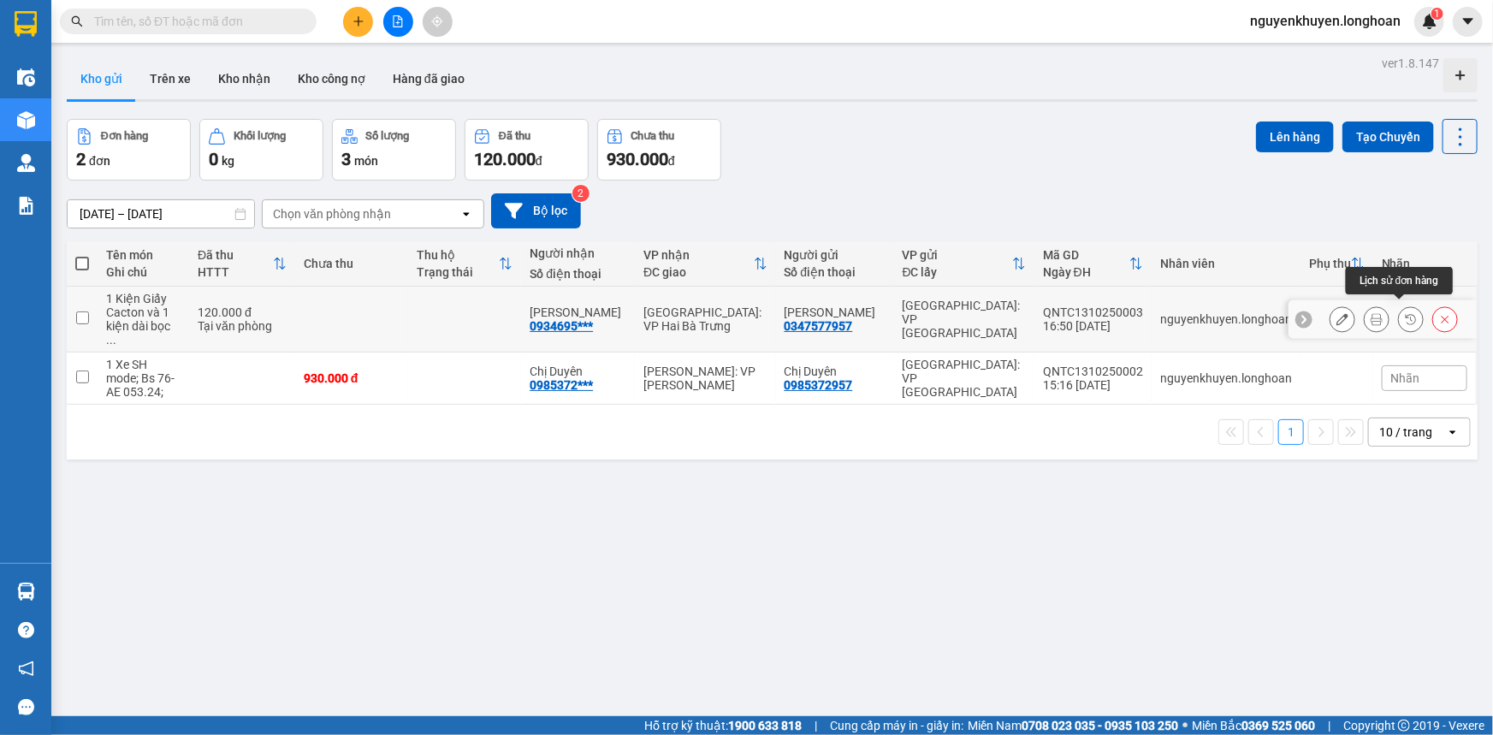
click at [1398, 313] on button at bounding box center [1410, 319] width 24 height 30
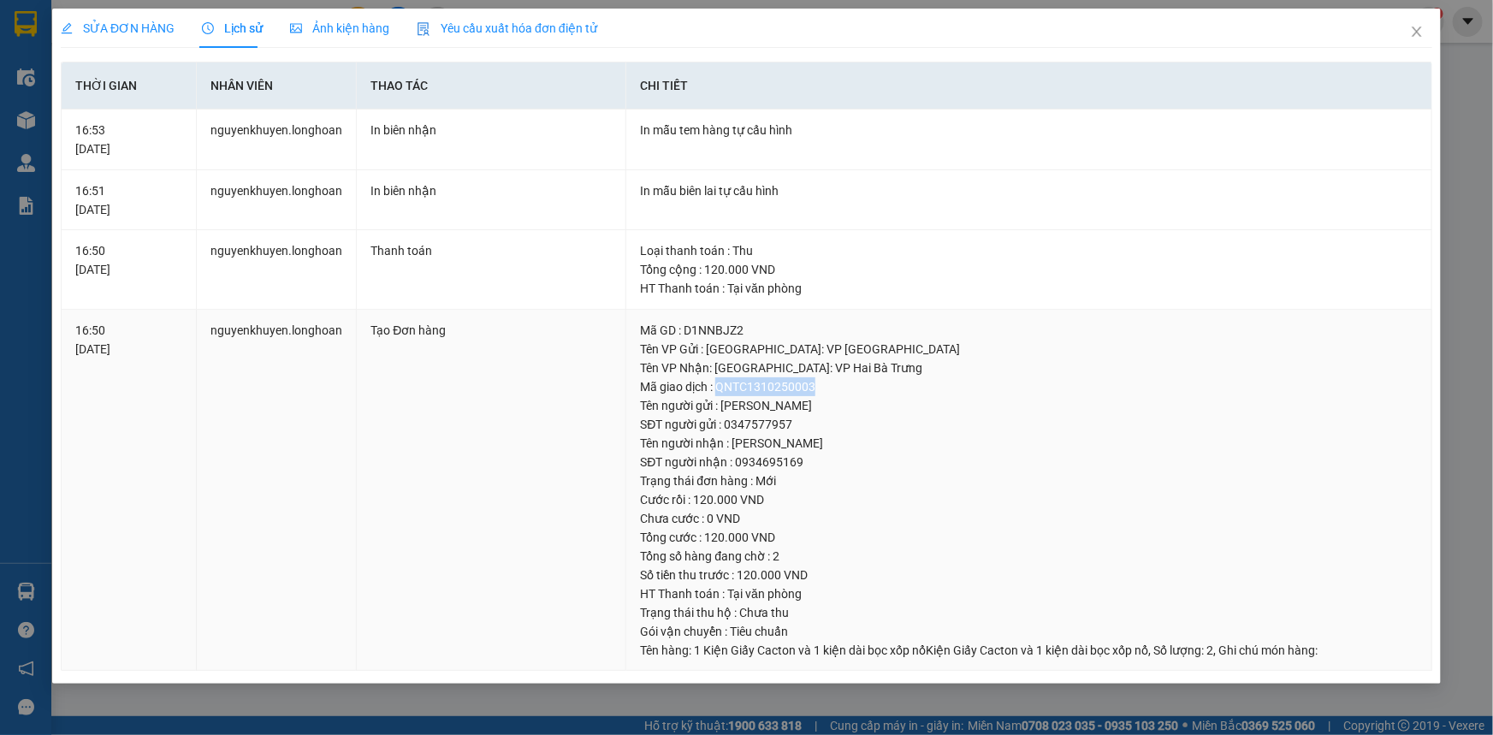
drag, startPoint x: 718, startPoint y: 387, endPoint x: 810, endPoint y: 387, distance: 91.5
click at [810, 387] on div "Mã giao dịch : QNTC1310250003" at bounding box center [1028, 386] width 777 height 19
copy div "QNTC1310250003"
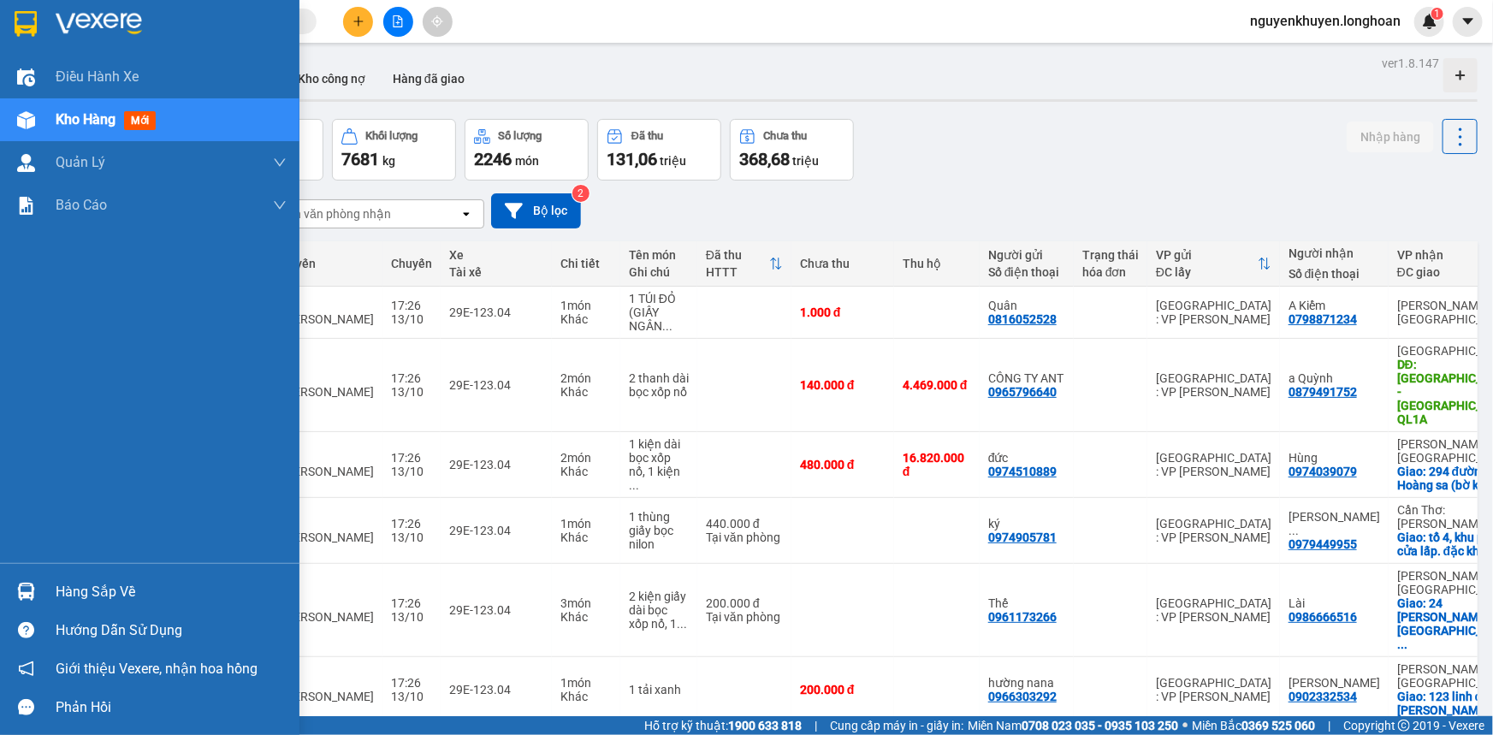
click at [74, 593] on div "Hàng sắp về" at bounding box center [171, 592] width 231 height 26
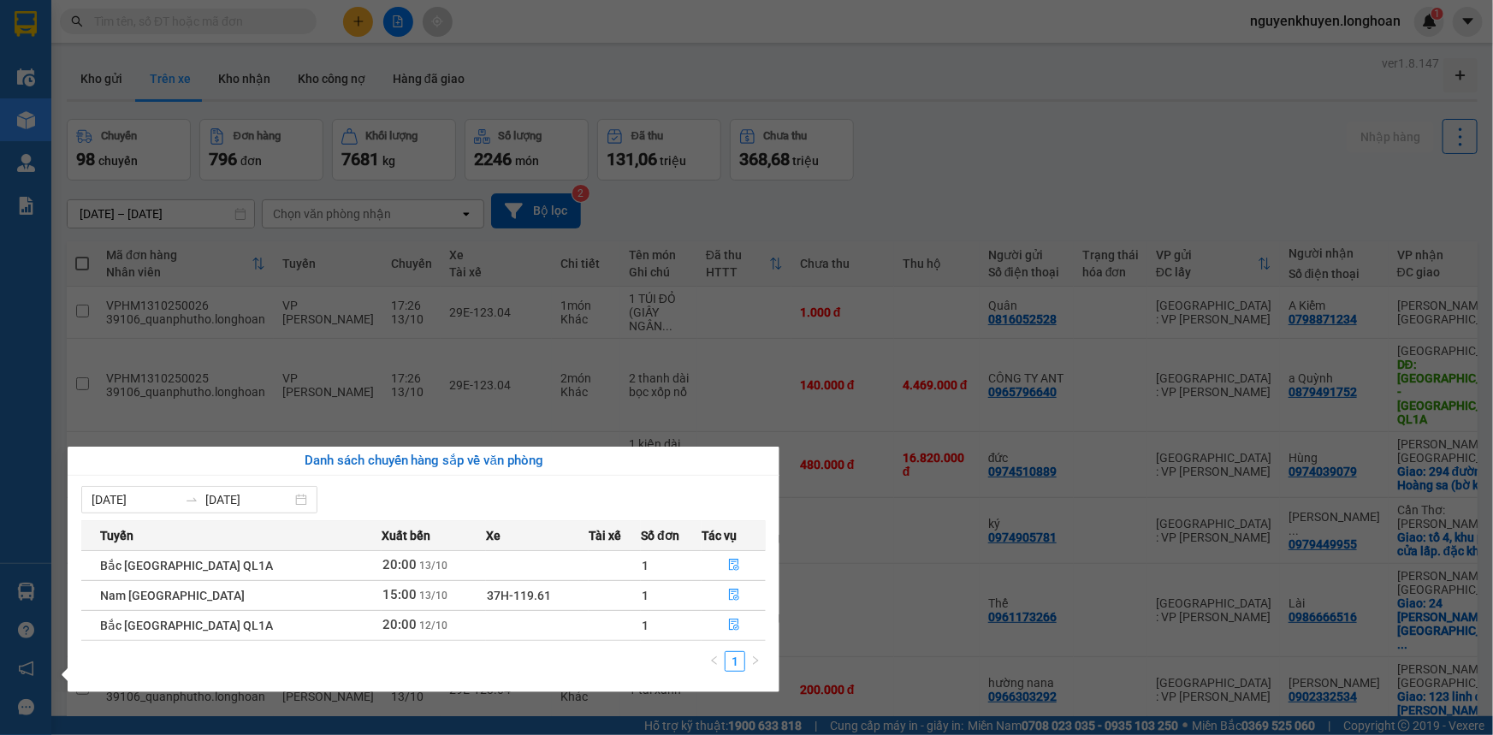
click at [25, 28] on div "Điều hành xe Kho hàng mới Quản [PERSON_NAME] lý chuyến Quản lý giao nhận mới Bá…" at bounding box center [25, 367] width 51 height 735
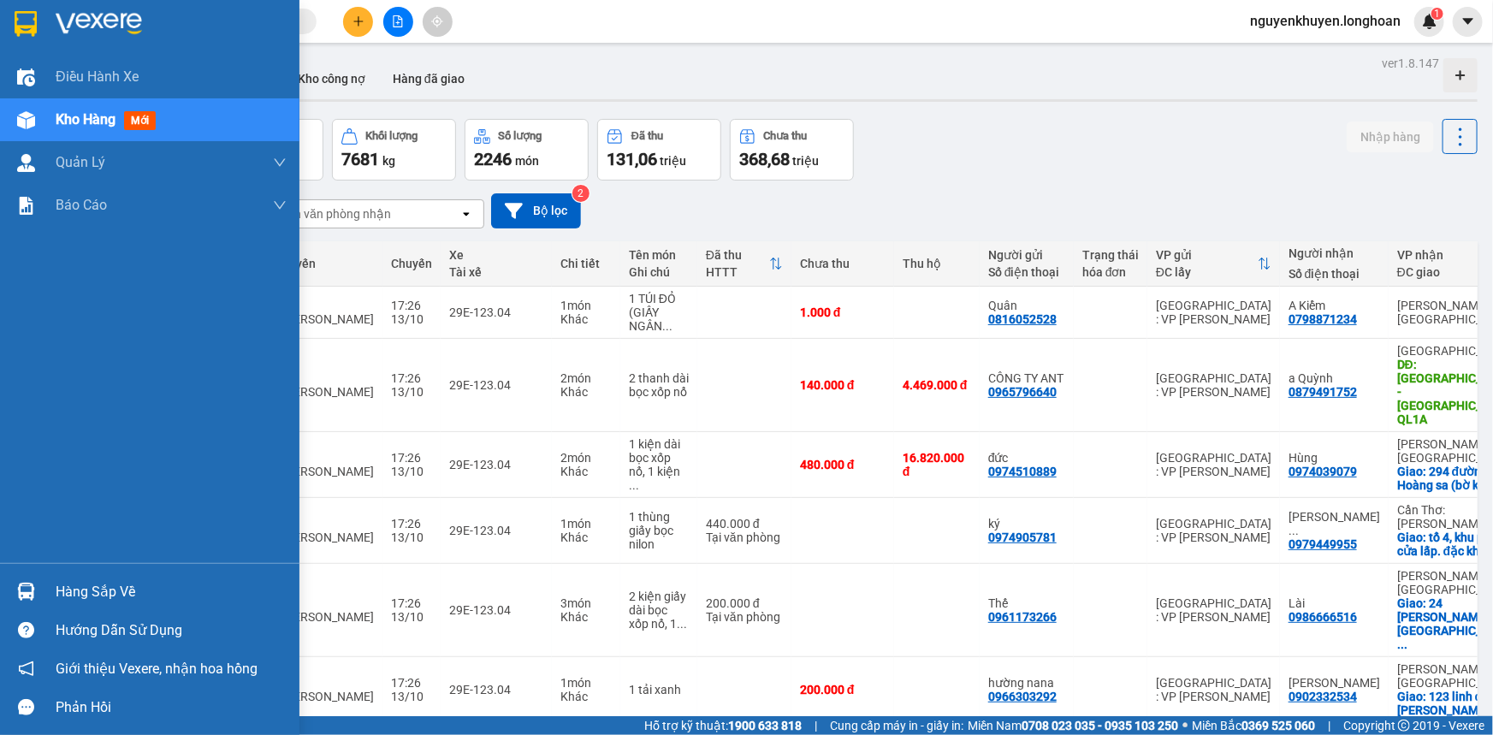
click at [82, 597] on div "Hàng sắp về" at bounding box center [171, 592] width 231 height 26
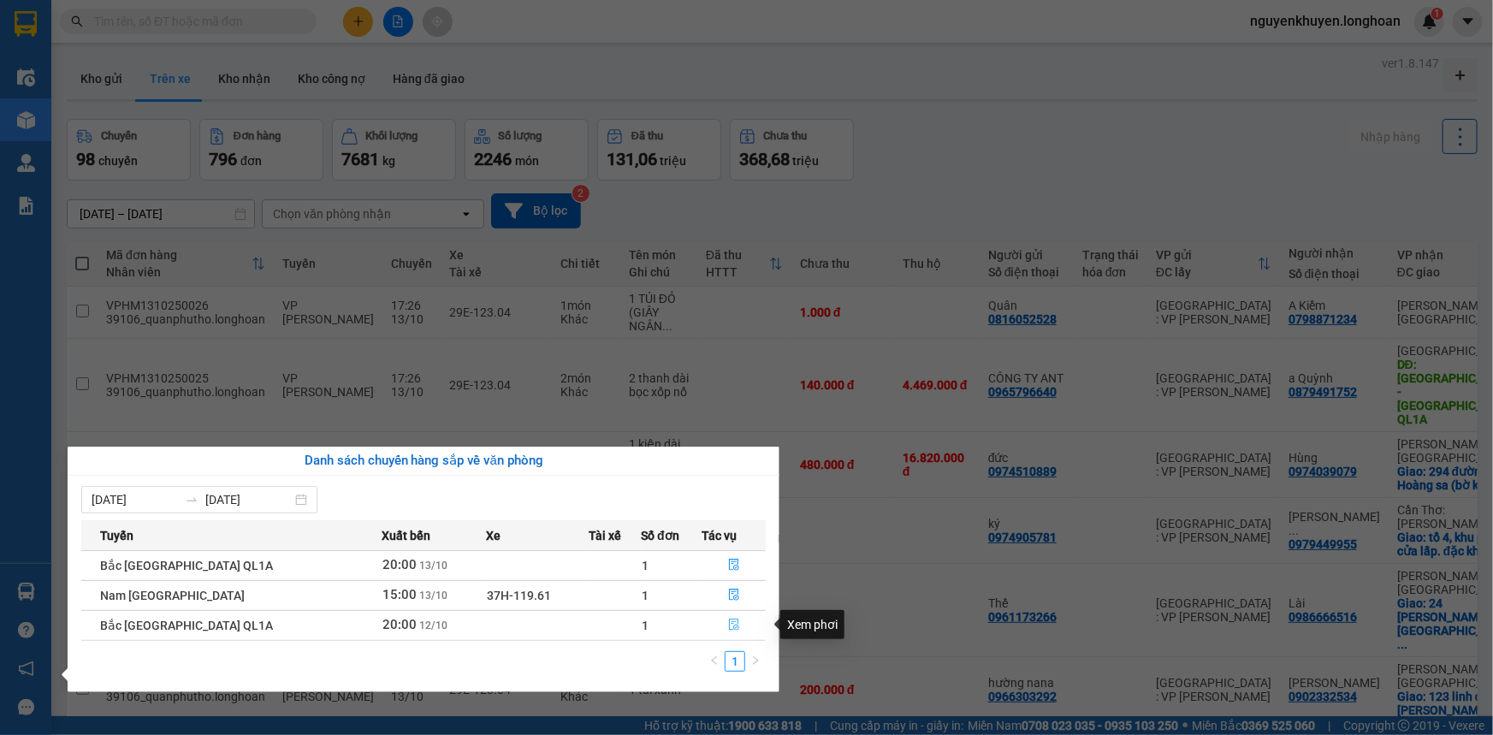
click at [729, 627] on icon "file-done" at bounding box center [734, 624] width 12 height 12
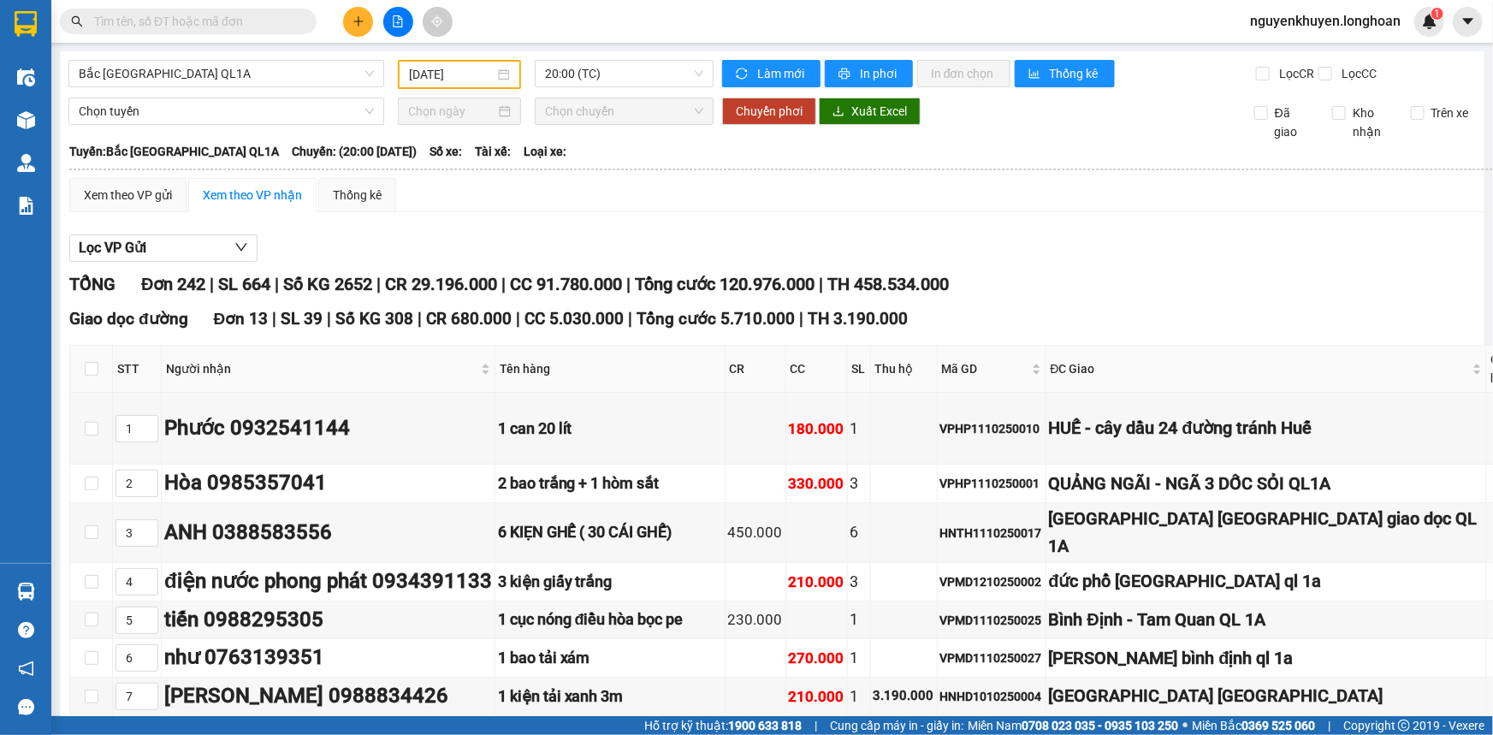
type input "[DATE]"
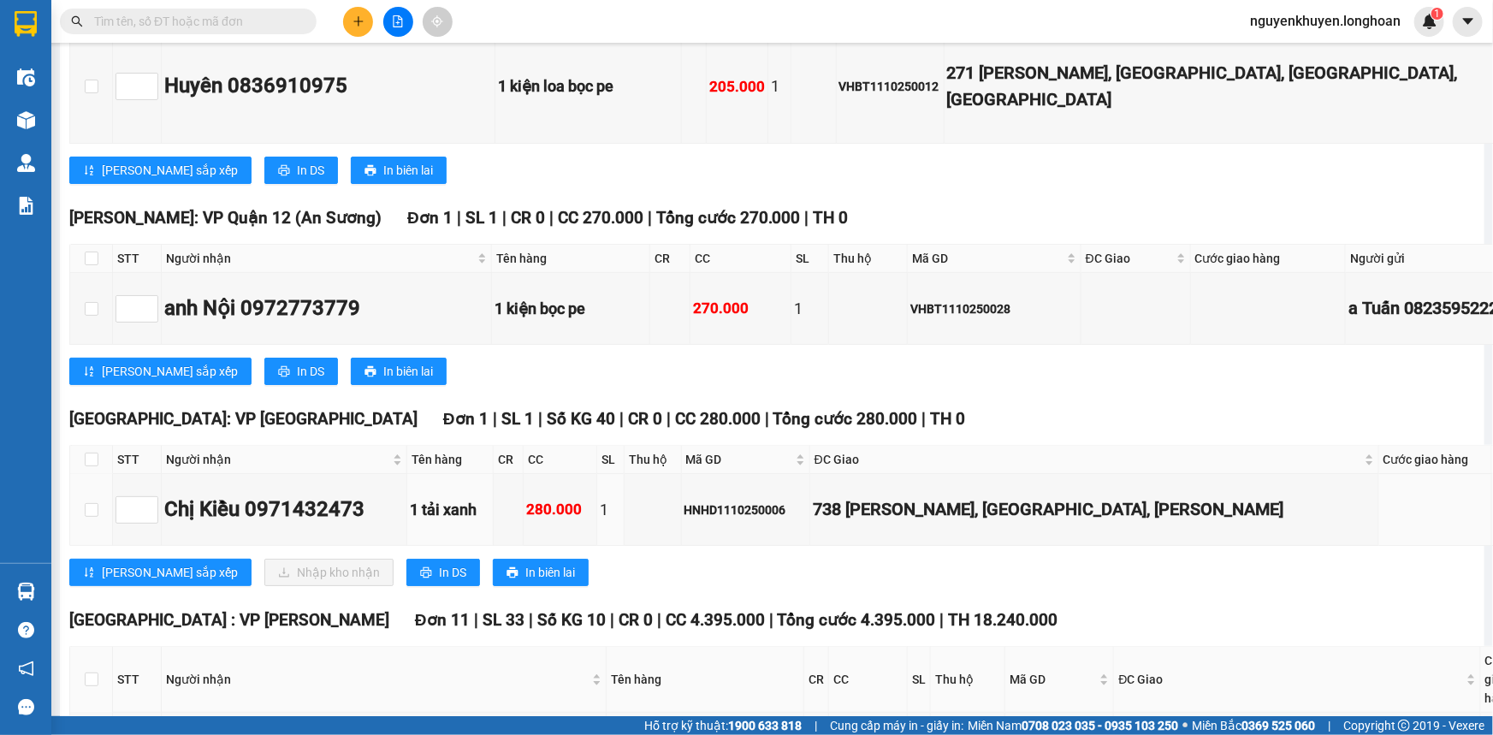
scroll to position [26127, 0]
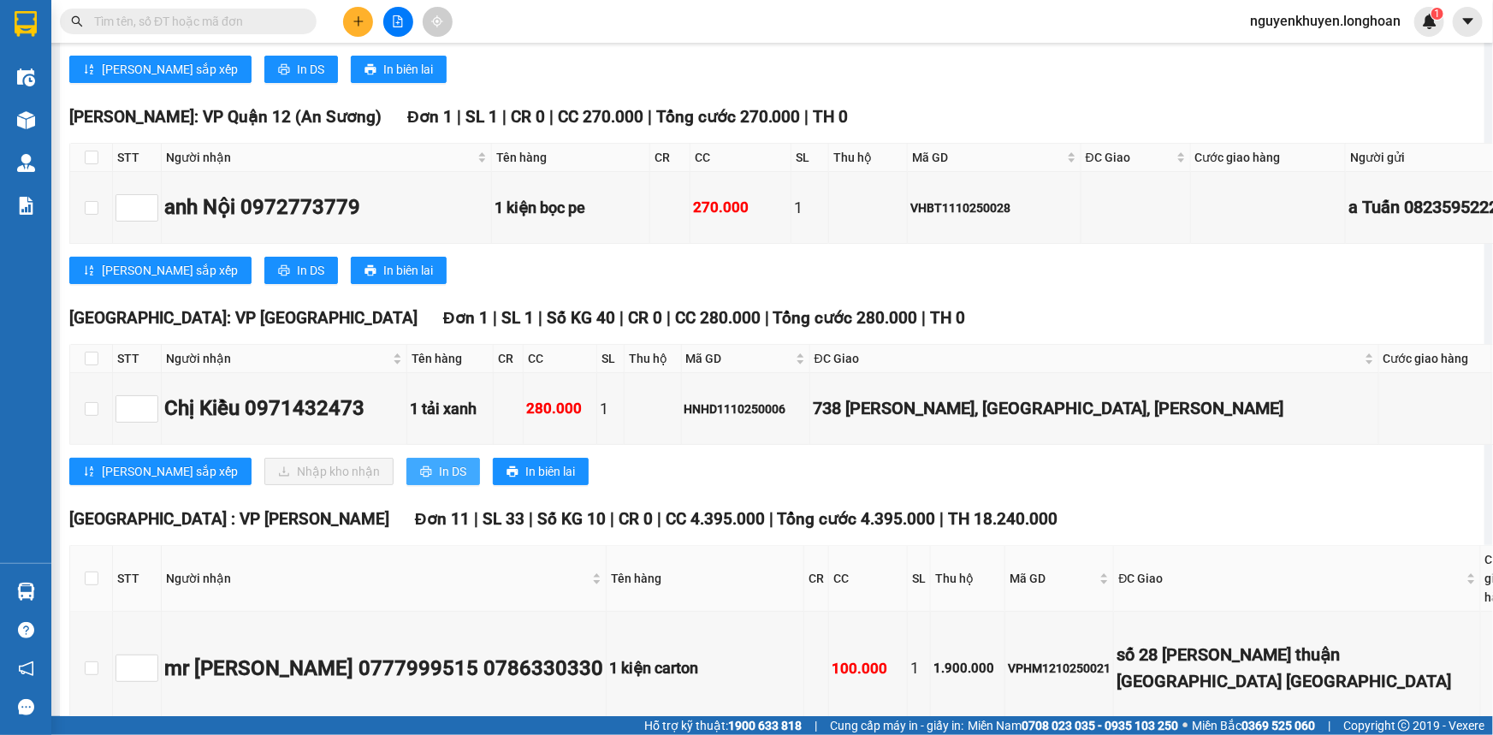
click at [439, 462] on span "In DS" at bounding box center [452, 471] width 27 height 19
click at [86, 354] on input "checkbox" at bounding box center [92, 359] width 14 height 14
checkbox input "true"
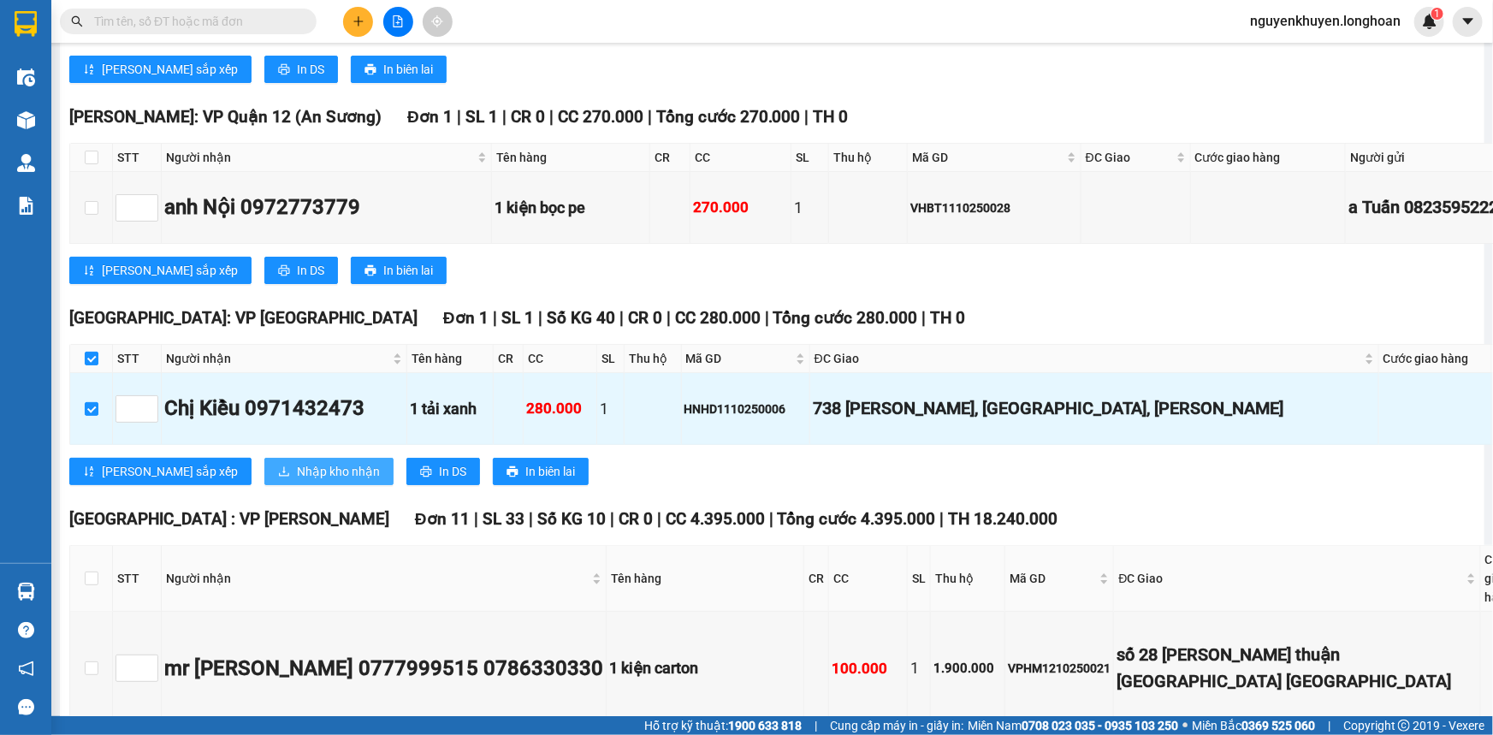
click at [297, 462] on span "Nhập kho nhận" at bounding box center [338, 471] width 83 height 19
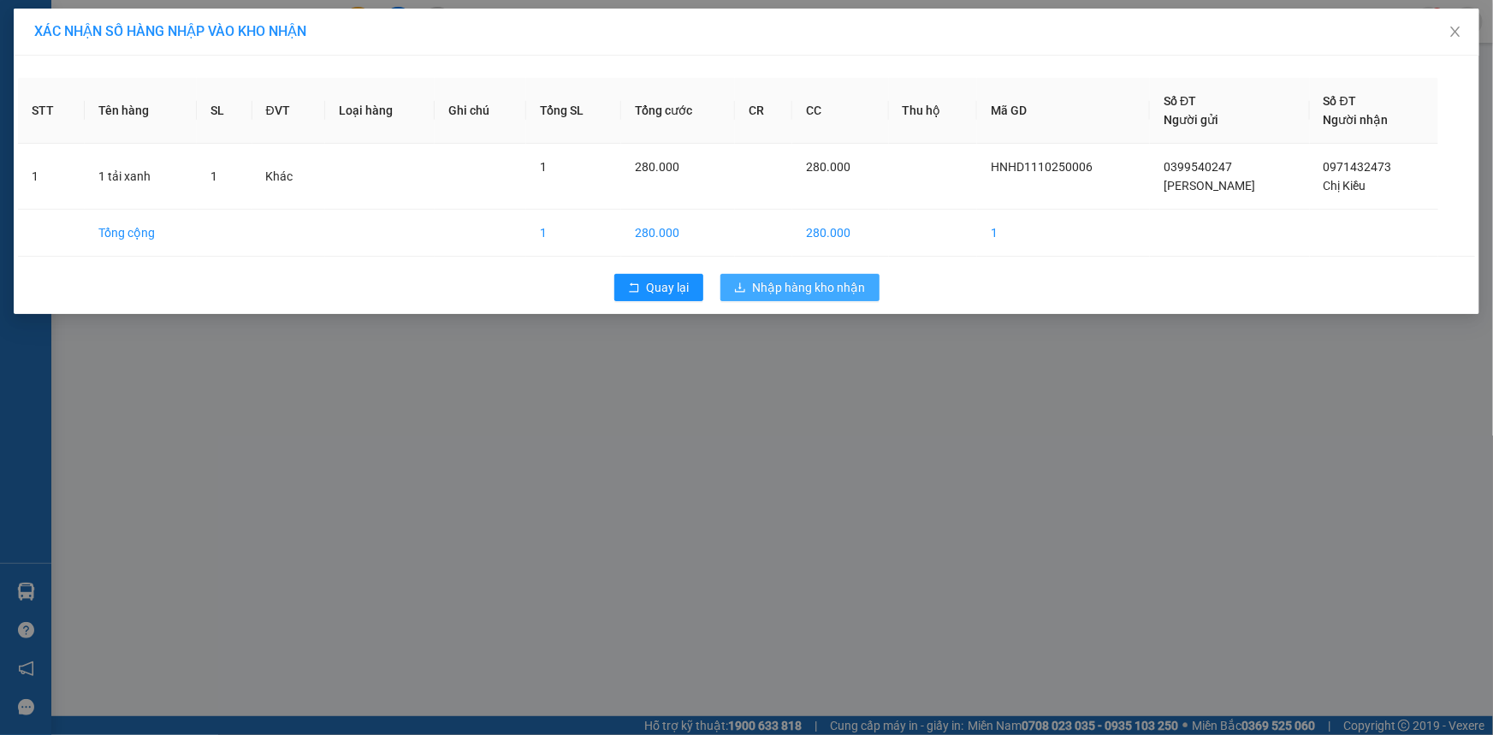
click at [797, 290] on span "Nhập hàng kho nhận" at bounding box center [809, 287] width 113 height 19
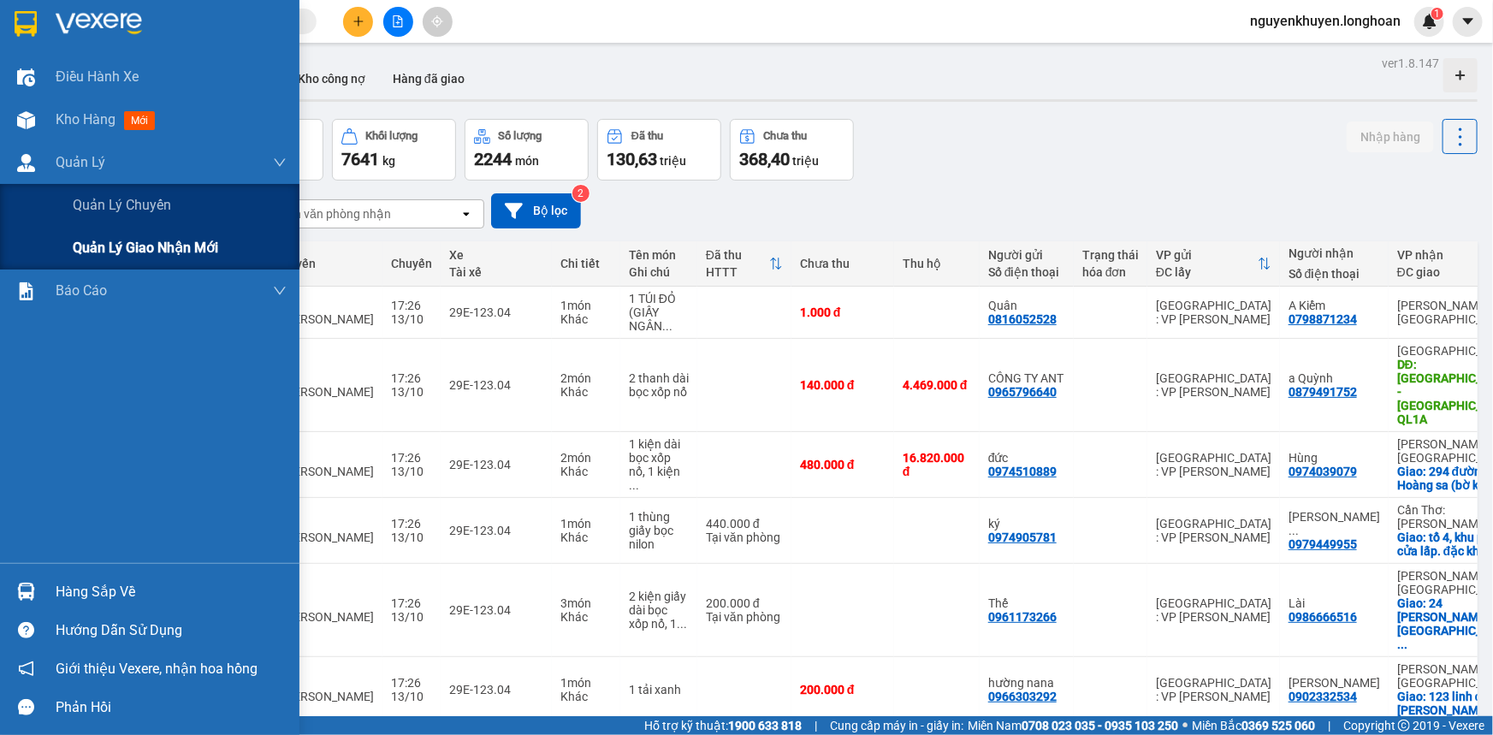
click at [115, 256] on span "Quản lý giao nhận mới" at bounding box center [145, 247] width 145 height 21
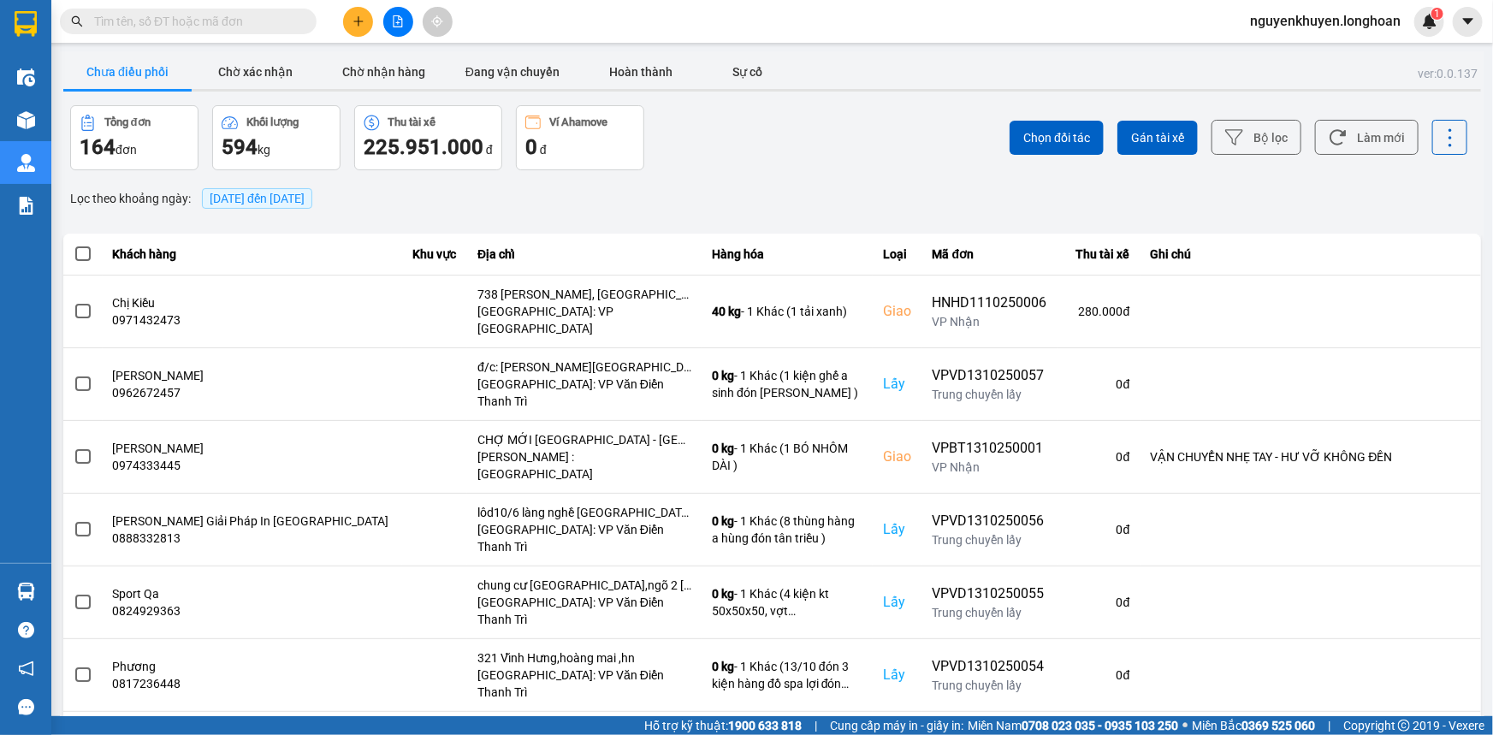
click at [267, 199] on span "[DATE] đến [DATE]" at bounding box center [257, 199] width 95 height 14
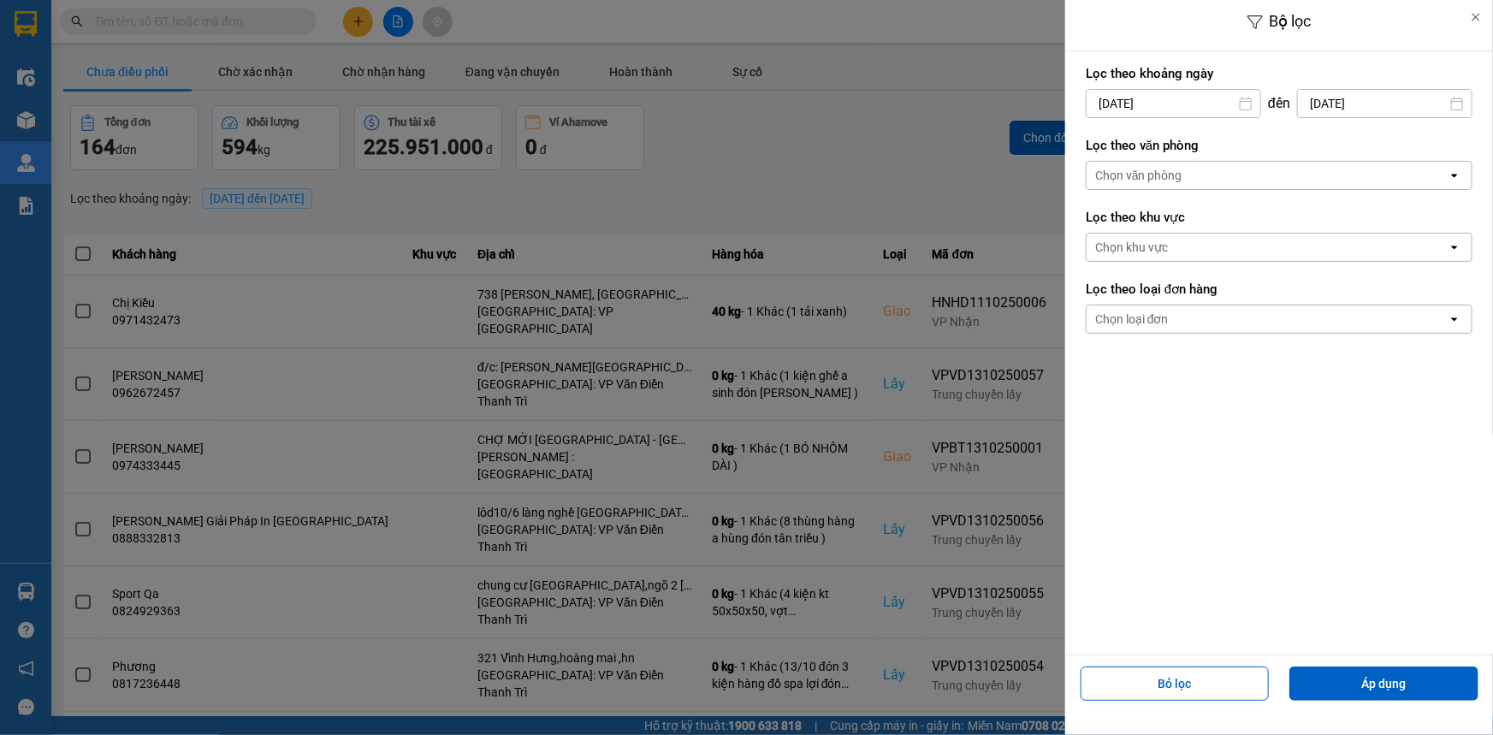
click at [1203, 169] on div "Chọn văn phòng" at bounding box center [1266, 175] width 361 height 27
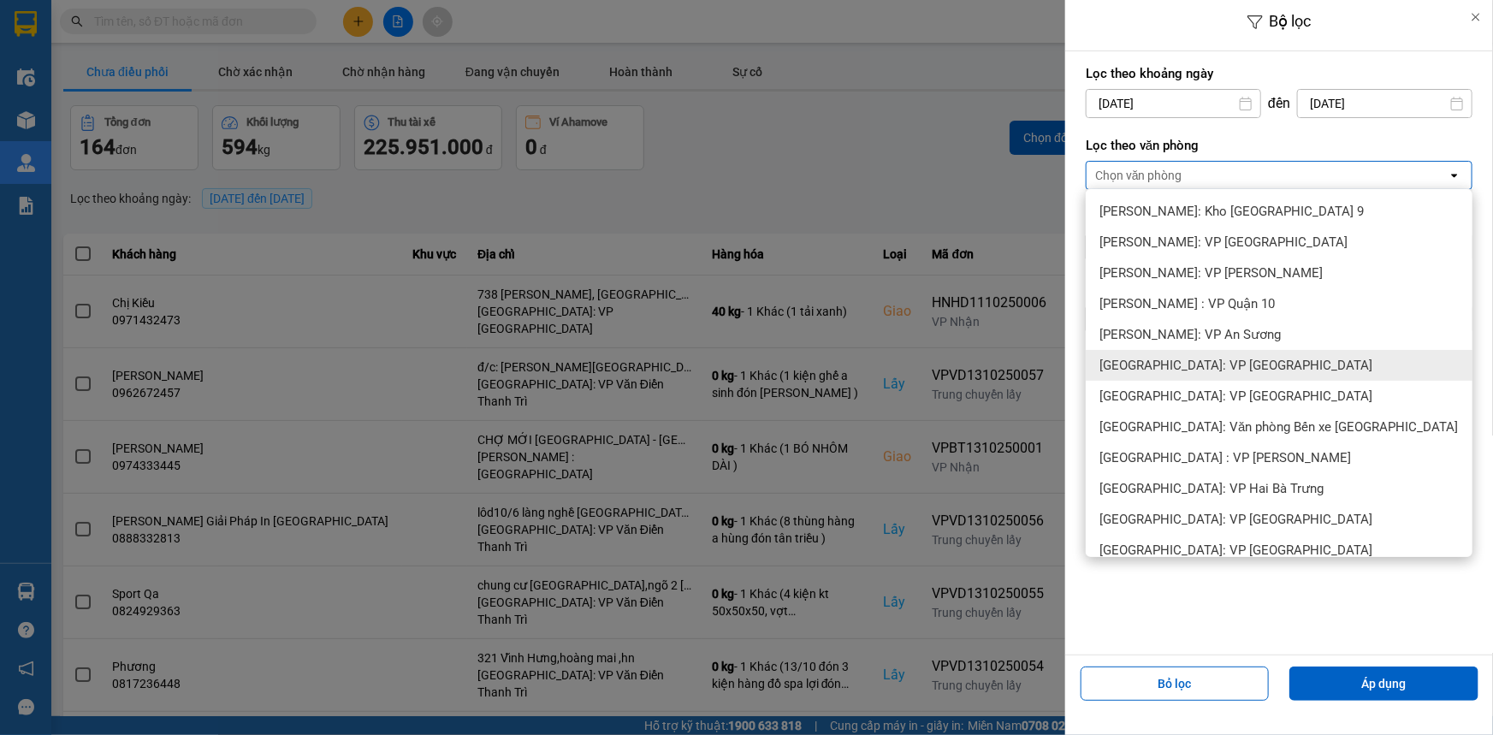
click at [1235, 367] on span "[GEOGRAPHIC_DATA]: VP [GEOGRAPHIC_DATA]" at bounding box center [1235, 365] width 273 height 17
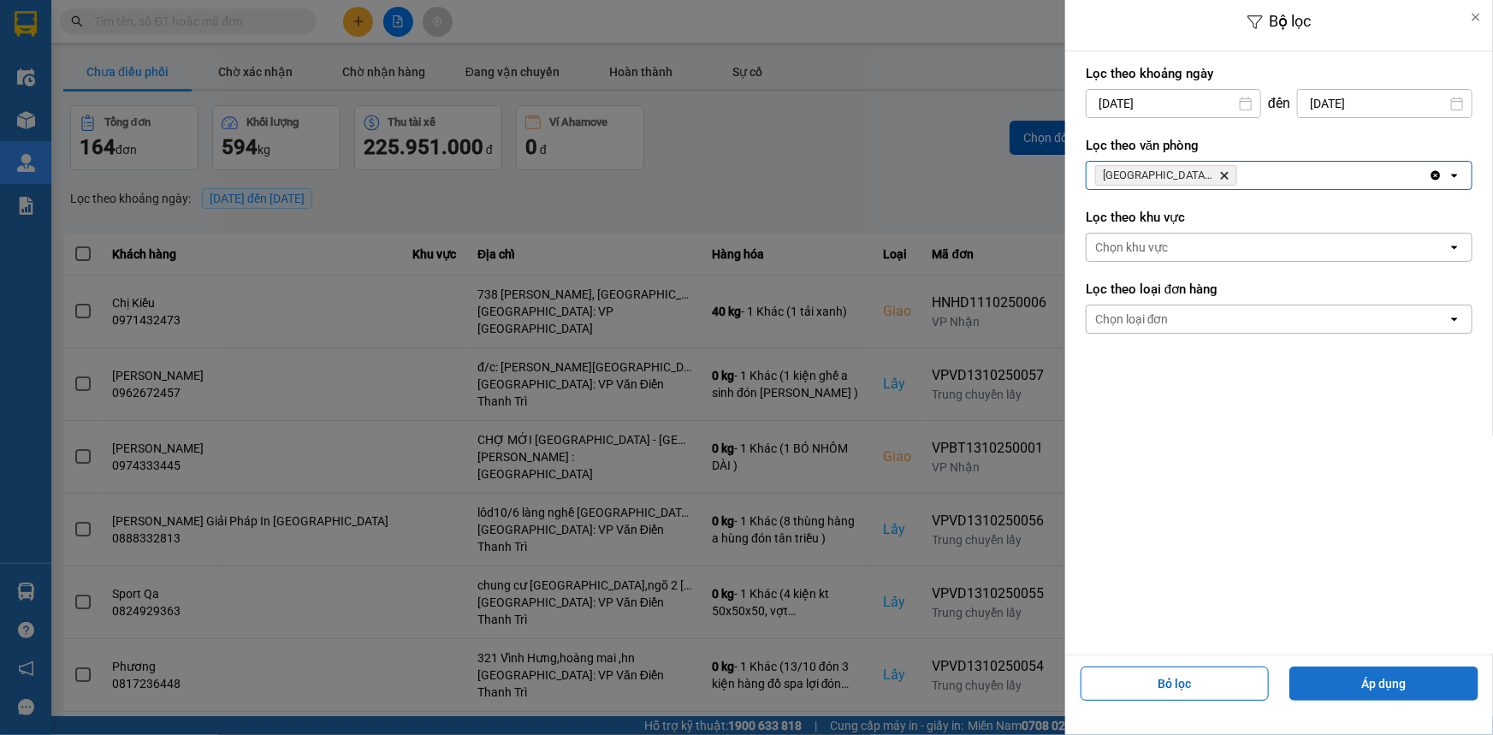
click at [1382, 689] on button "Áp dụng" at bounding box center [1383, 683] width 189 height 34
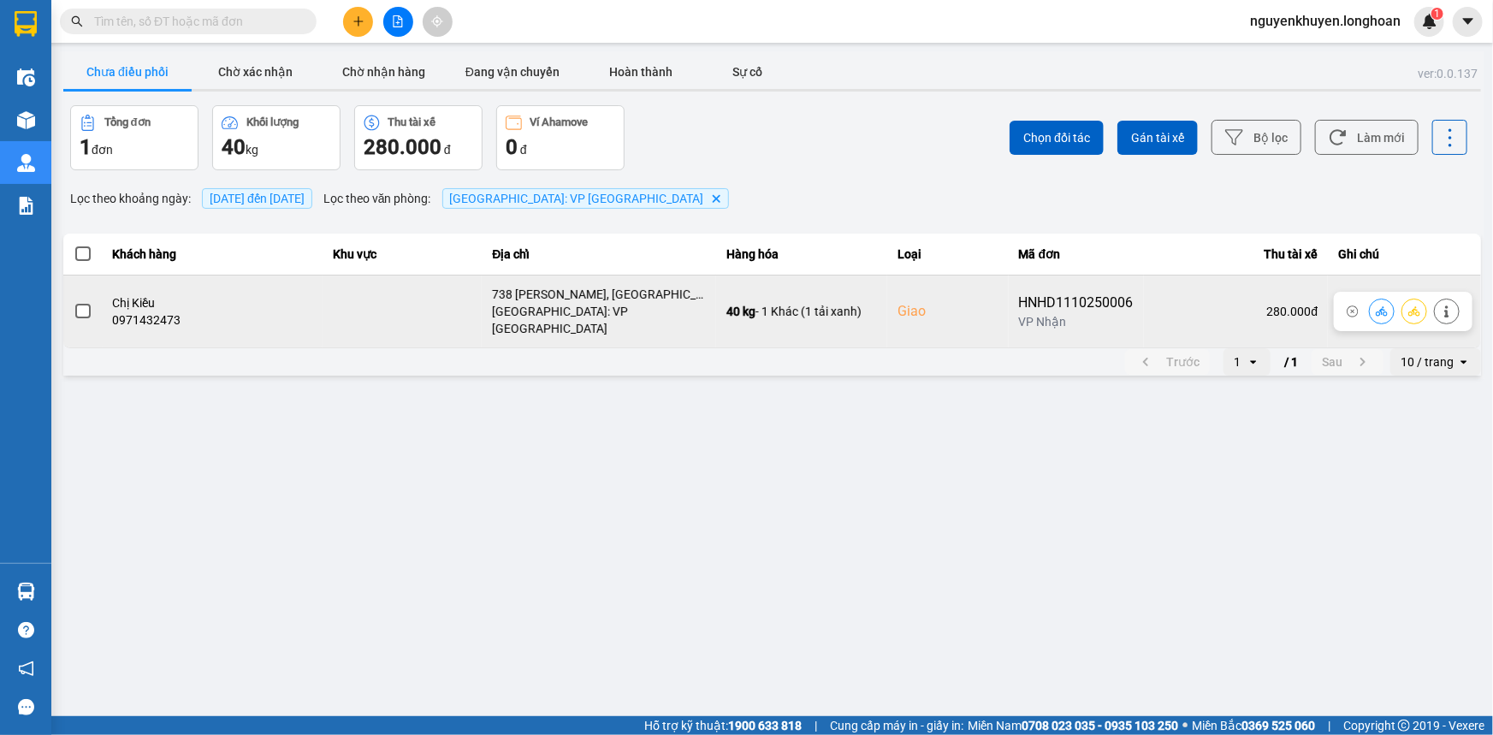
click at [86, 304] on span at bounding box center [82, 311] width 15 height 15
click at [74, 302] on input "checkbox" at bounding box center [74, 302] width 0 height 0
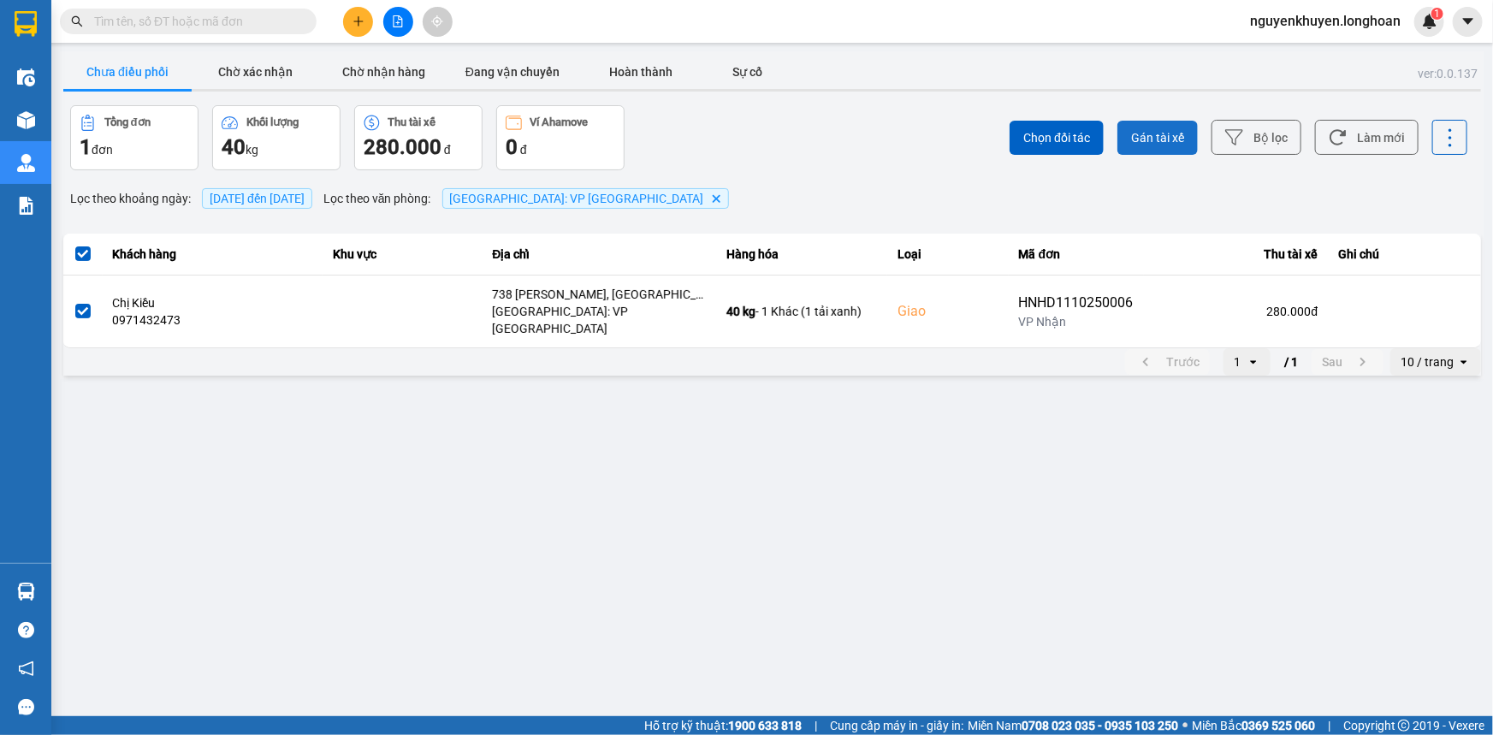
click at [1163, 129] on span "Gán tài xế" at bounding box center [1157, 137] width 53 height 17
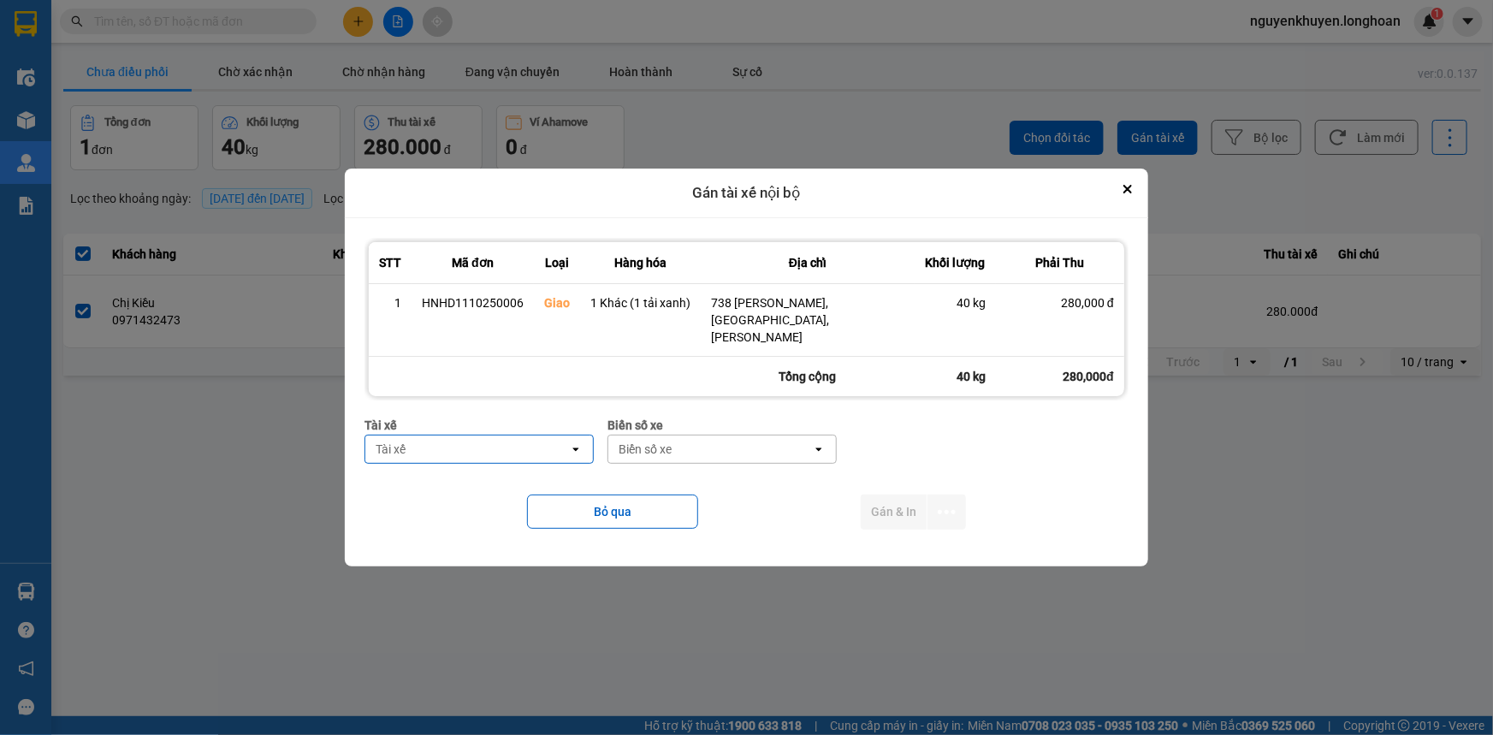
click at [458, 441] on div "Tài xế" at bounding box center [467, 448] width 204 height 27
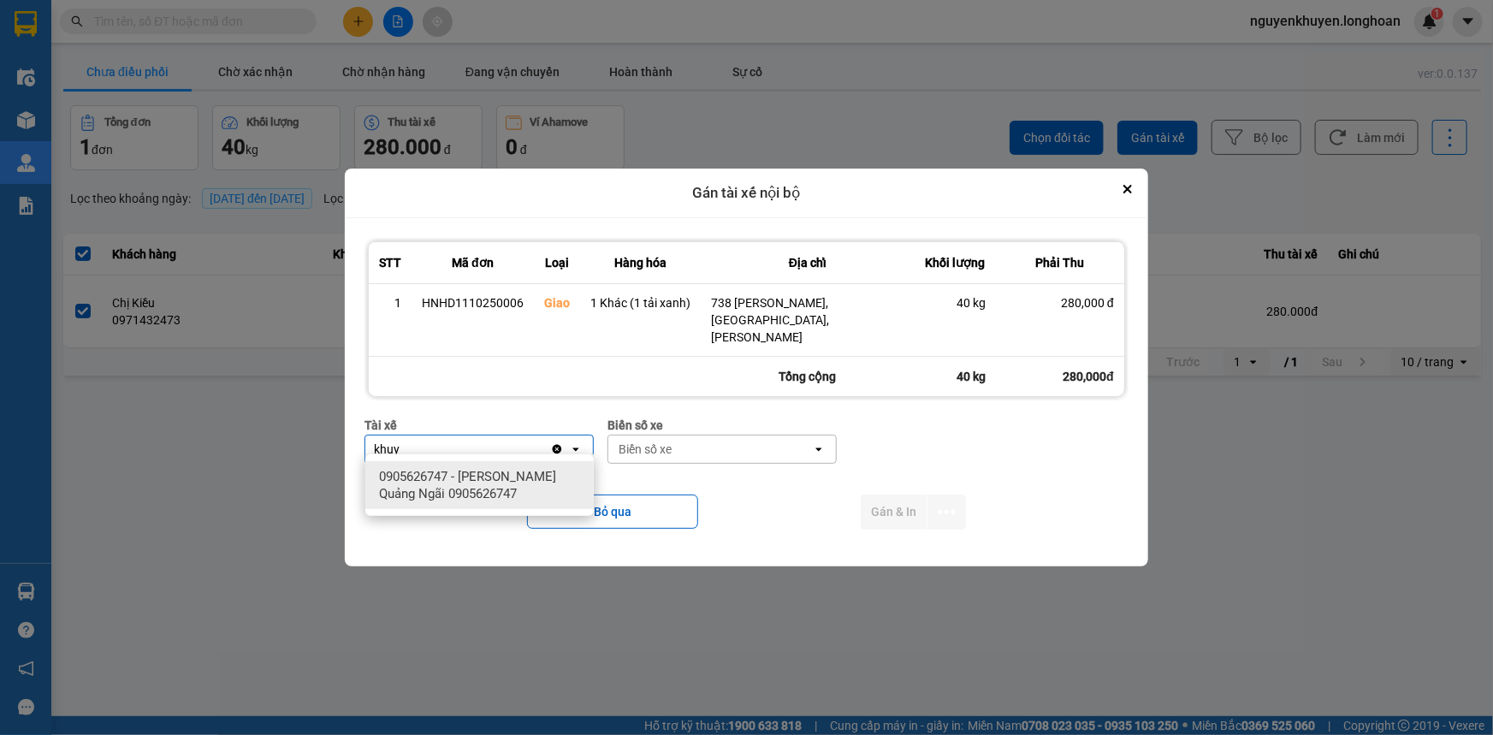
type input "khuy"
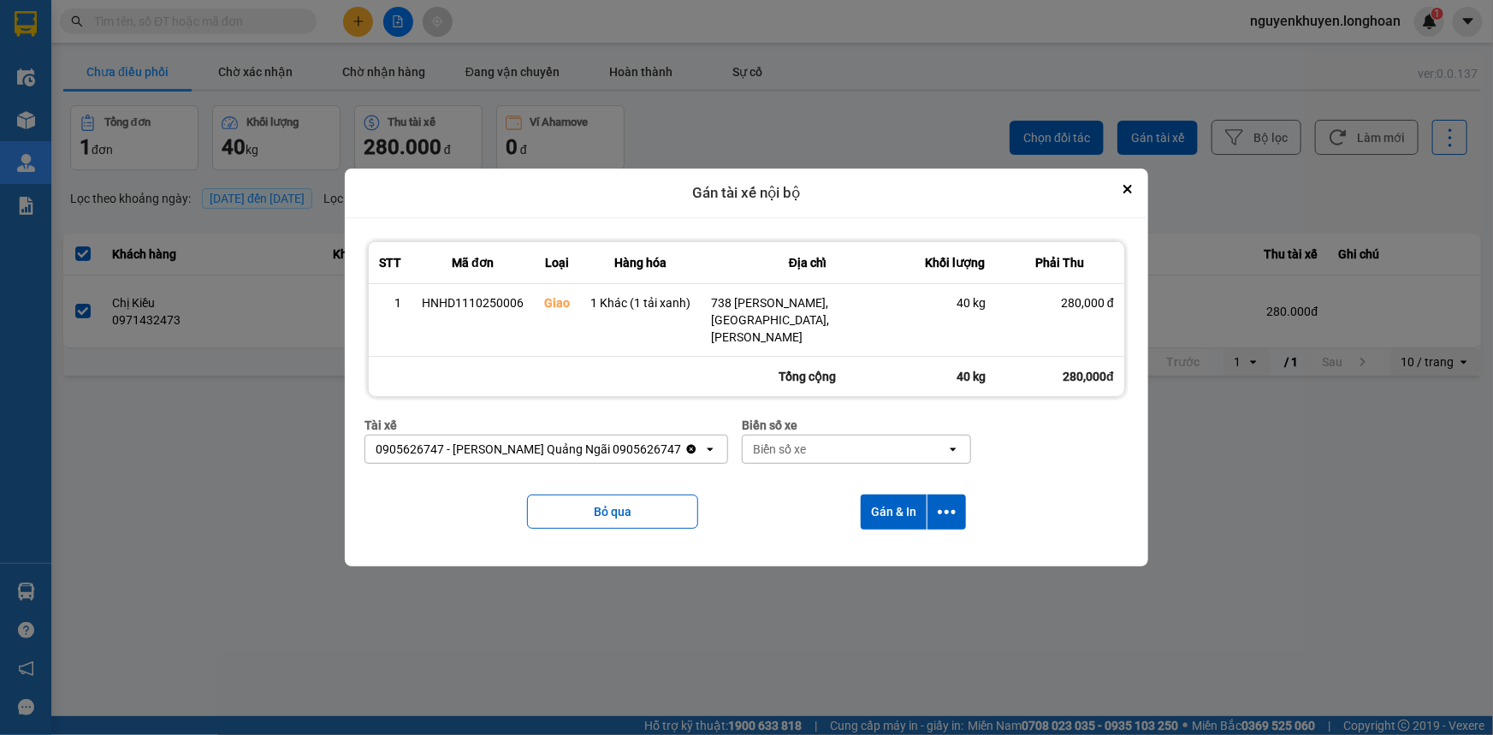
click at [829, 441] on div "Biển số xe" at bounding box center [844, 448] width 204 height 27
type input "92"
click at [881, 499] on button "Gán & In" at bounding box center [893, 511] width 66 height 35
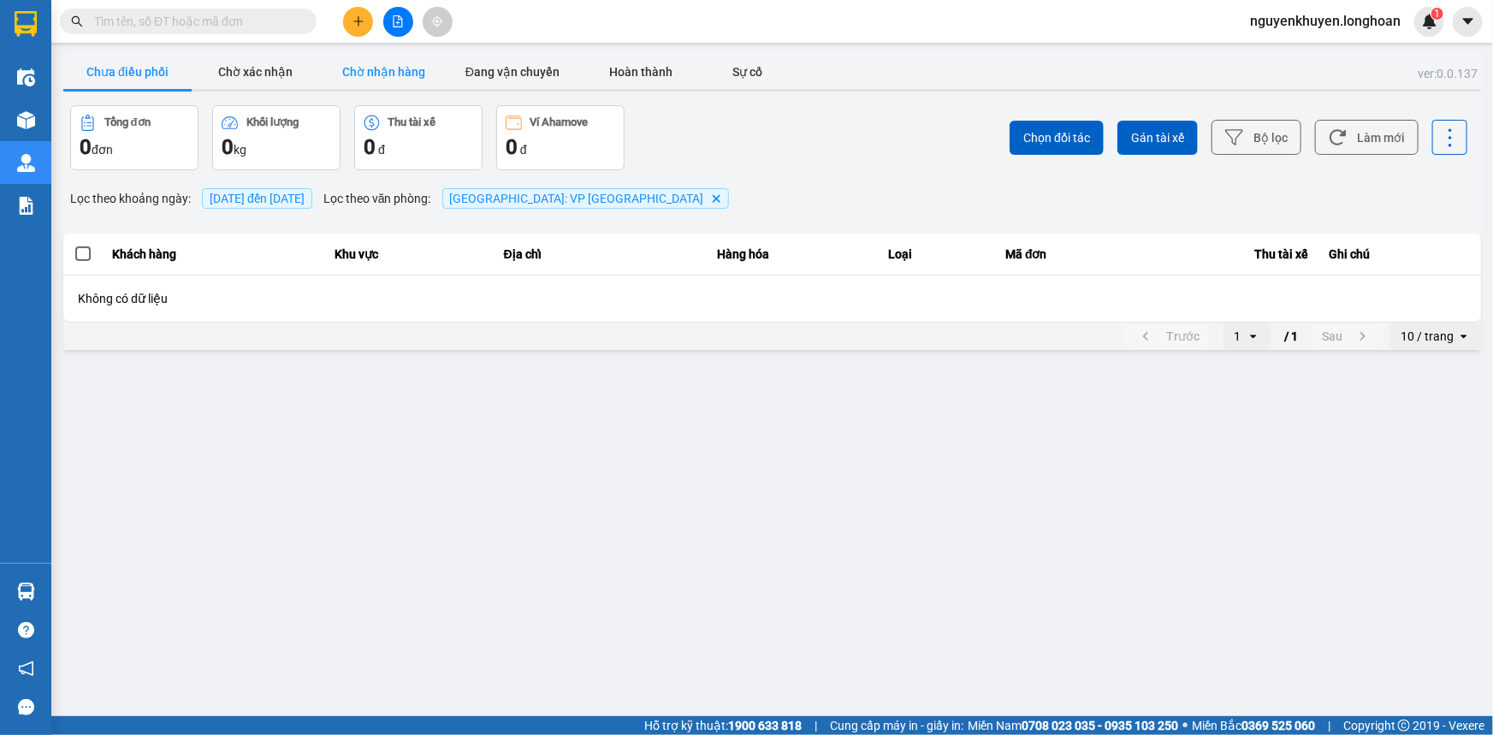
click at [393, 74] on button "Chờ nhận hàng" at bounding box center [384, 72] width 128 height 34
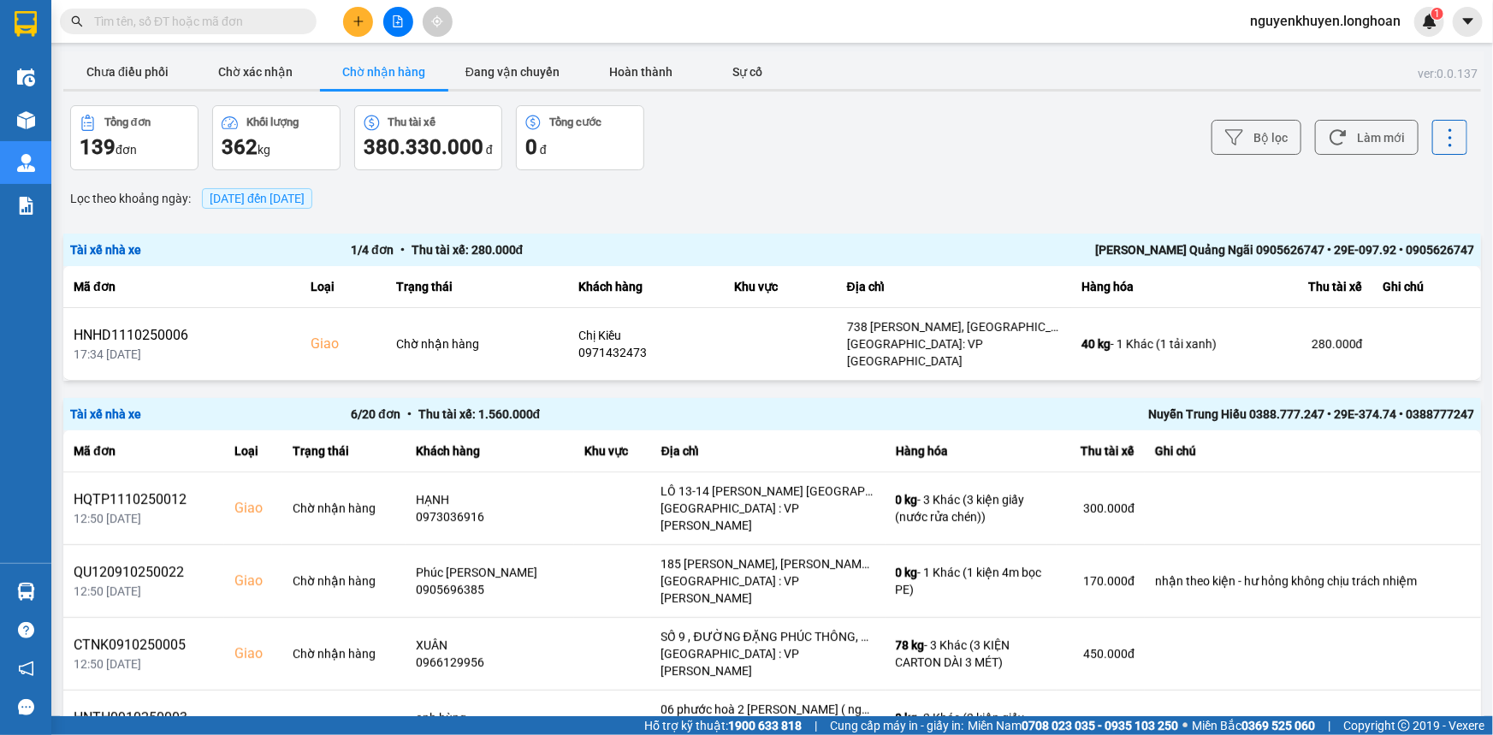
click at [237, 192] on span "[DATE] đến [DATE]" at bounding box center [257, 199] width 95 height 14
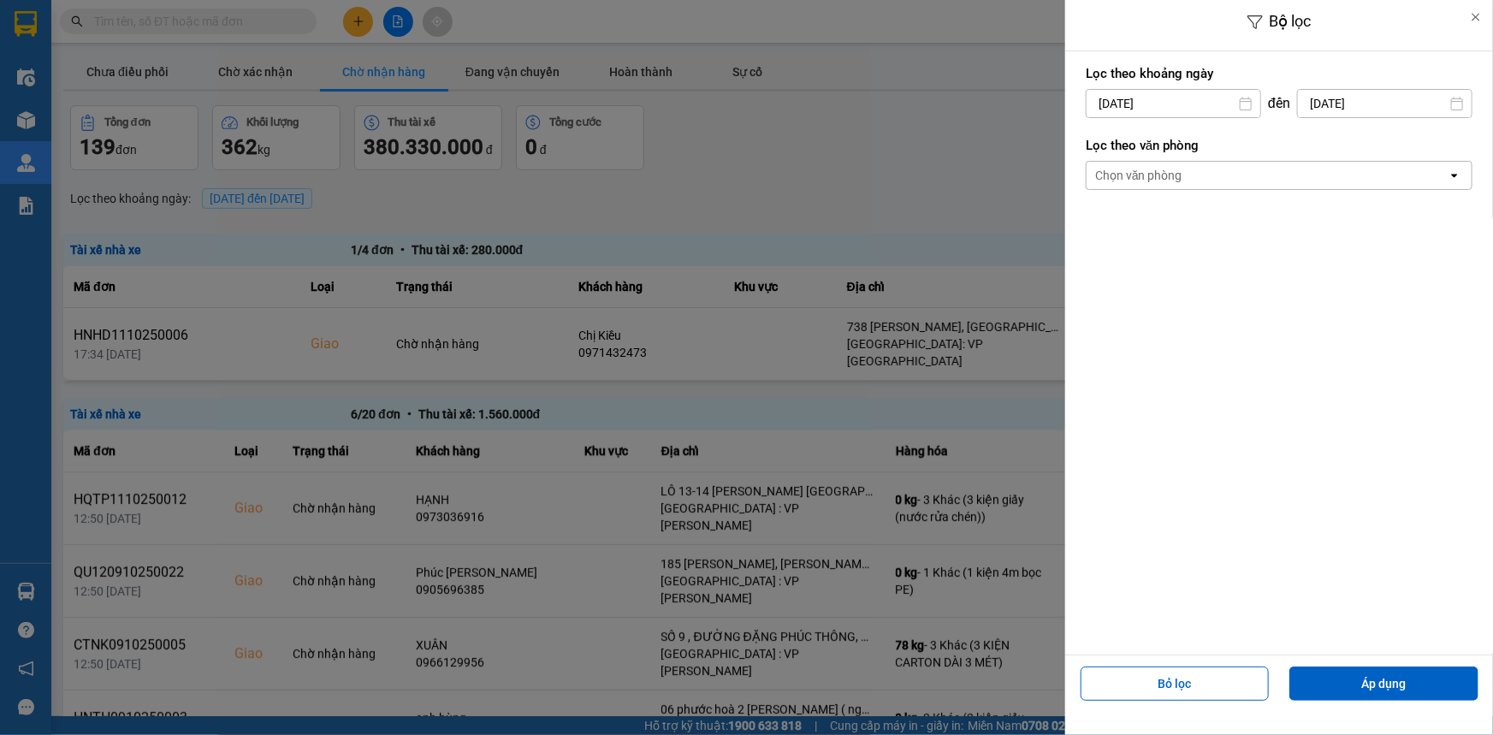
click at [1258, 171] on div "Chọn văn phòng" at bounding box center [1266, 175] width 361 height 27
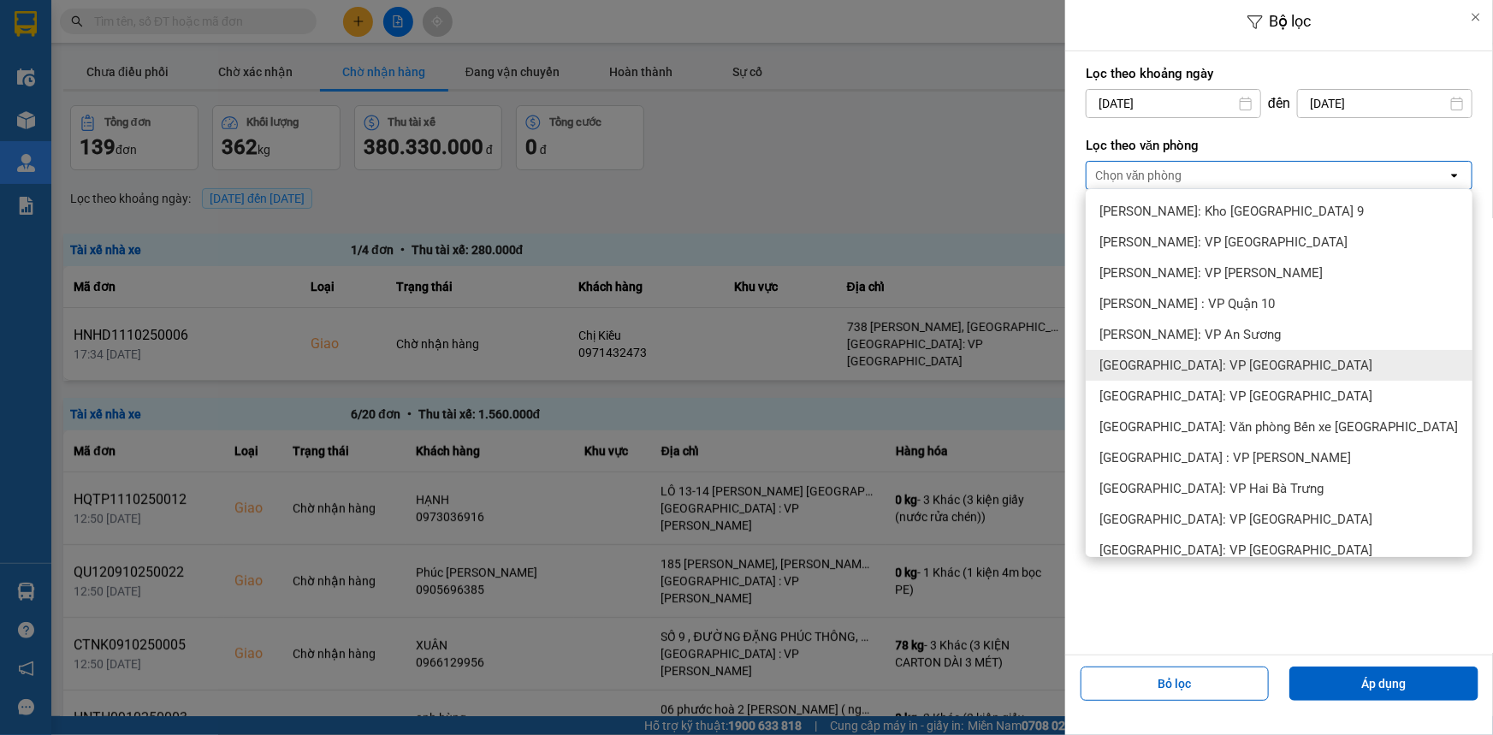
click at [1233, 368] on span "[GEOGRAPHIC_DATA]: VP [GEOGRAPHIC_DATA]" at bounding box center [1235, 365] width 273 height 17
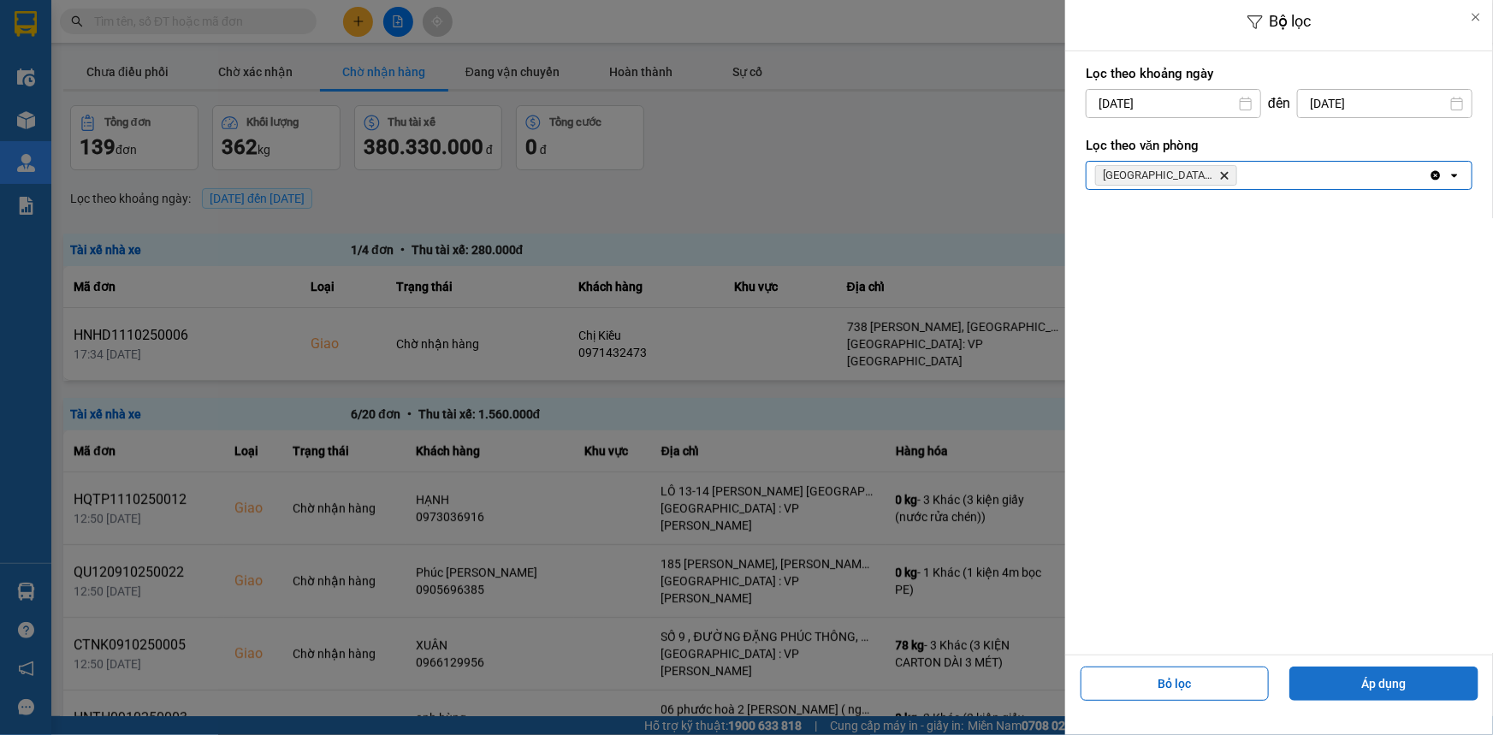
click at [1393, 693] on button "Áp dụng" at bounding box center [1383, 683] width 189 height 34
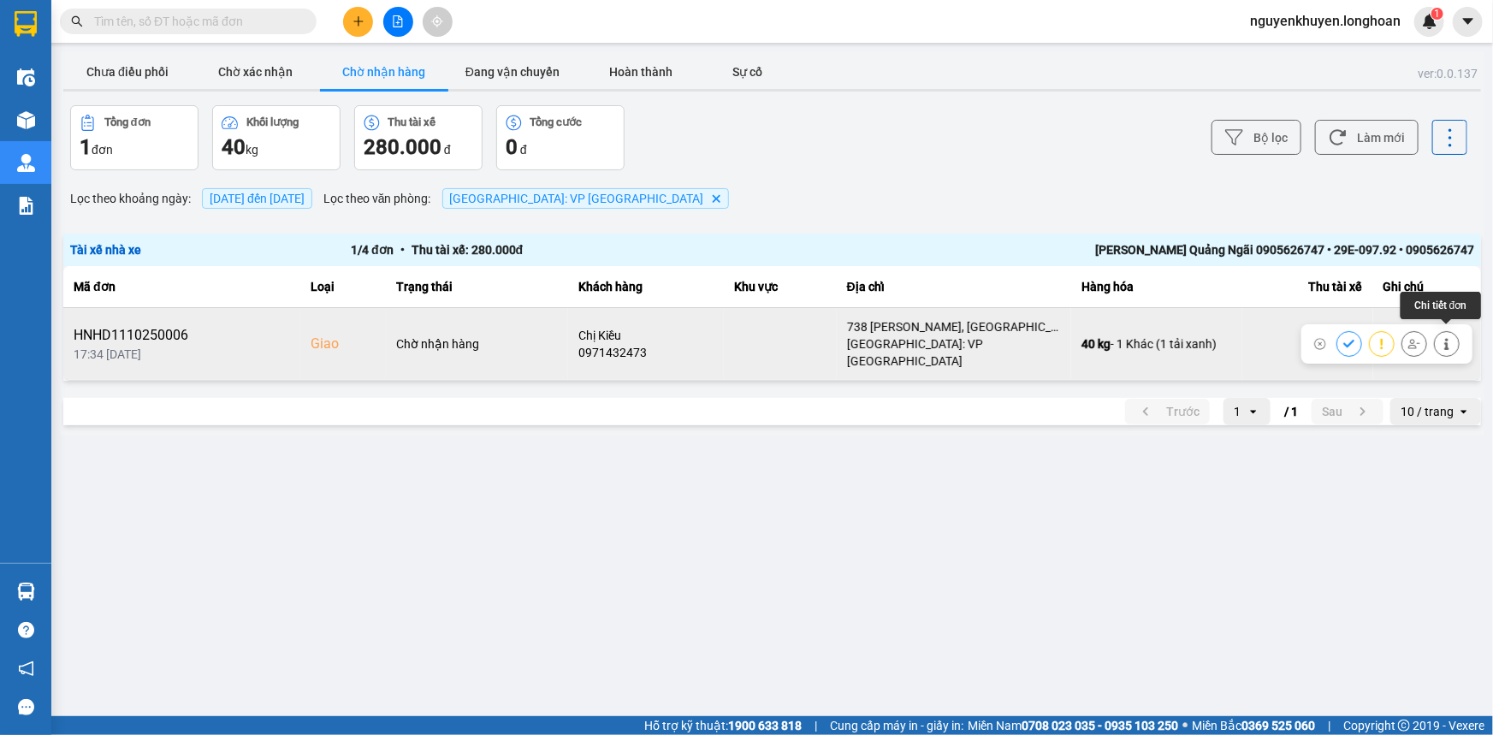
click at [1454, 334] on button at bounding box center [1446, 343] width 24 height 30
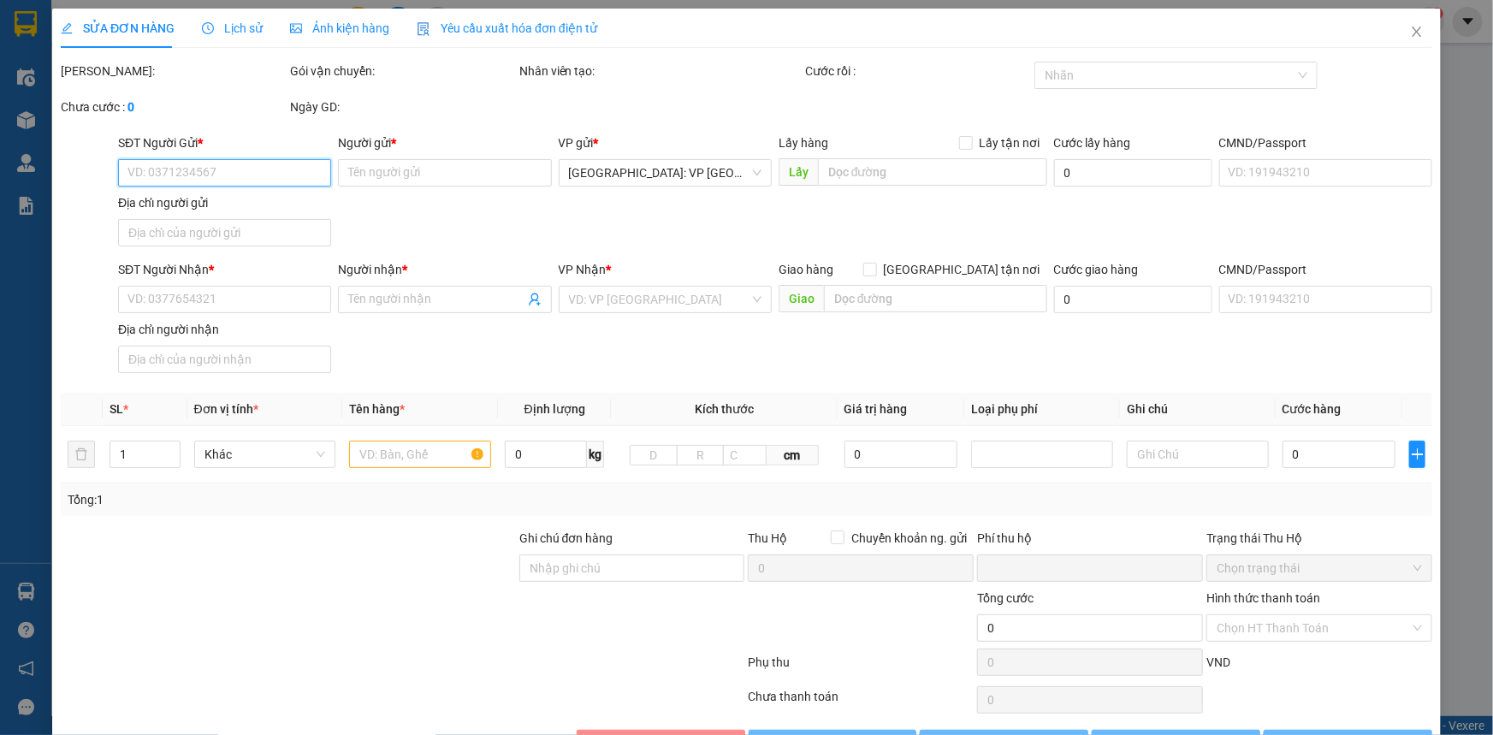
type input "0399540247"
type input "[PERSON_NAME]"
type input "0971432473"
type input "Chị Kiều"
checkbox input "true"
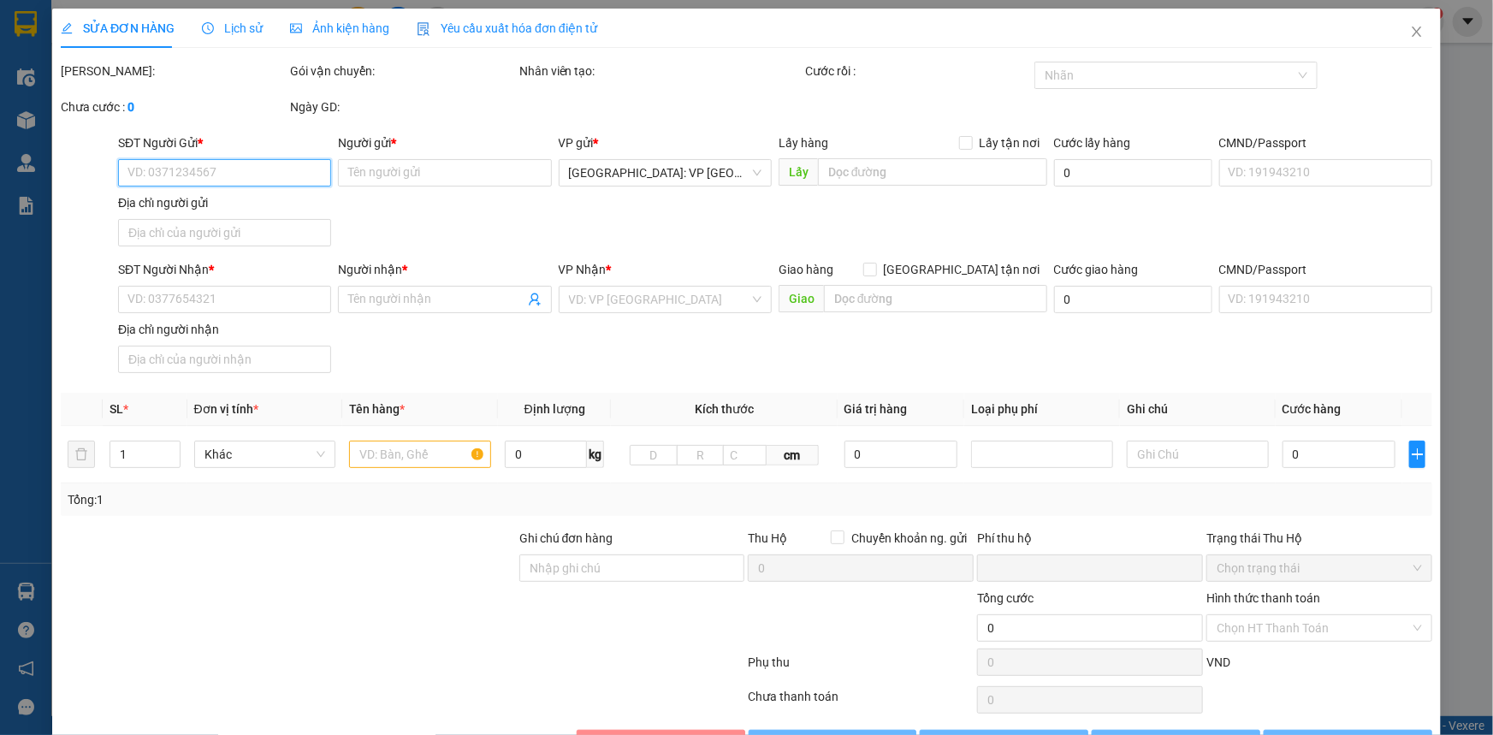
type input "738 [PERSON_NAME], [GEOGRAPHIC_DATA], [PERSON_NAME]"
type input "0"
type input "280.000"
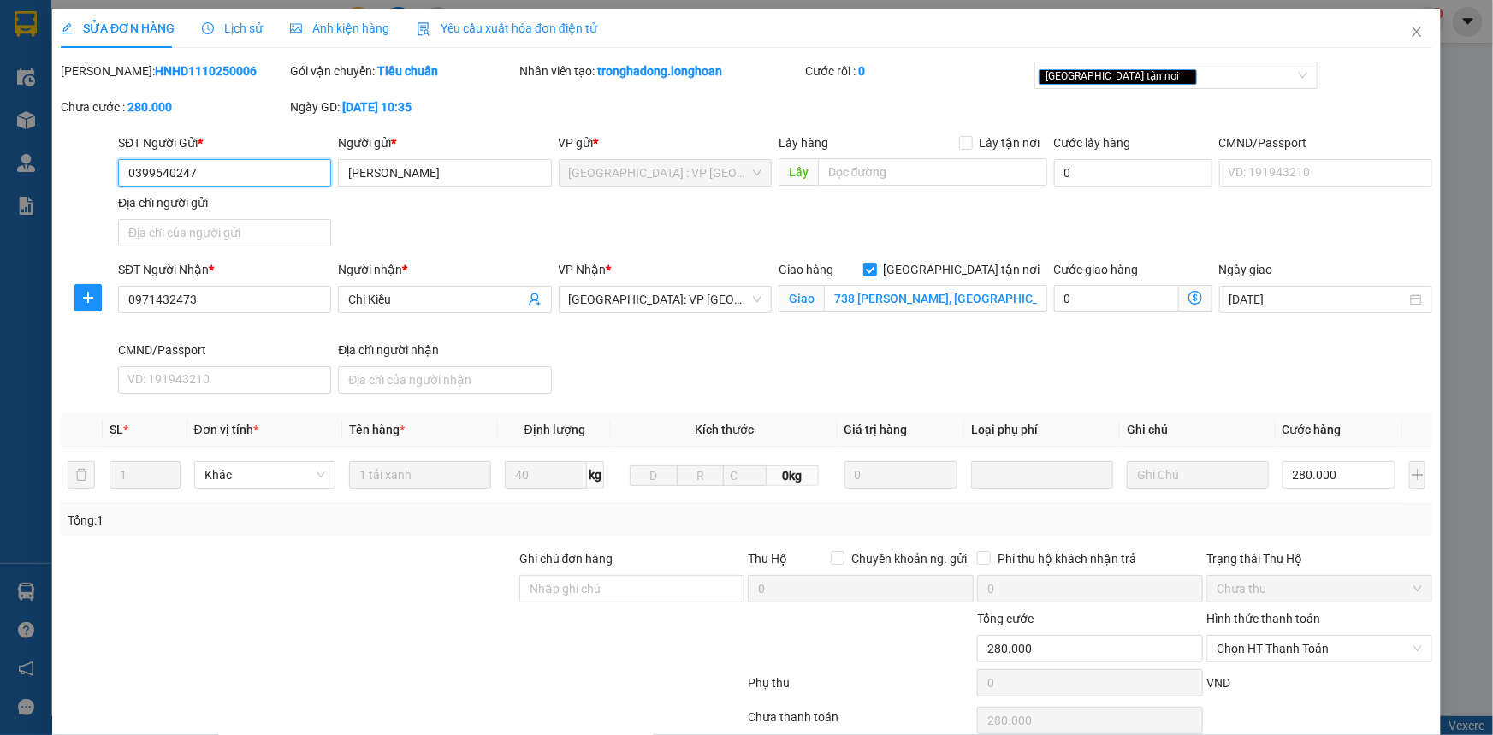
scroll to position [54, 0]
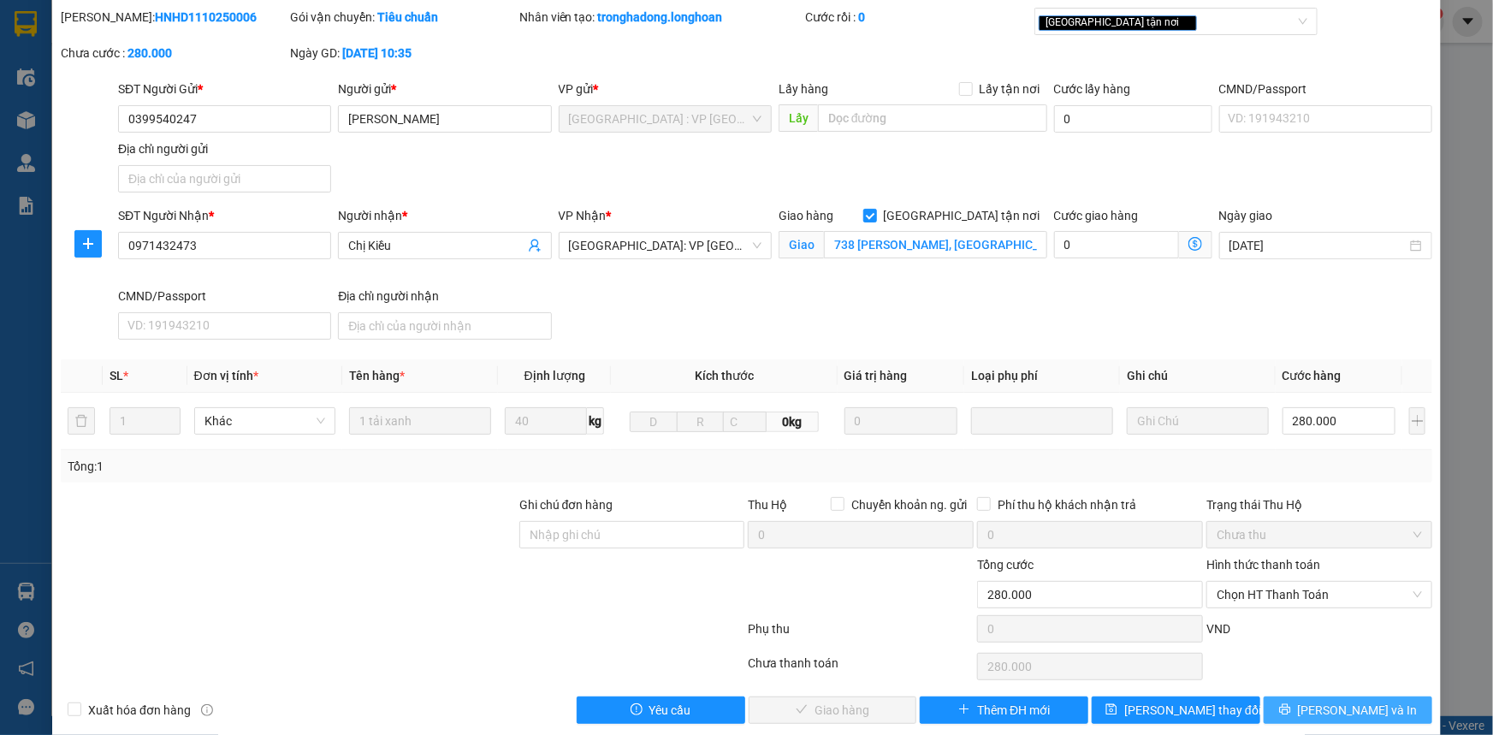
click at [1332, 706] on span "[PERSON_NAME] và In" at bounding box center [1358, 710] width 120 height 19
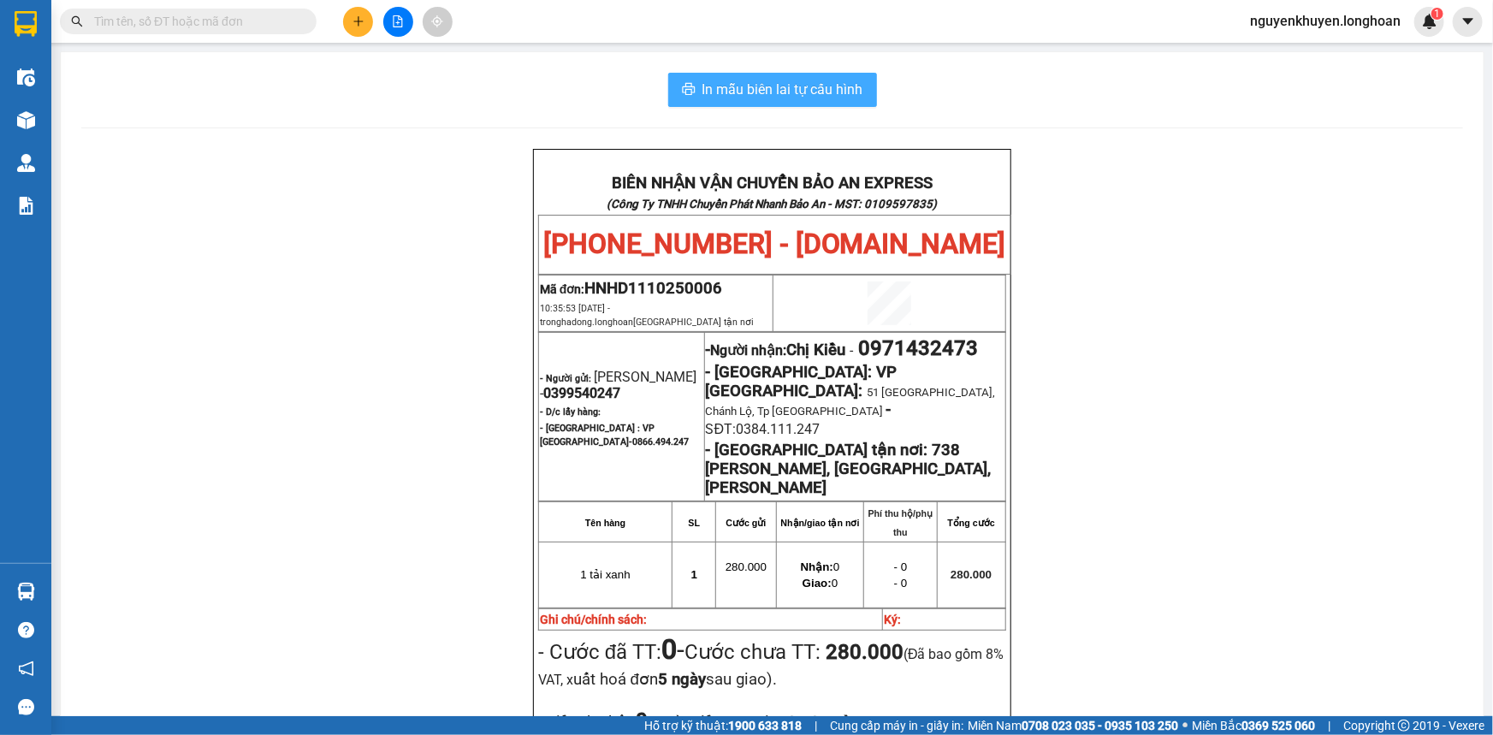
click at [754, 88] on span "In mẫu biên lai tự cấu hình" at bounding box center [782, 89] width 161 height 21
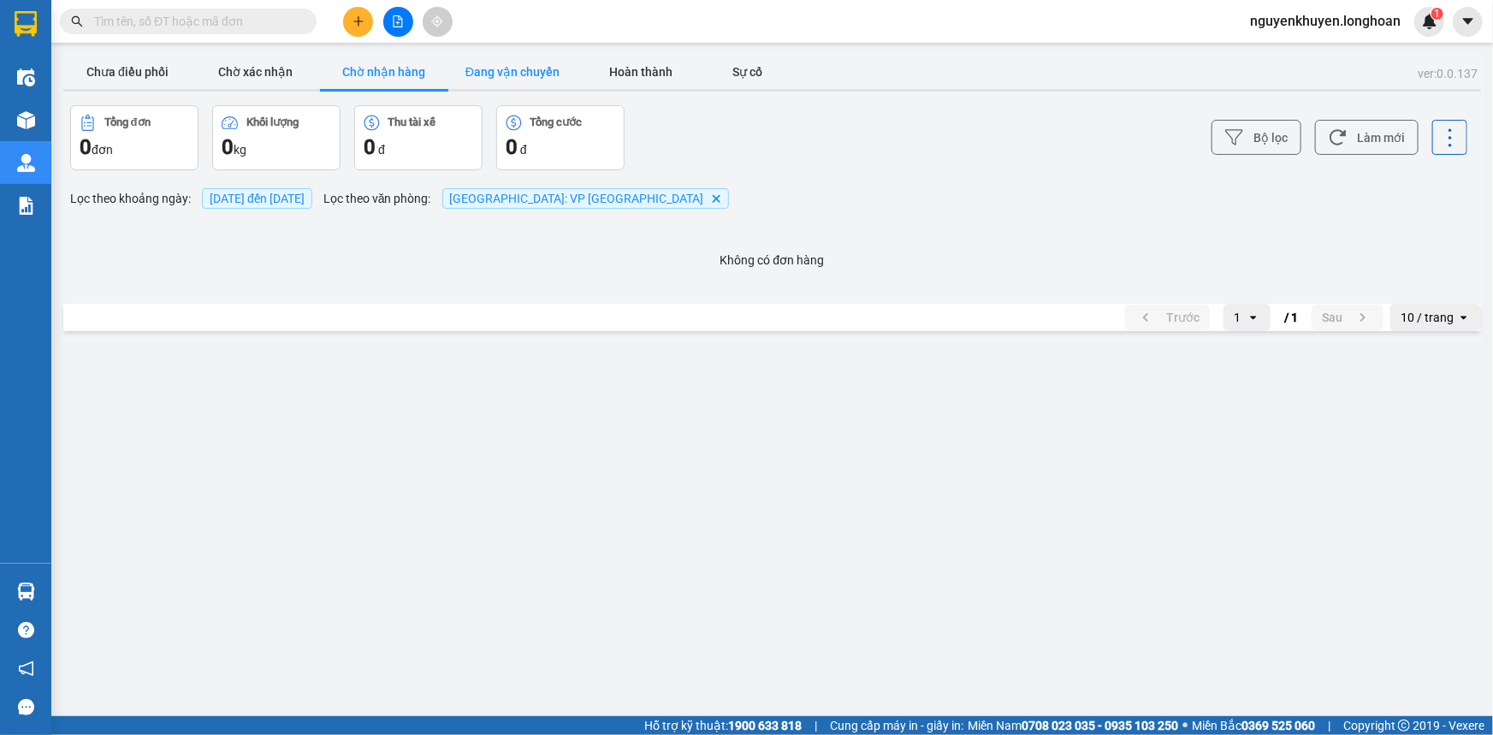
click at [525, 72] on button "Đang vận chuyển" at bounding box center [512, 72] width 128 height 34
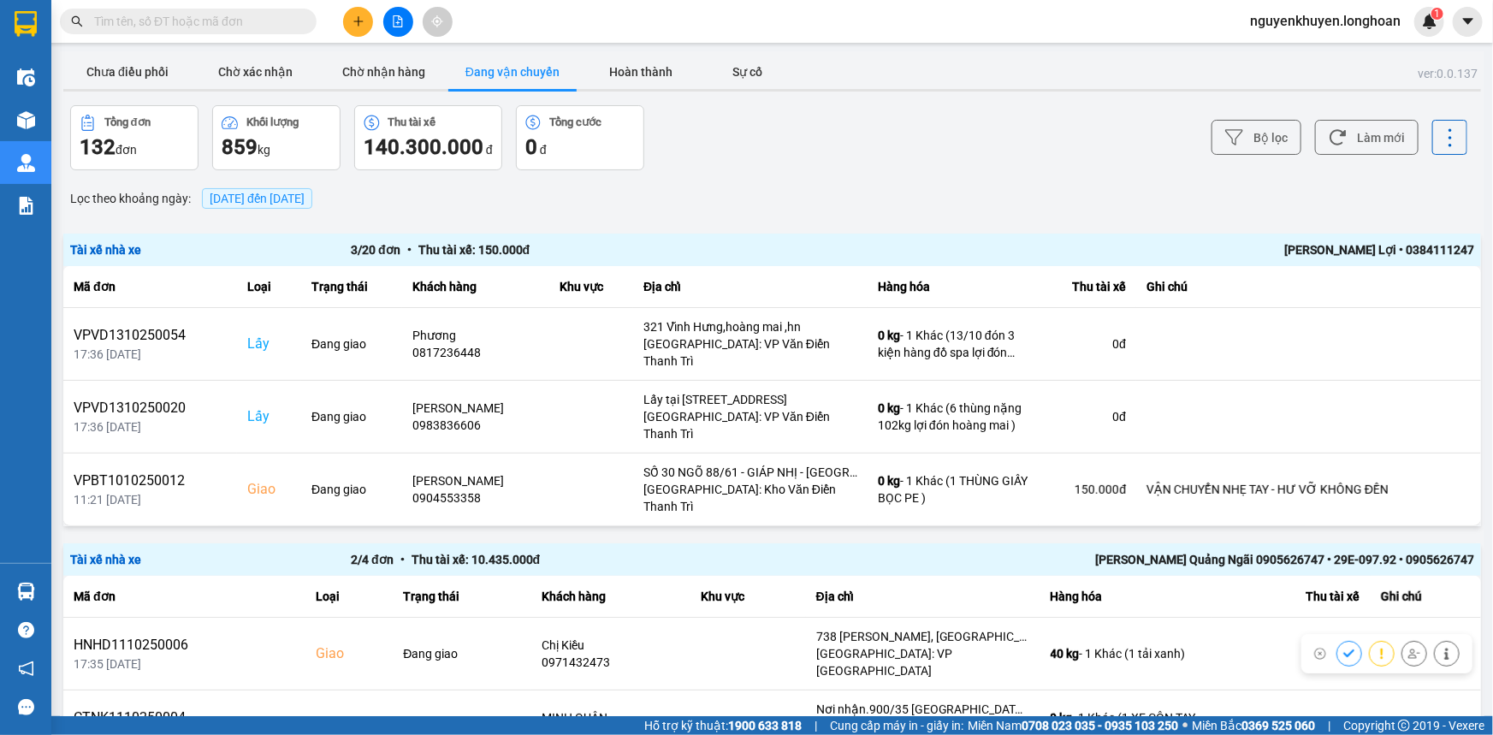
click at [284, 196] on span "[DATE] đến [DATE]" at bounding box center [257, 199] width 95 height 14
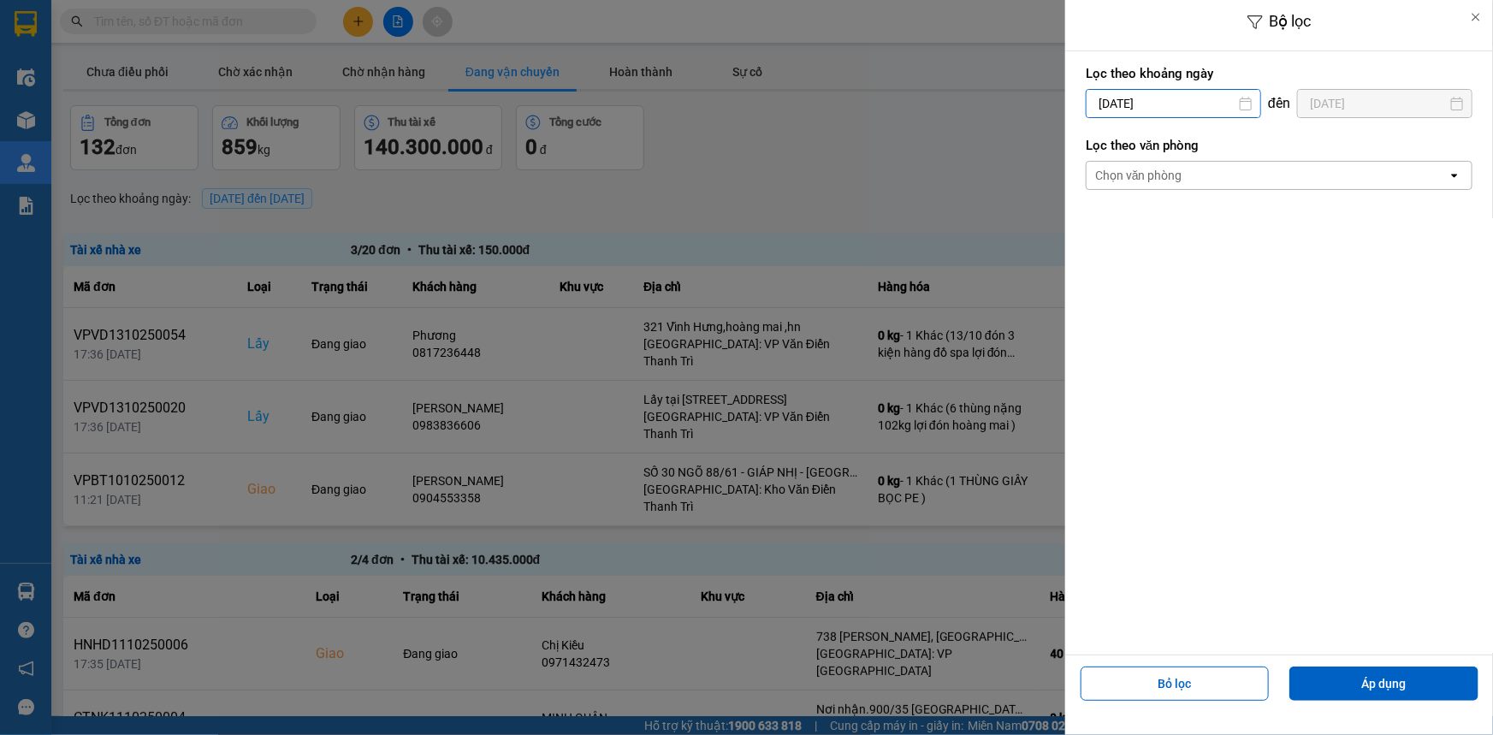
click at [1172, 106] on input "[DATE]" at bounding box center [1173, 103] width 174 height 27
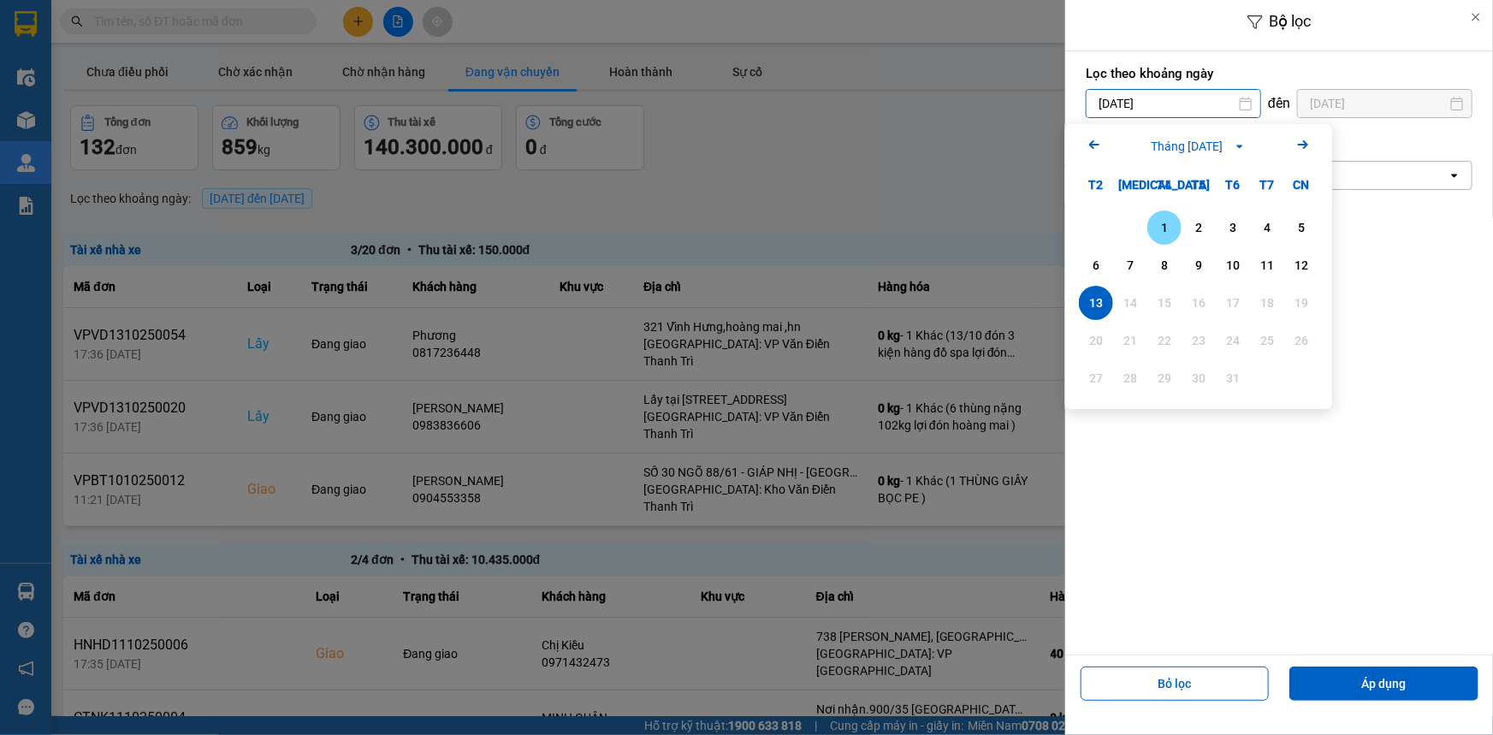
click at [1167, 222] on div "1" at bounding box center [1164, 227] width 24 height 21
type input "[DATE]"
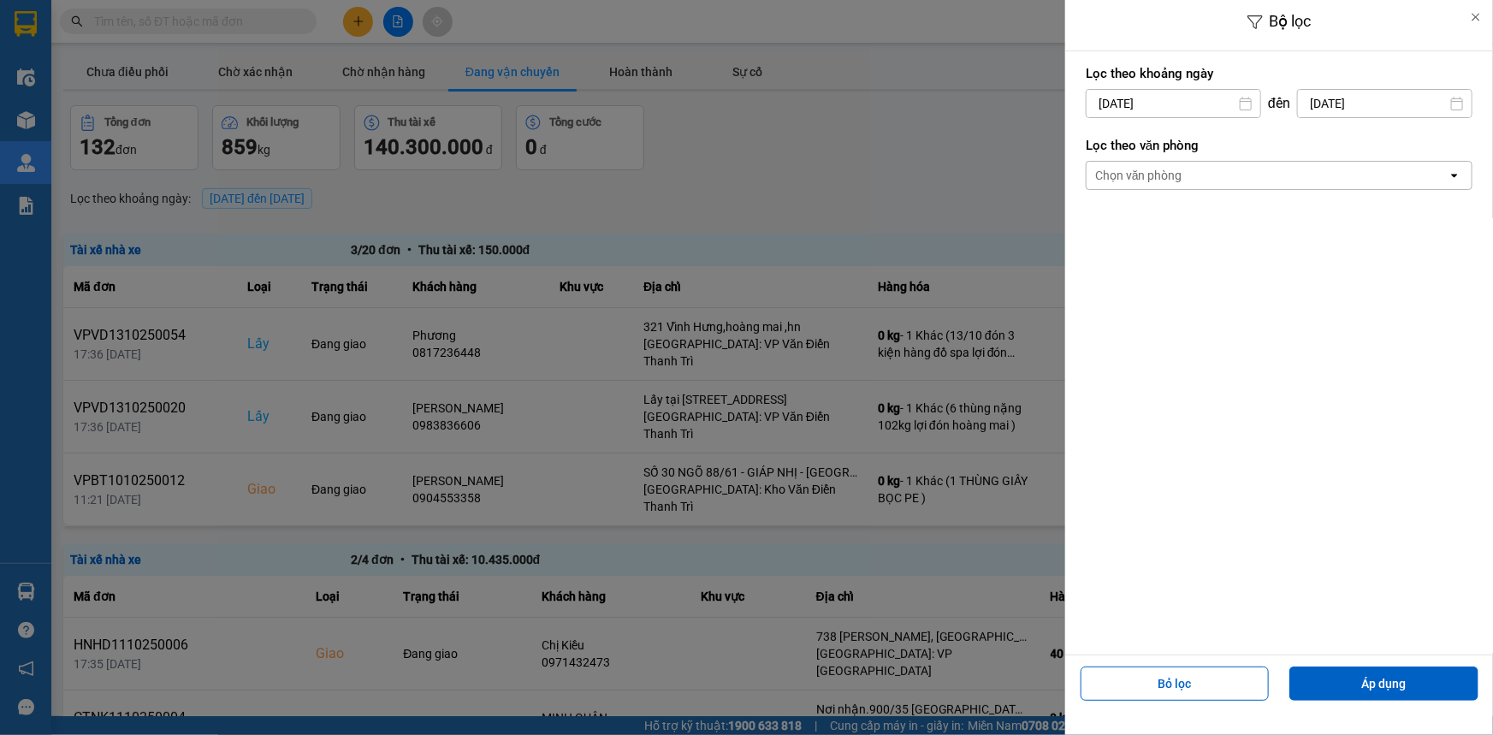
click at [1278, 175] on div "Chọn văn phòng" at bounding box center [1266, 175] width 361 height 27
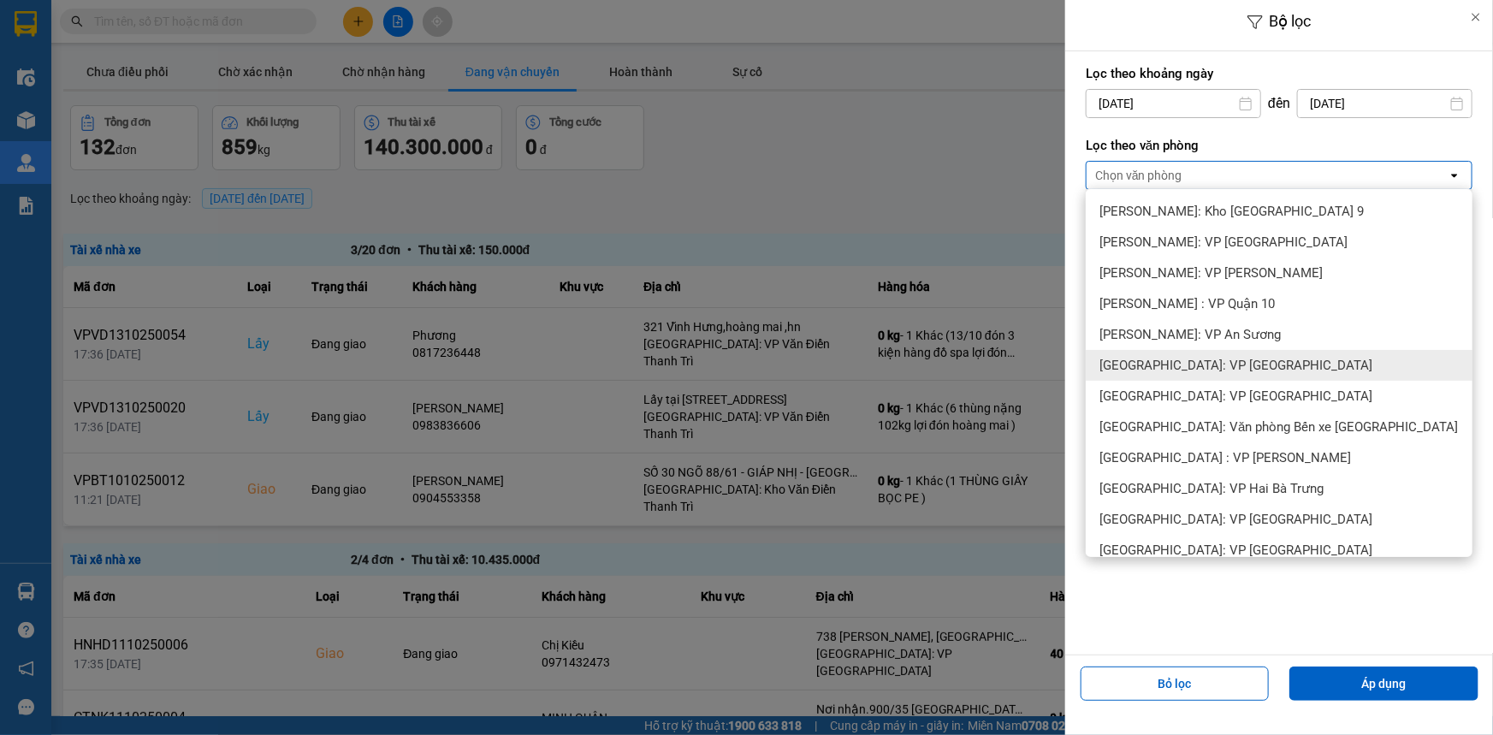
click at [1239, 367] on span "[GEOGRAPHIC_DATA]: VP [GEOGRAPHIC_DATA]" at bounding box center [1235, 365] width 273 height 17
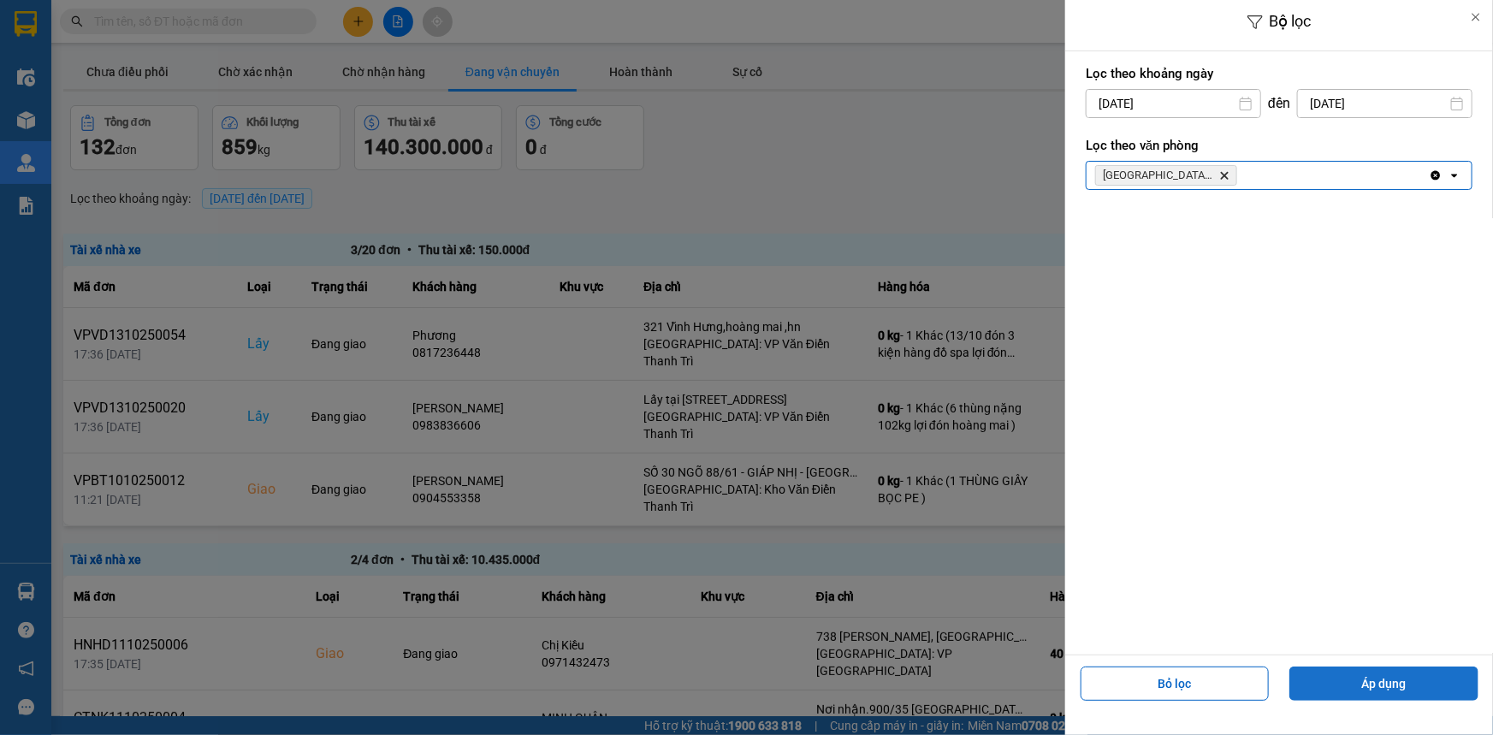
click at [1370, 683] on button "Áp dụng" at bounding box center [1383, 683] width 189 height 34
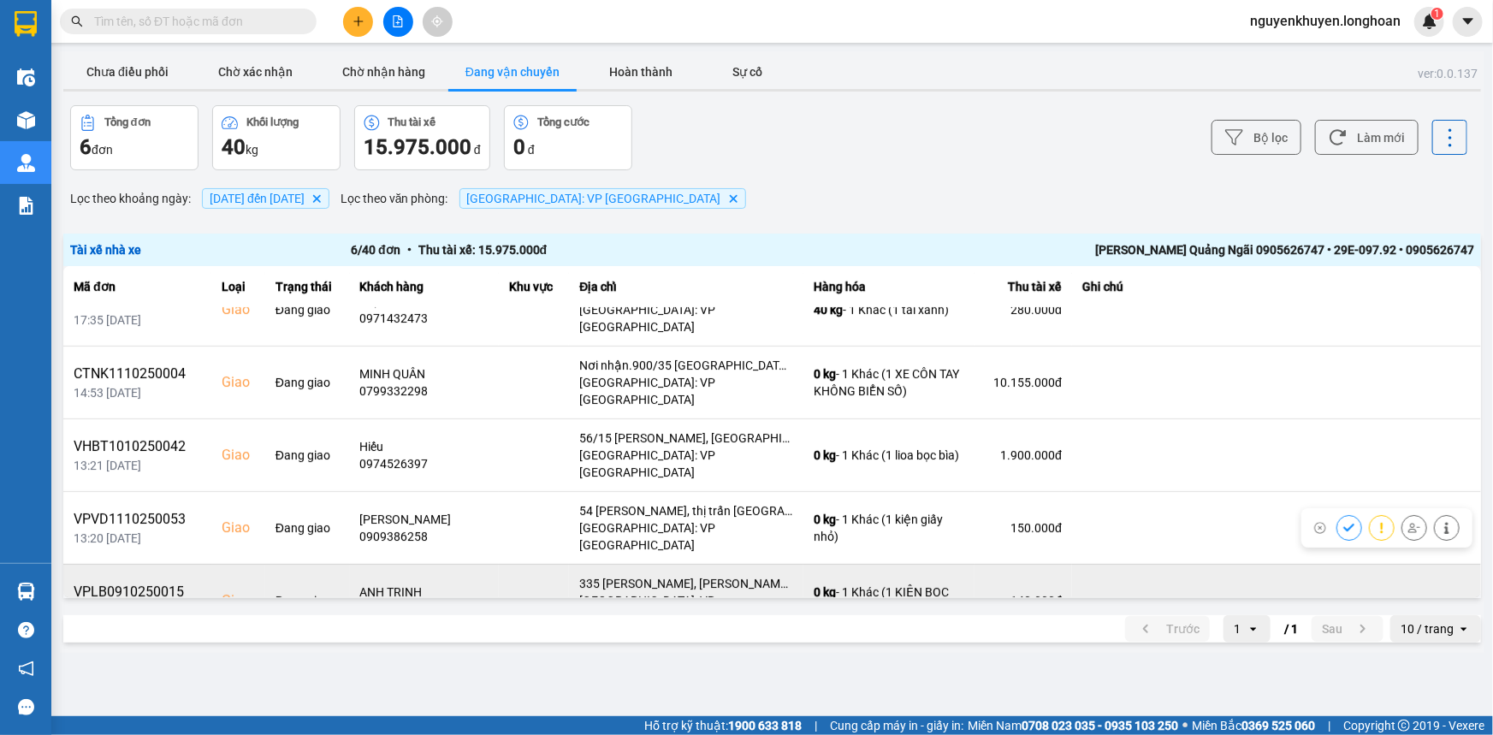
scroll to position [62, 0]
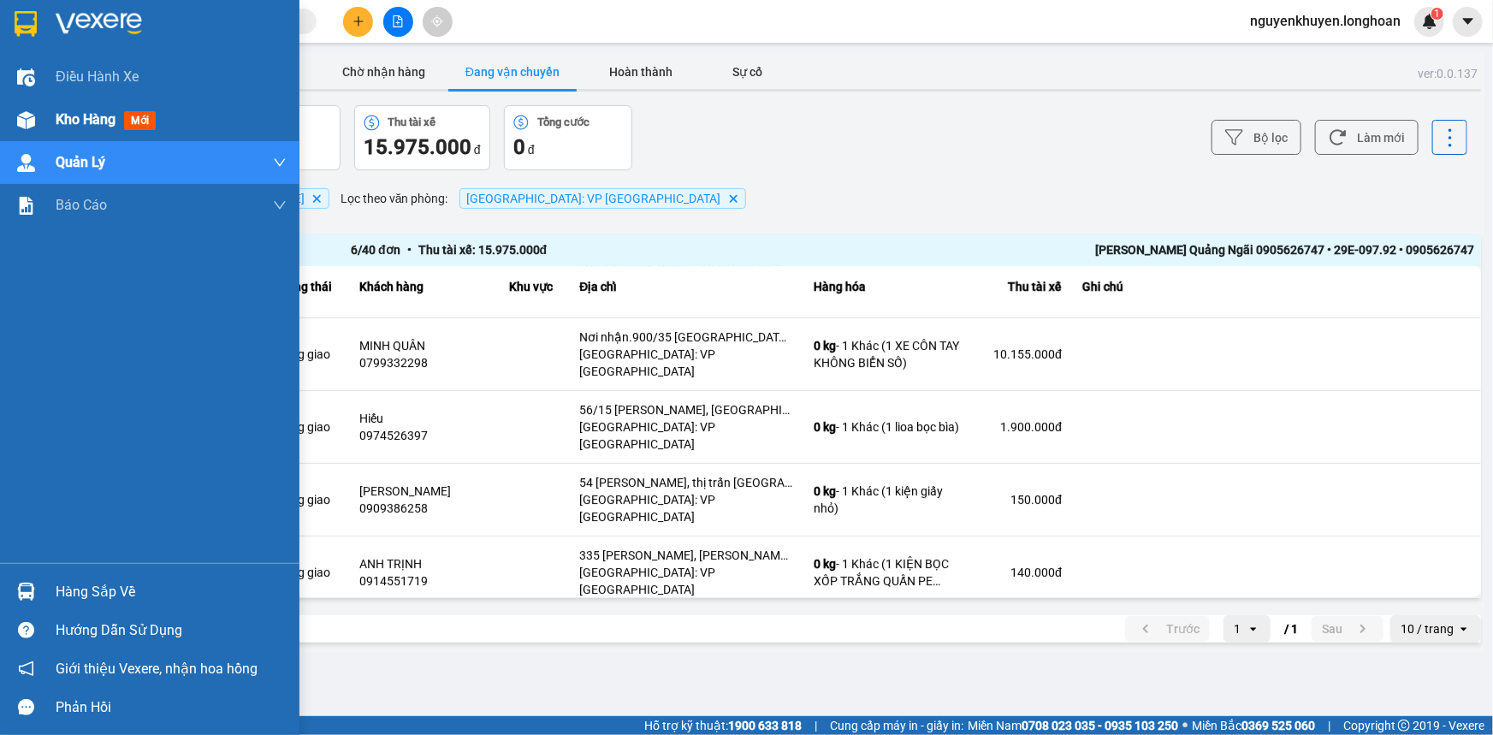
click at [83, 115] on span "Kho hàng" at bounding box center [86, 119] width 60 height 16
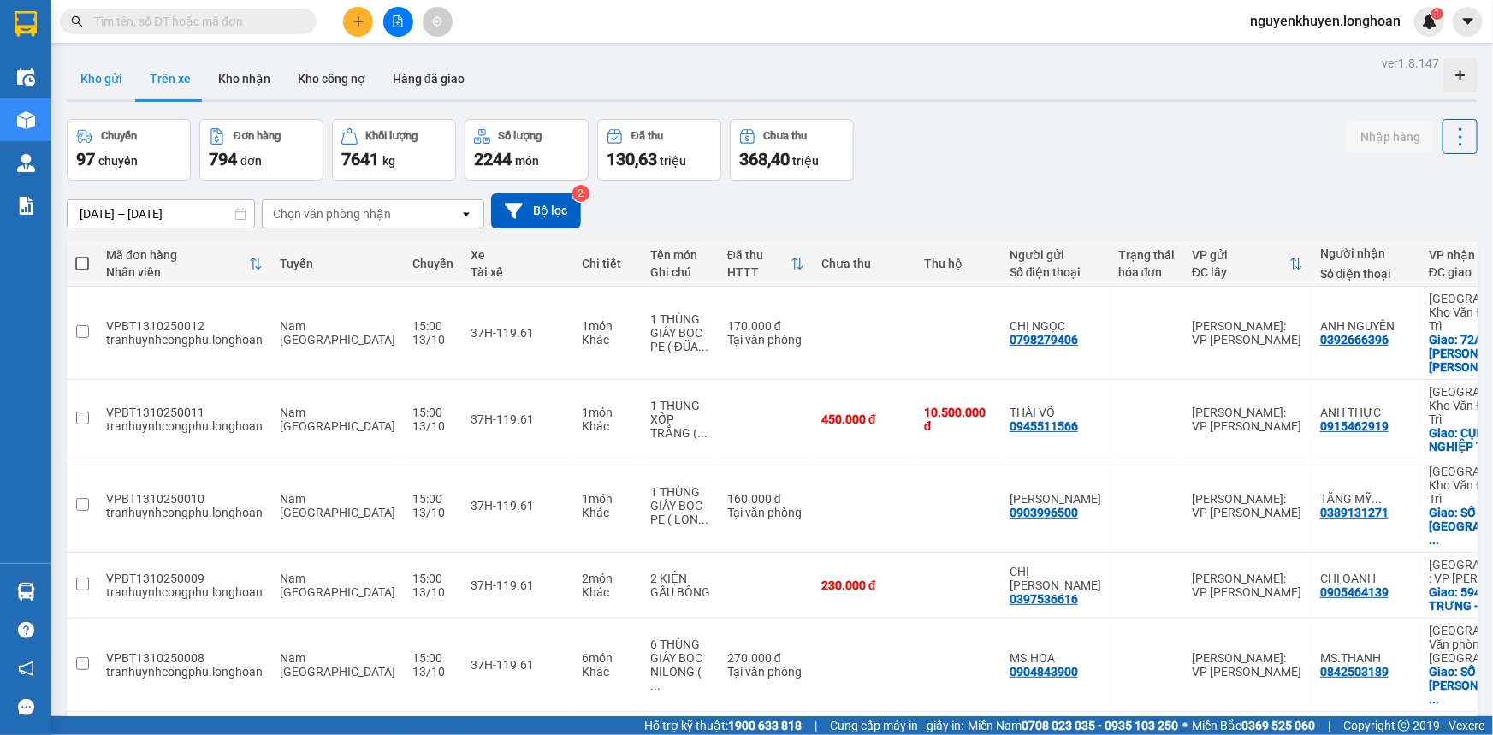
click at [110, 81] on button "Kho gửi" at bounding box center [101, 78] width 69 height 41
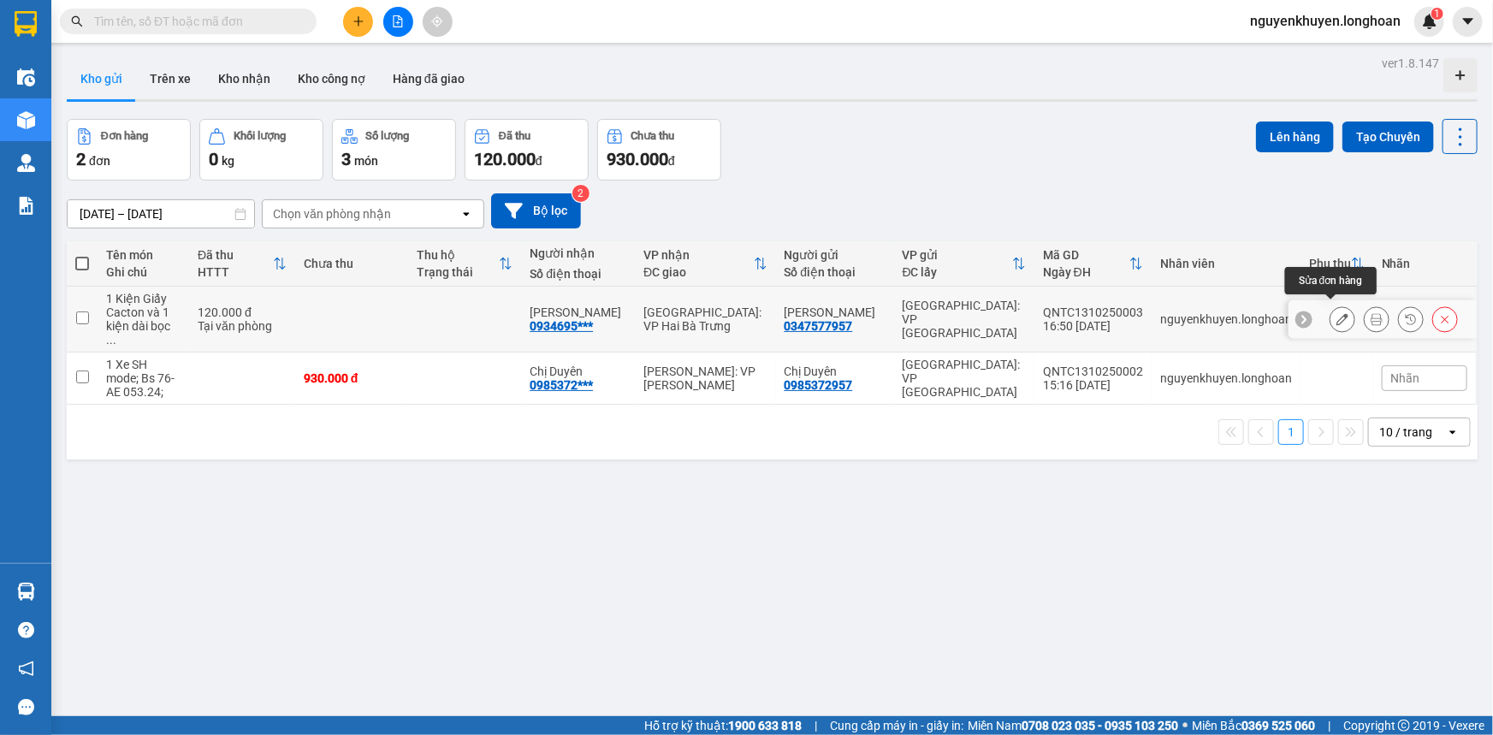
click at [1336, 313] on icon at bounding box center [1342, 319] width 12 height 12
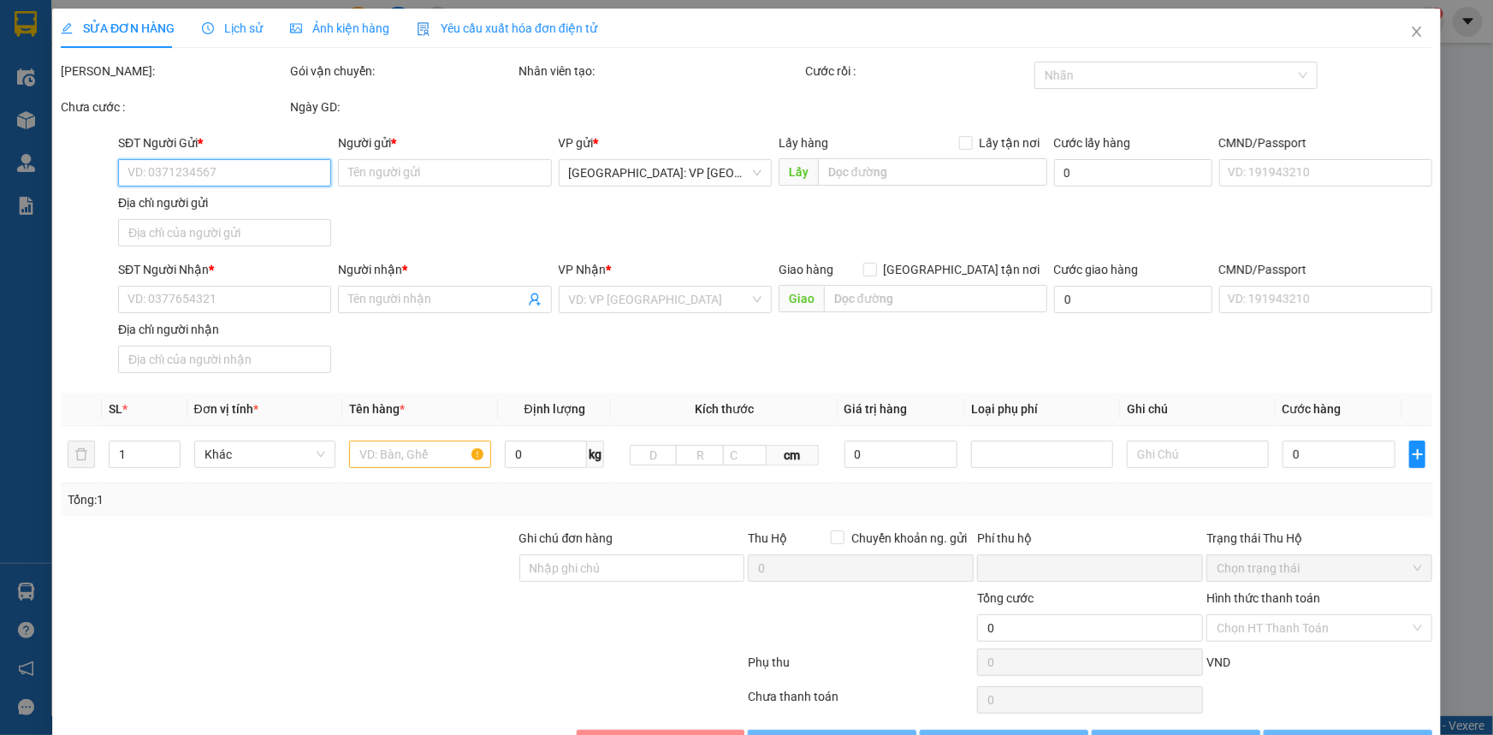
type input "0347577957"
type input "[PERSON_NAME]"
type input "0934695169"
type input "[PERSON_NAME]"
type input "0"
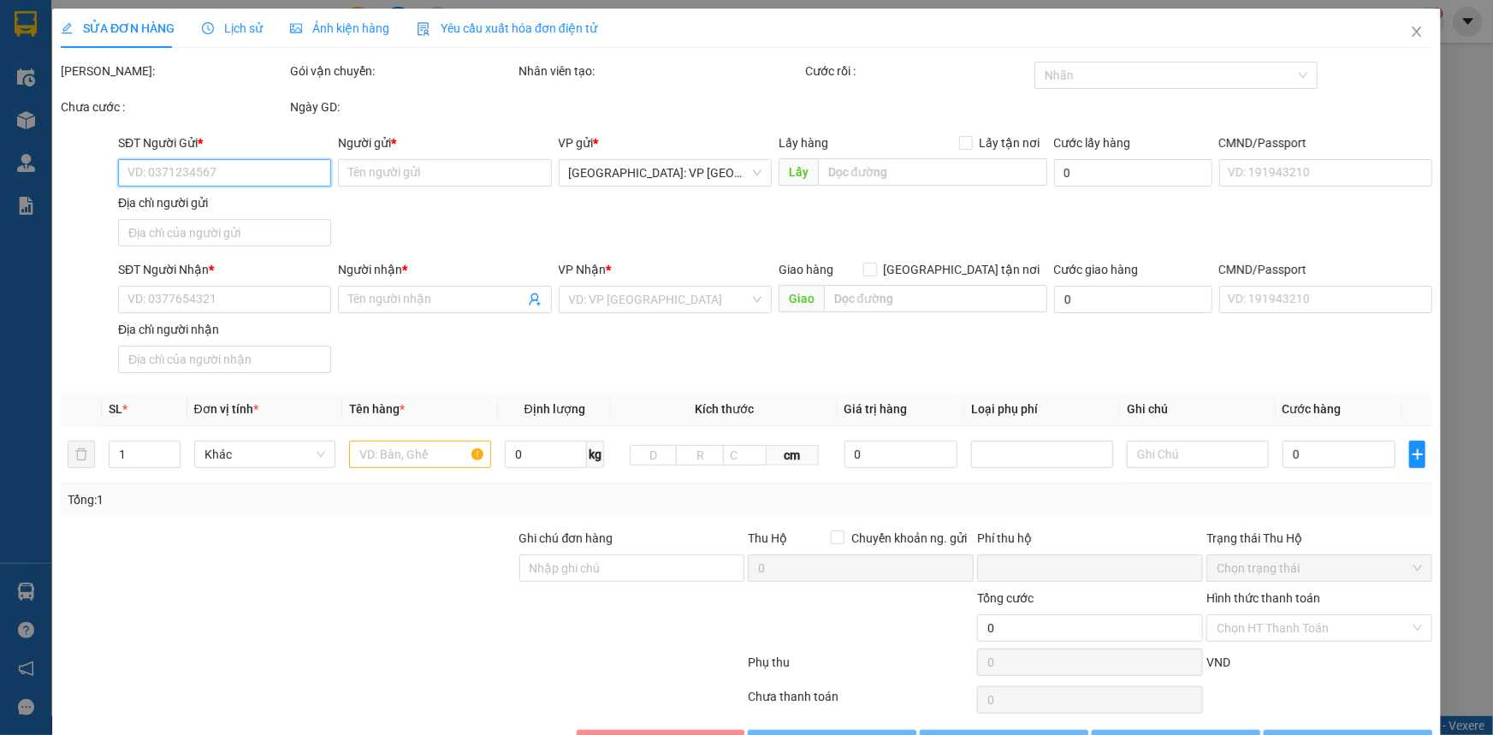
type input "120.000"
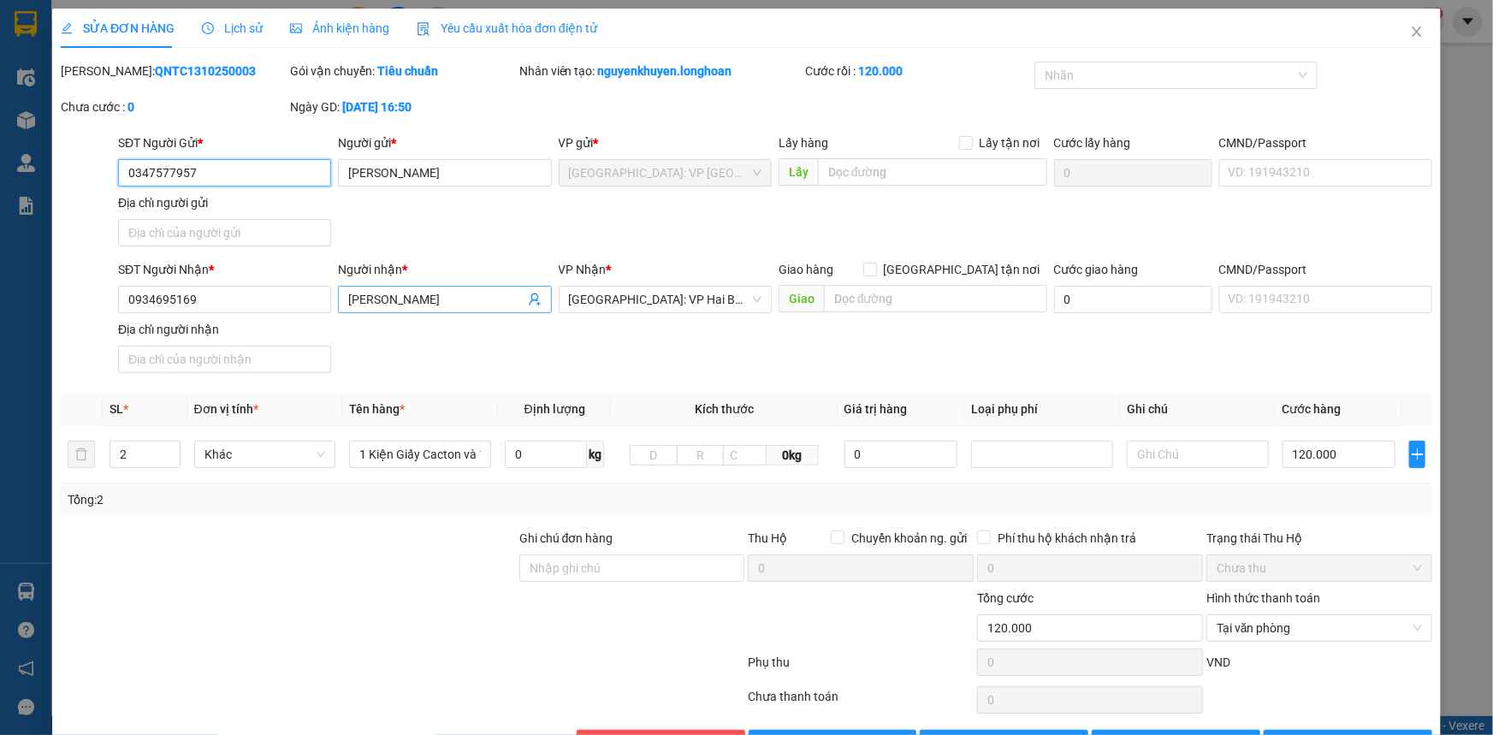
scroll to position [54, 0]
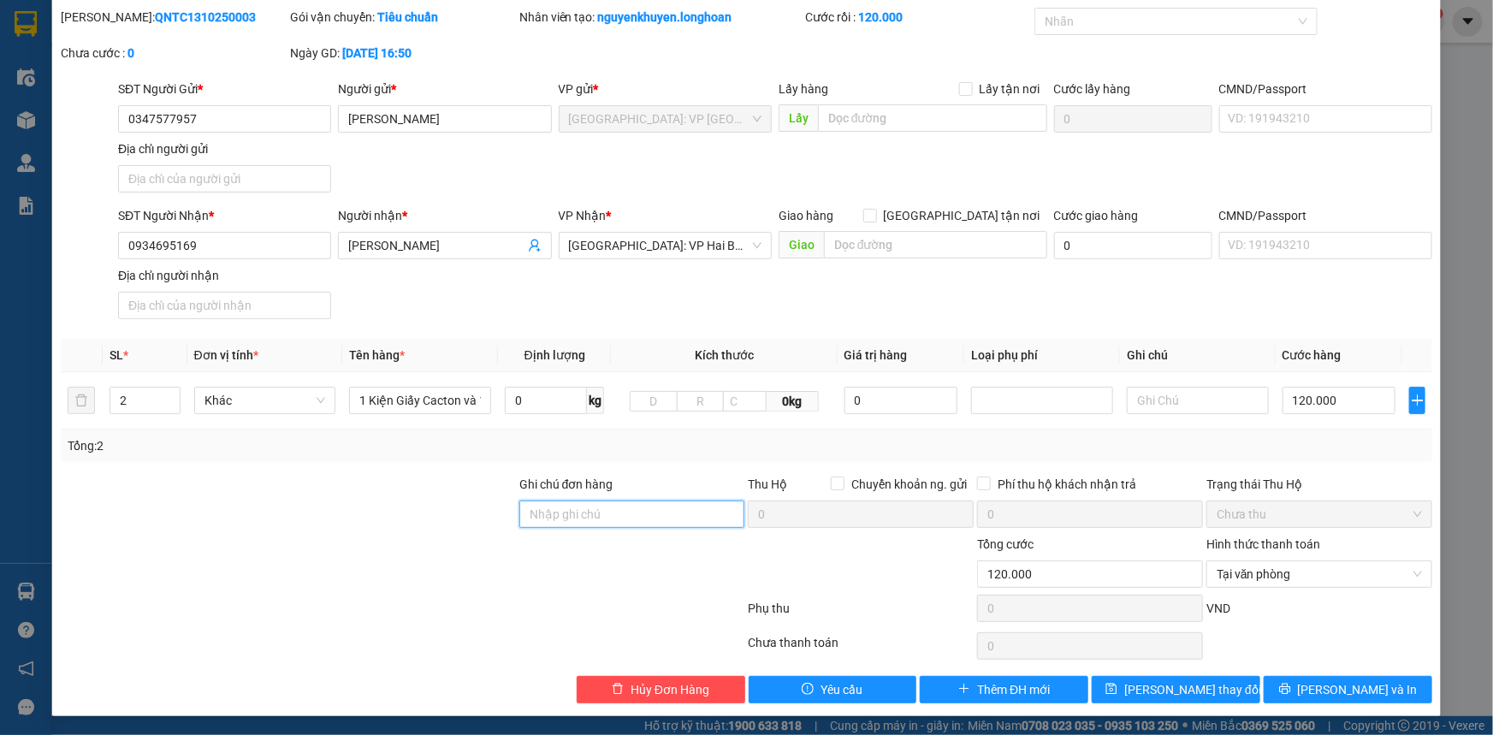
click at [570, 514] on input "Ghi chú đơn hàng" at bounding box center [632, 513] width 226 height 27
type input "Hàng dễ vỡ, nhẹ tay khi vận chuyển. (Xin cảm ơn!)"
click at [1360, 685] on span "[PERSON_NAME] và In" at bounding box center [1358, 689] width 120 height 19
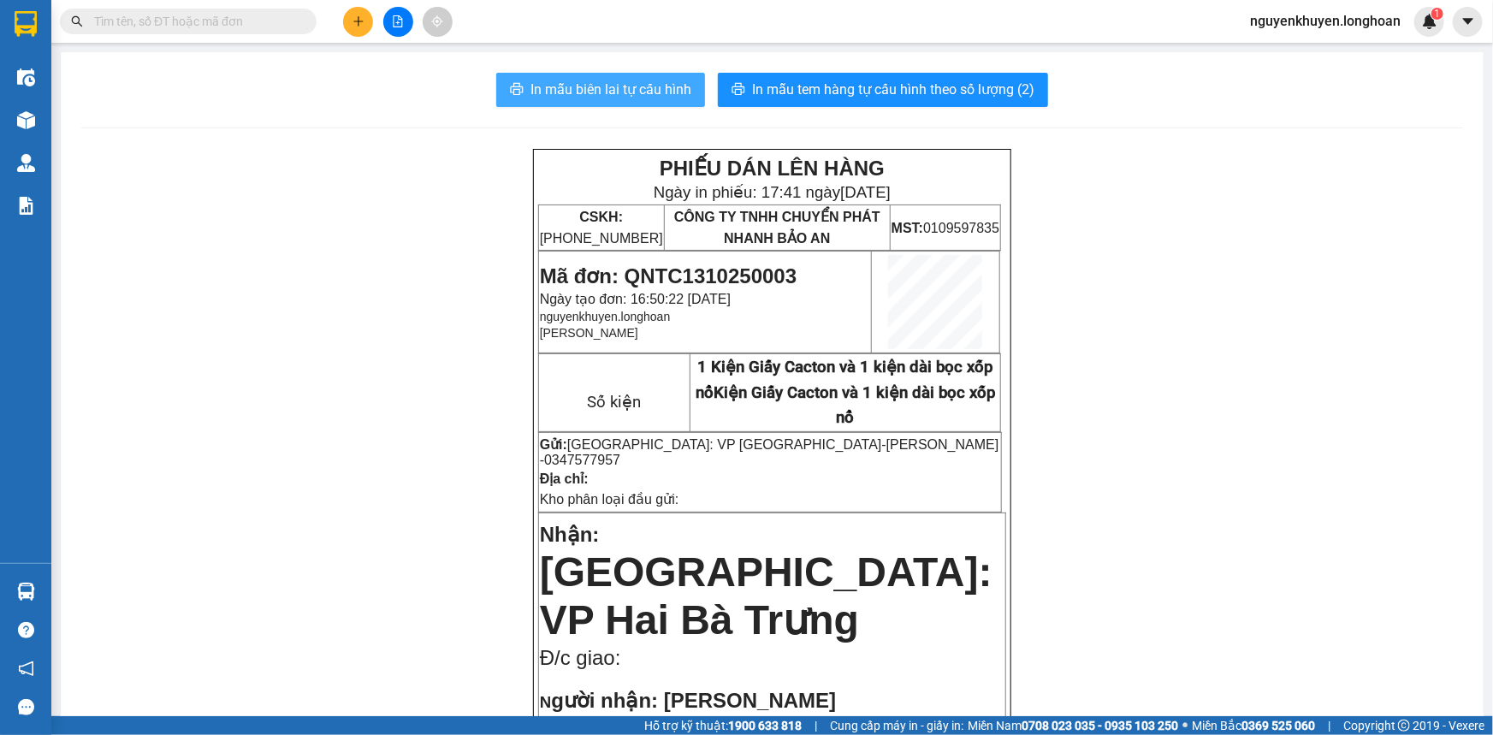
drag, startPoint x: 589, startPoint y: 89, endPoint x: 576, endPoint y: 142, distance: 54.6
drag, startPoint x: 576, startPoint y: 142, endPoint x: 571, endPoint y: 159, distance: 17.9
drag, startPoint x: 571, startPoint y: 159, endPoint x: 0, endPoint y: 589, distance: 715.2
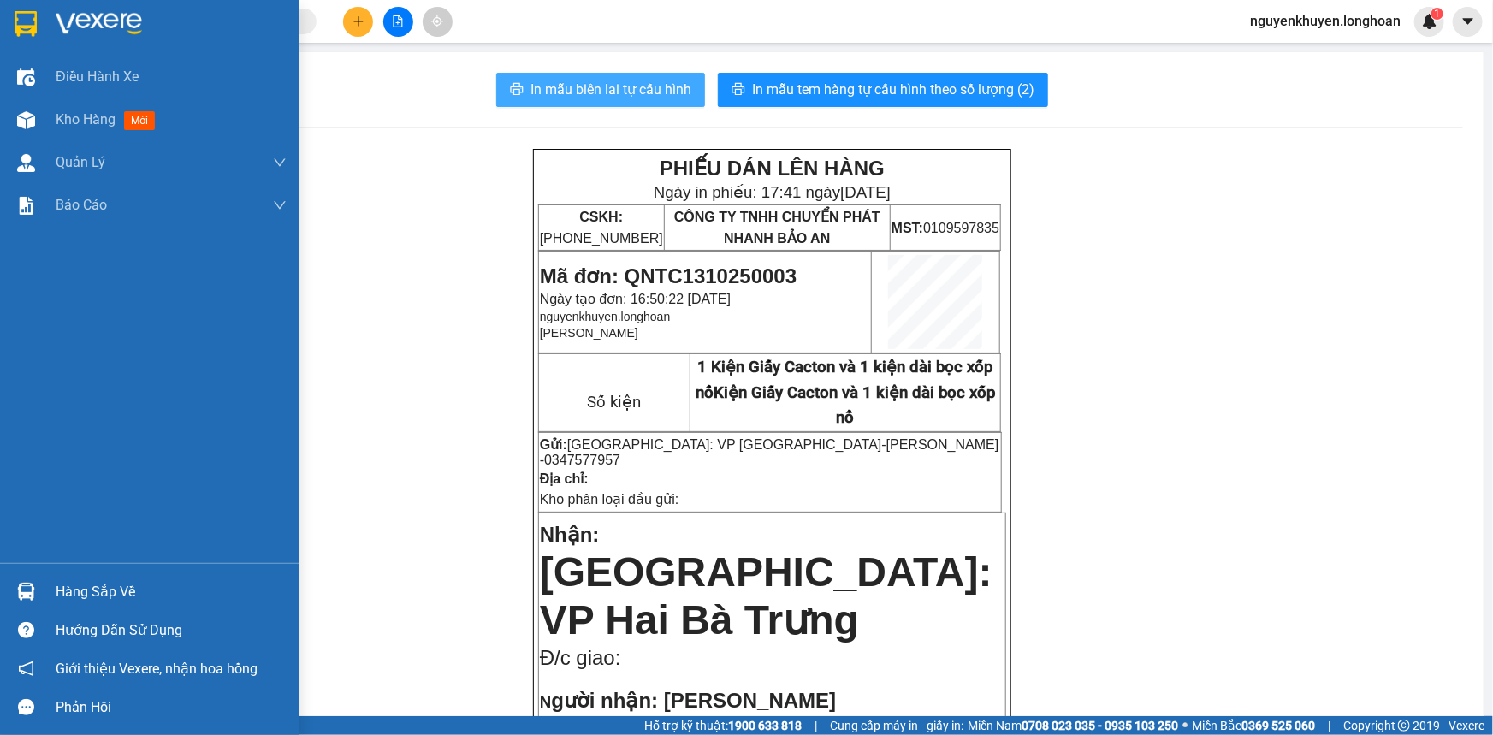
drag, startPoint x: 0, startPoint y: 589, endPoint x: 605, endPoint y: 84, distance: 788.2
click at [605, 84] on span "In mẫu biên lai tự cấu hình" at bounding box center [610, 89] width 161 height 21
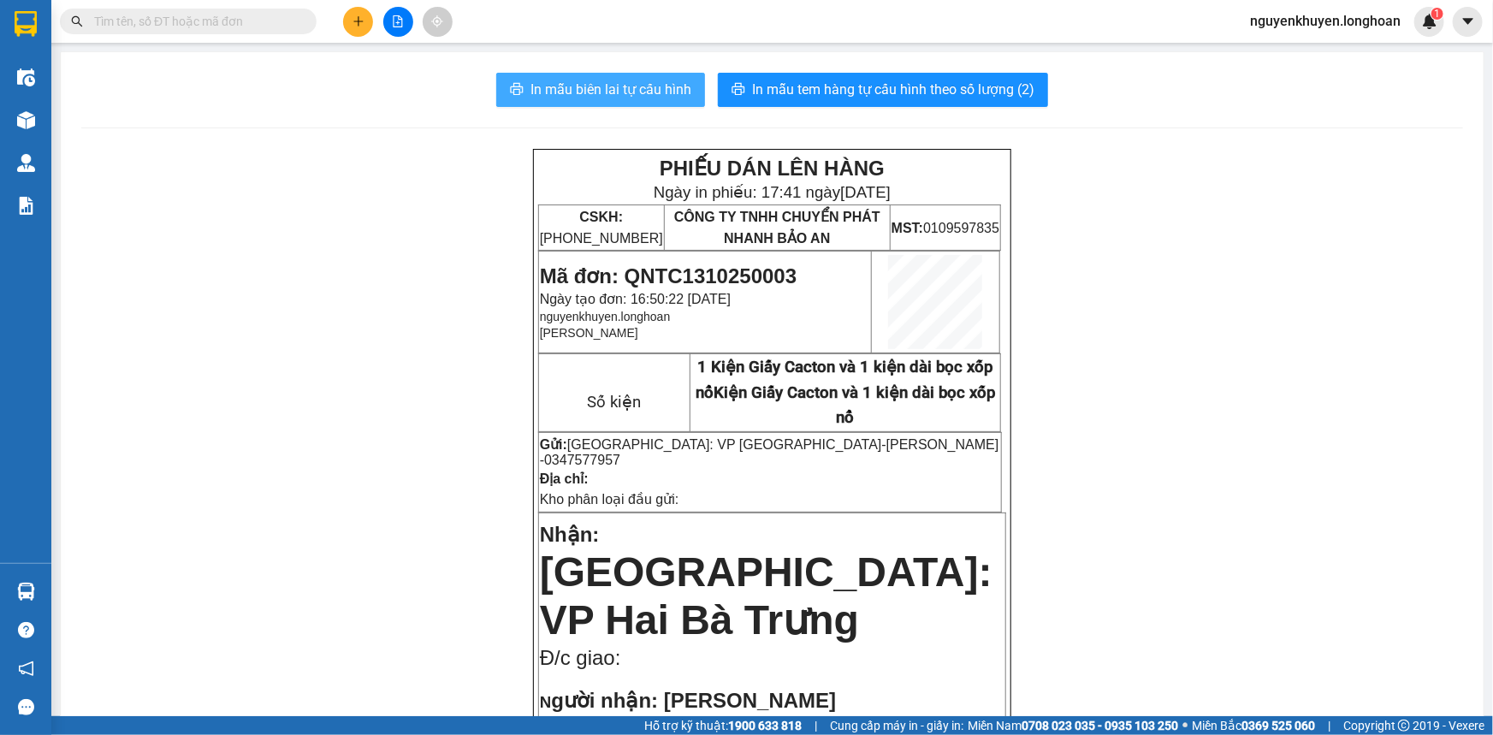
click at [657, 93] on span "In mẫu biên lai tự cấu hình" at bounding box center [610, 89] width 161 height 21
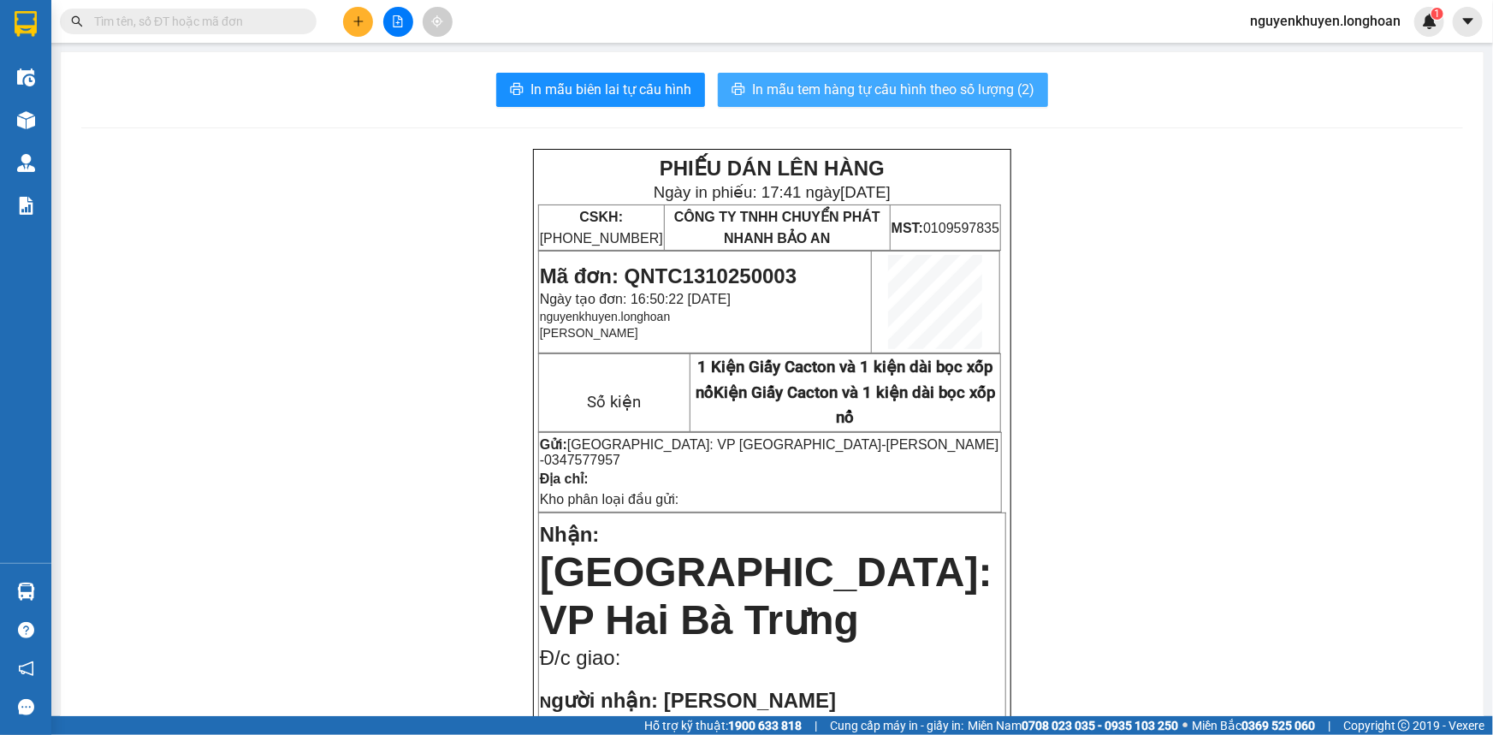
click at [837, 91] on span "In mẫu tem hàng tự cấu hình theo số lượng (2)" at bounding box center [893, 89] width 282 height 21
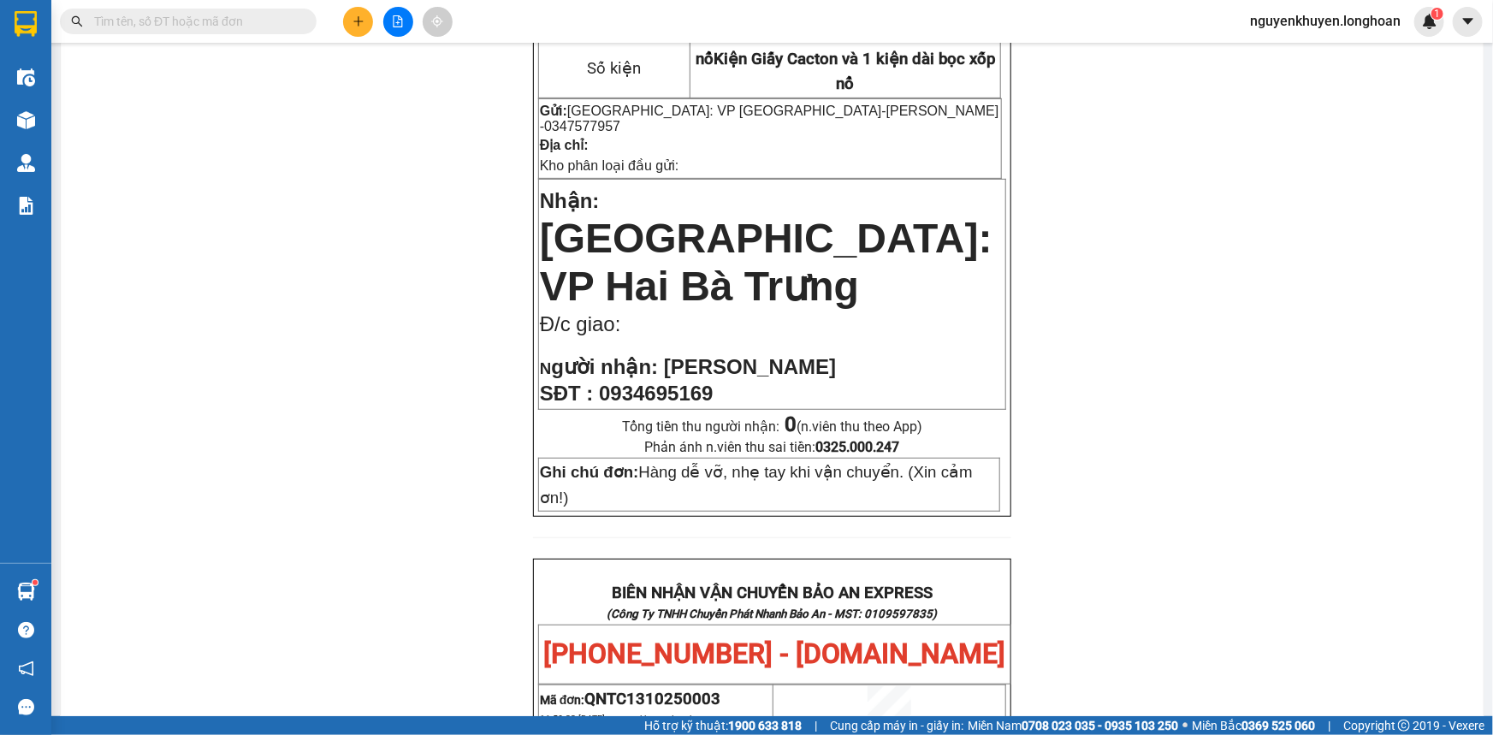
scroll to position [77, 0]
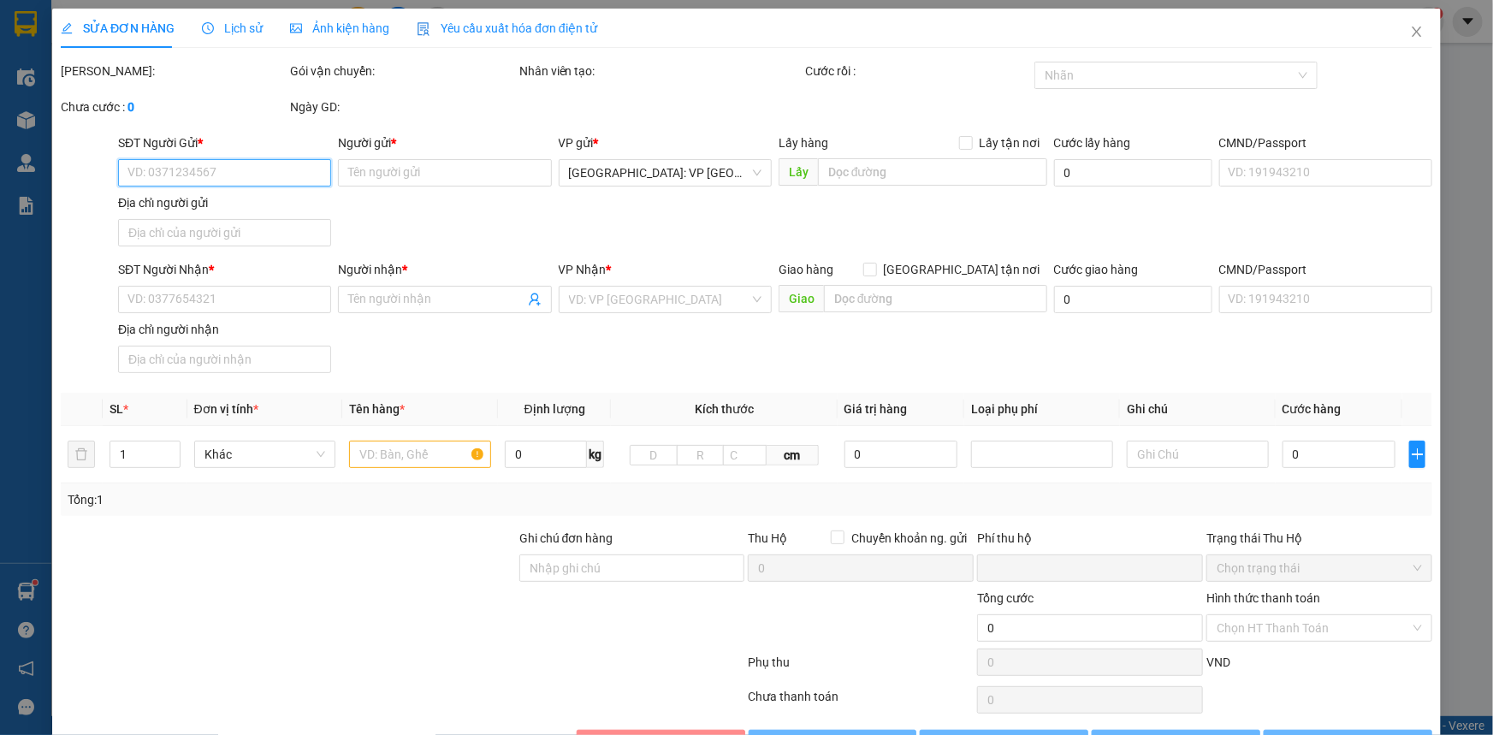
type input "0347577957"
type input "[PERSON_NAME]"
type input "0934695169"
type input "[PERSON_NAME]"
type input "Hàng dễ vỡ, nhẹ tay khi vận chuyển. (Xin cảm ơn!)"
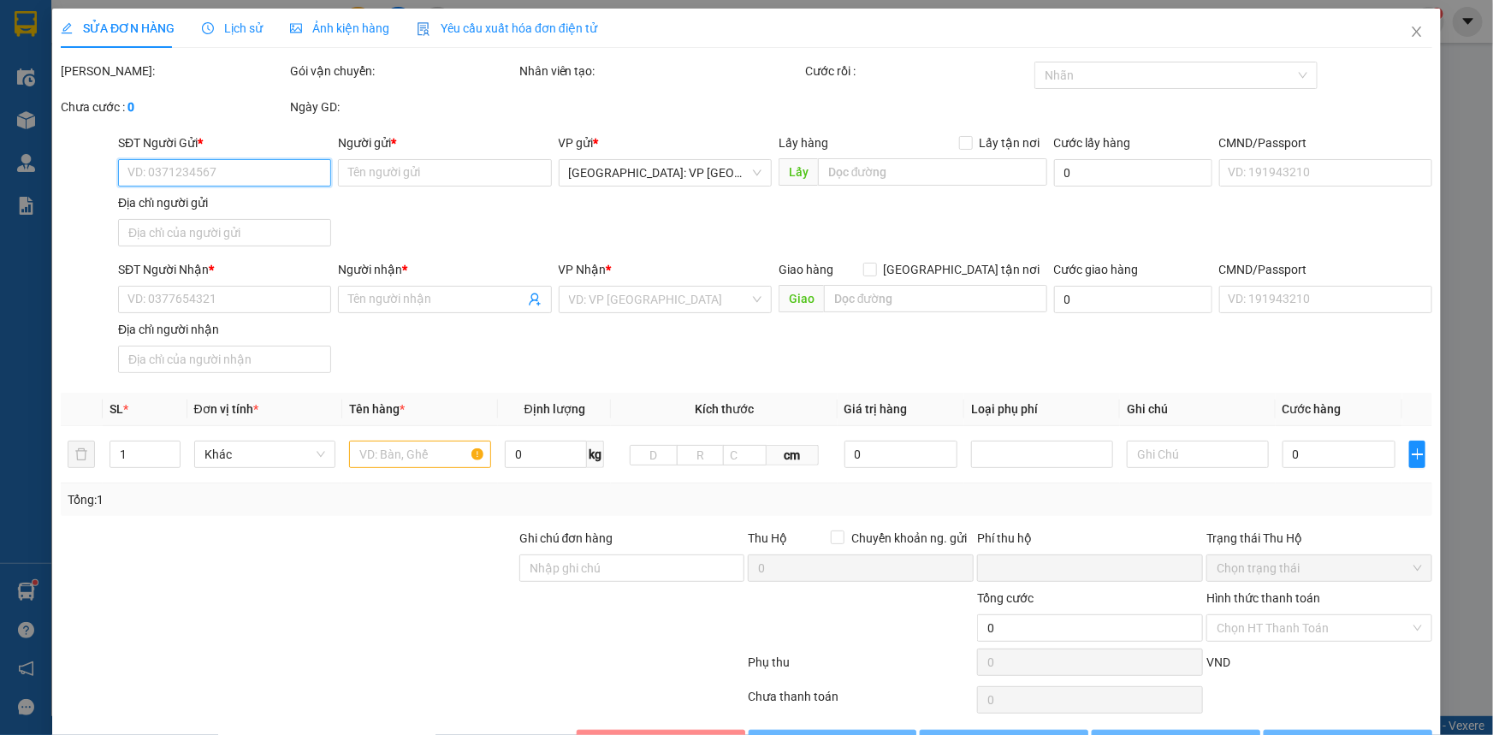
type input "0"
type input "120.000"
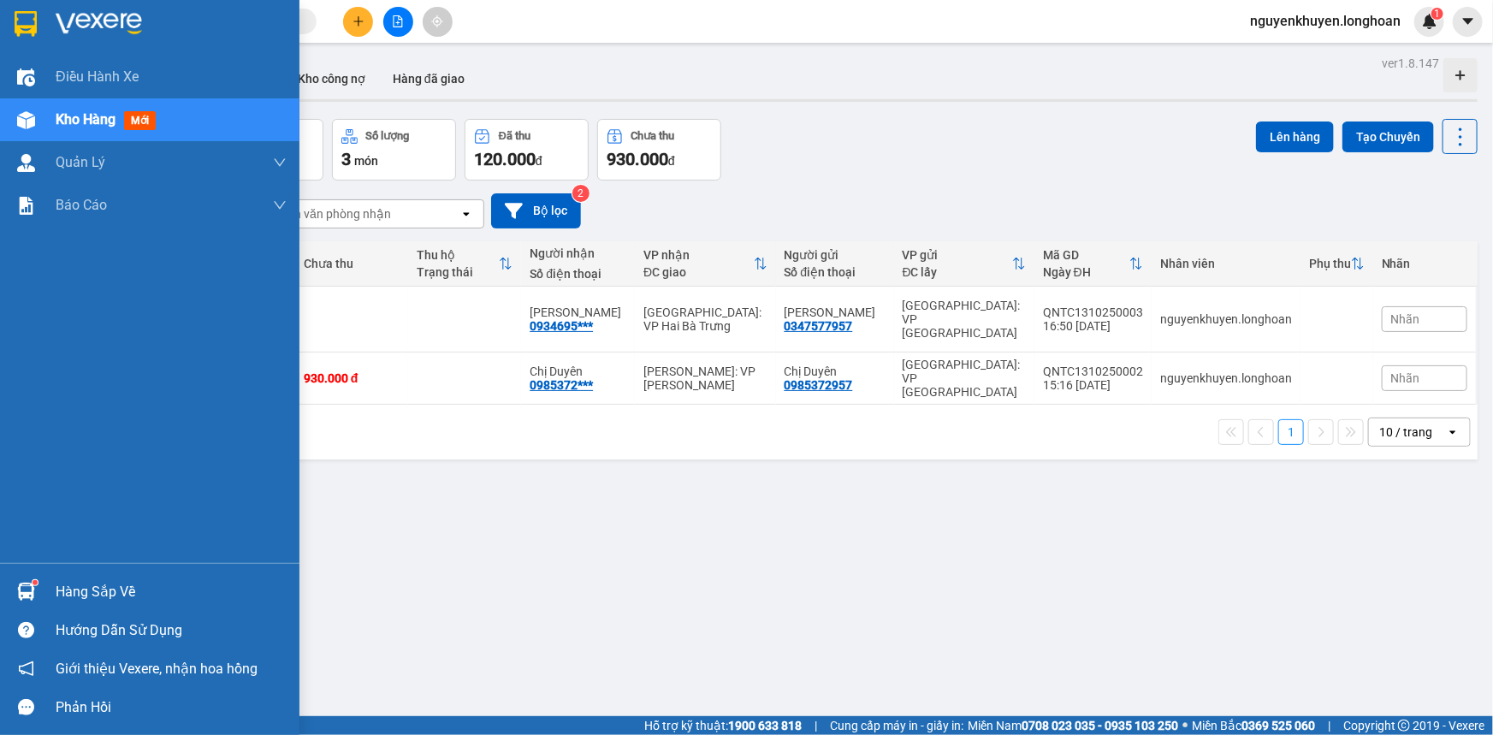
click at [103, 591] on div "Hàng sắp về" at bounding box center [171, 592] width 231 height 26
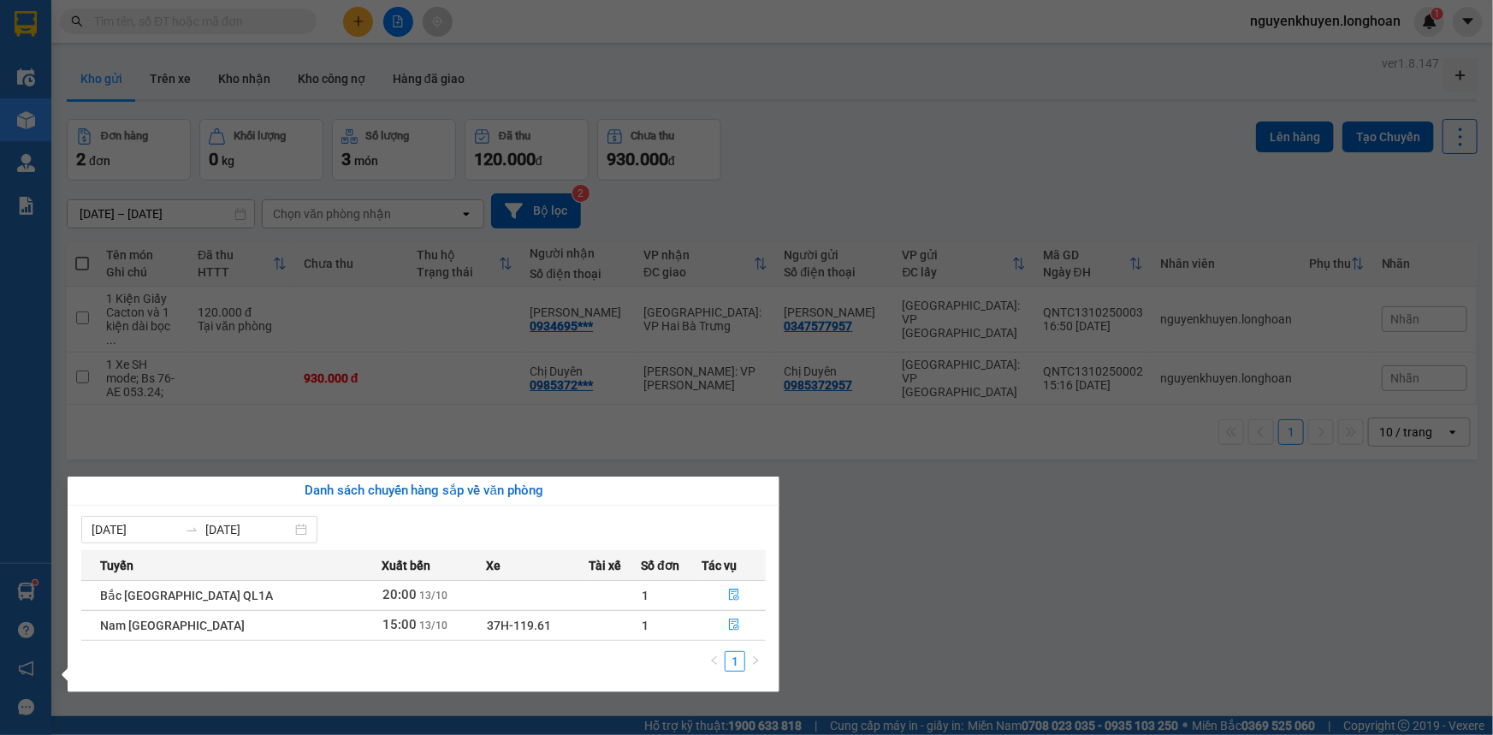
click at [904, 556] on section "Kết quả tìm kiếm ( 0 ) Bộ lọc No Data nguyenkhuyen.longhoan 1 Điều hành xe Kho …" at bounding box center [746, 367] width 1493 height 735
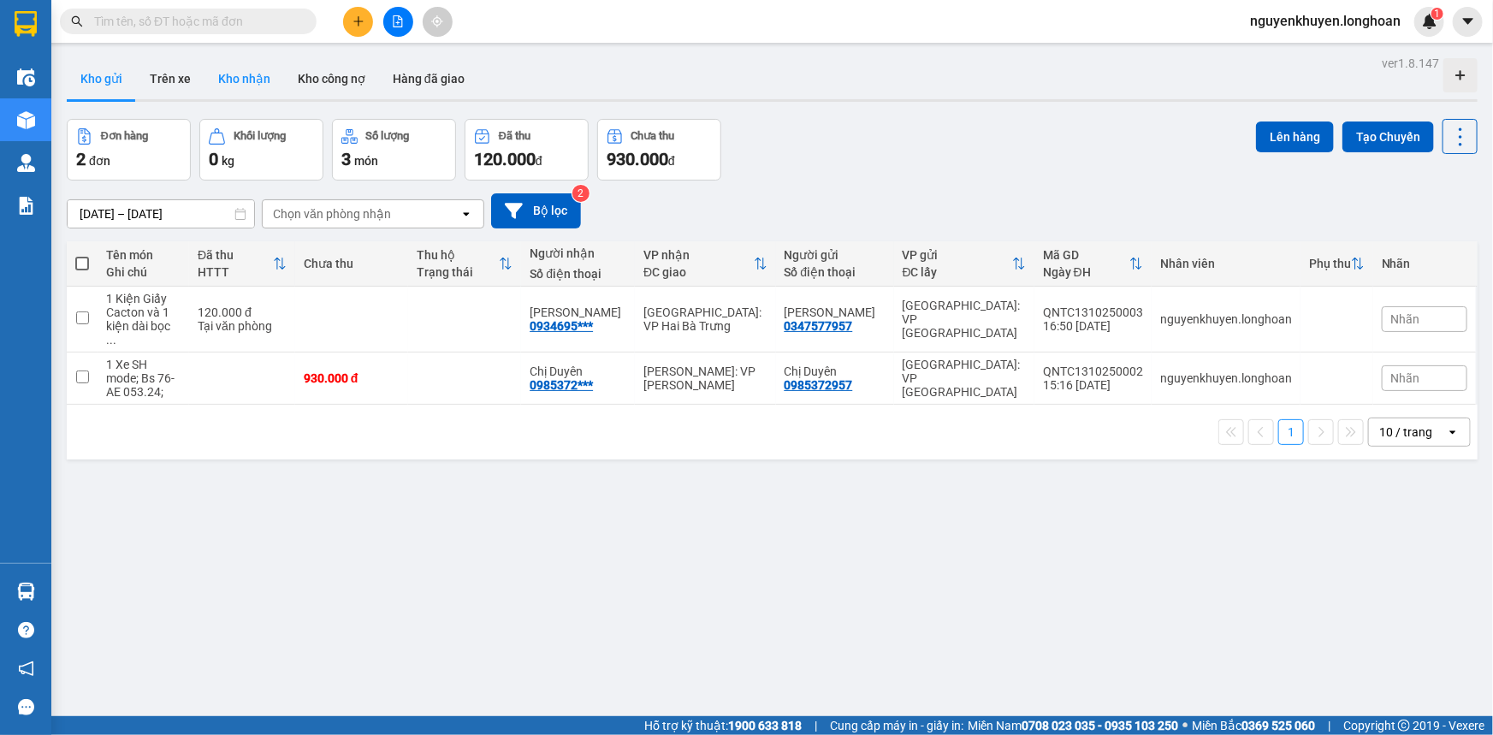
click at [256, 80] on button "Kho nhận" at bounding box center [244, 78] width 80 height 41
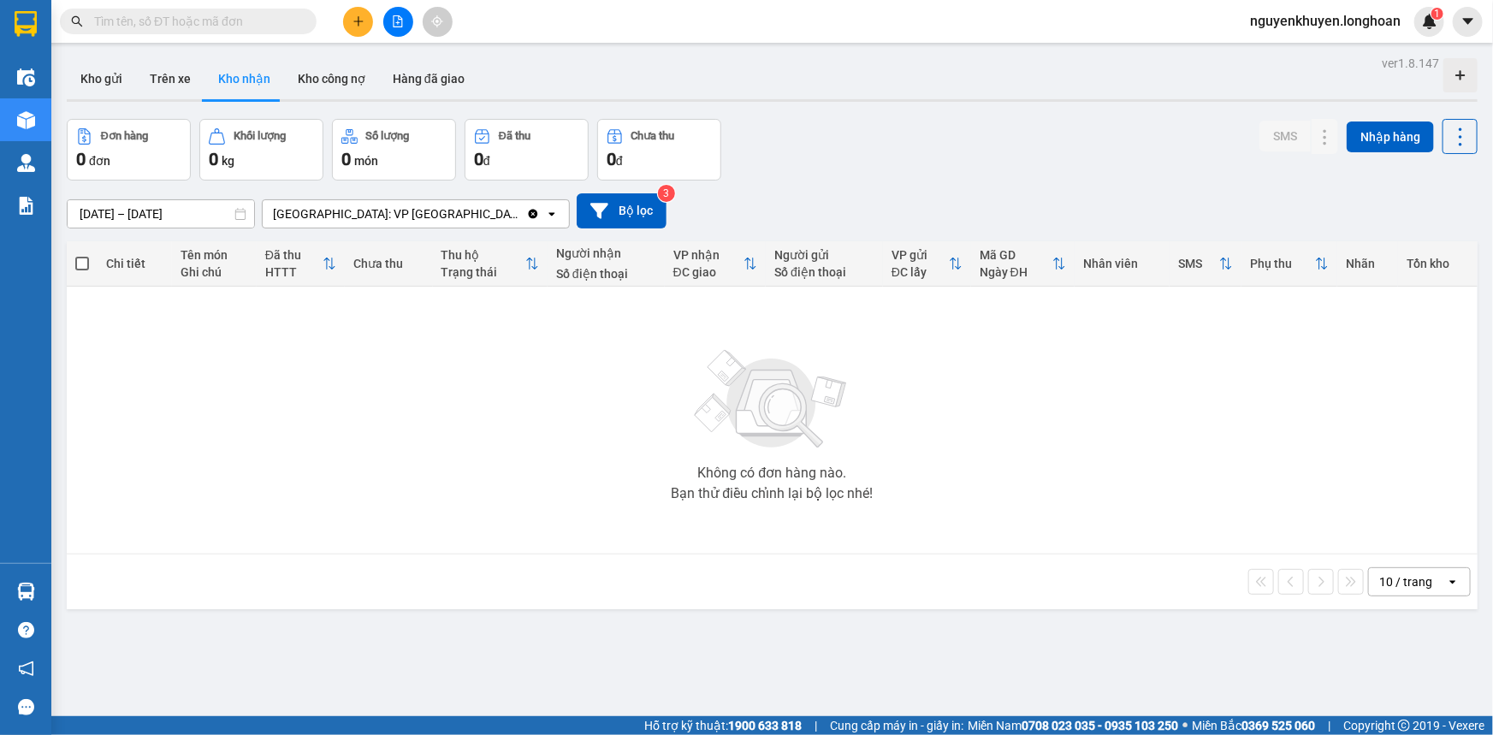
click at [573, 351] on div "Không có đơn hàng nào. Bạn thử điều chỉnh lại bộ lọc nhé!" at bounding box center [771, 420] width 1393 height 257
click at [103, 74] on button "Kho gửi" at bounding box center [101, 78] width 69 height 41
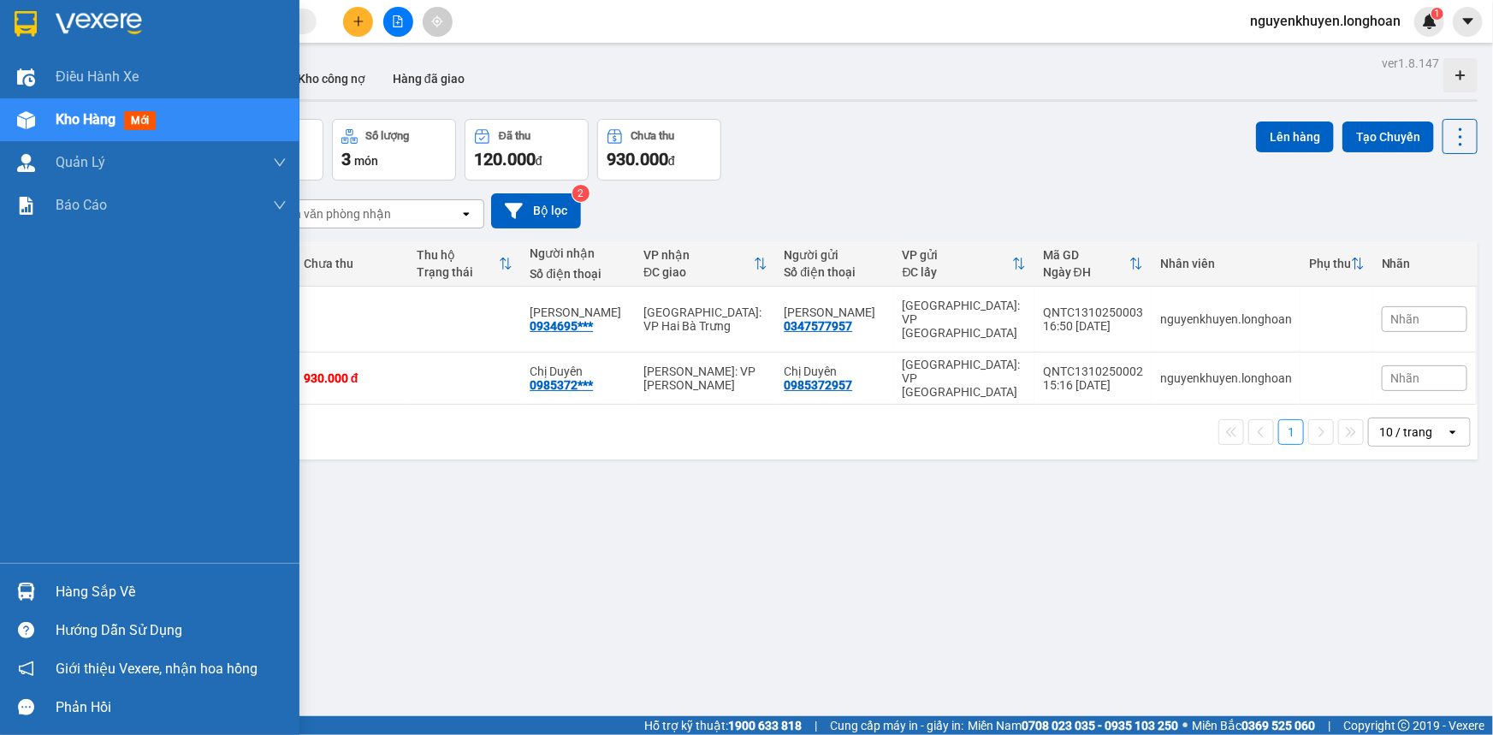
click at [76, 598] on div "Hàng sắp về" at bounding box center [171, 592] width 231 height 26
